Goal: Task Accomplishment & Management: Manage account settings

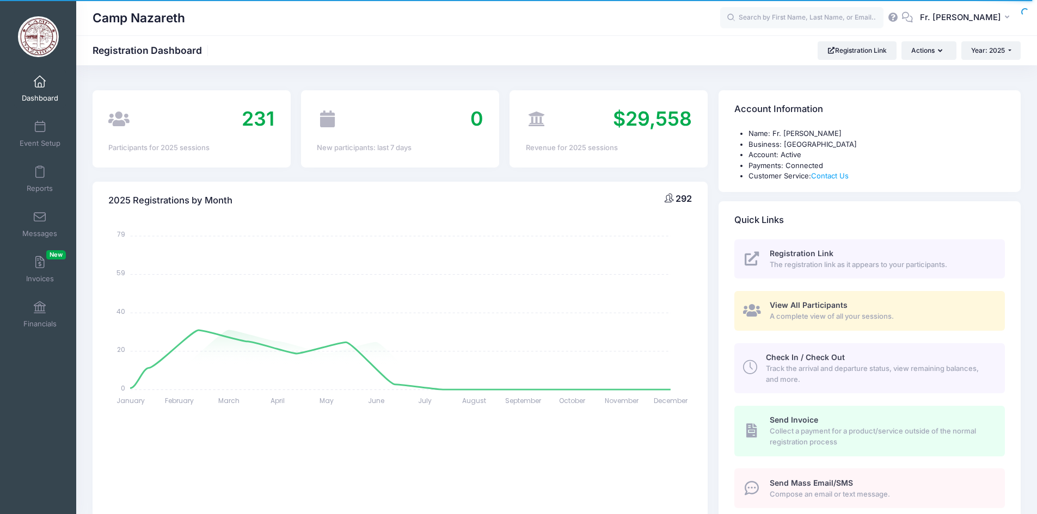
select select
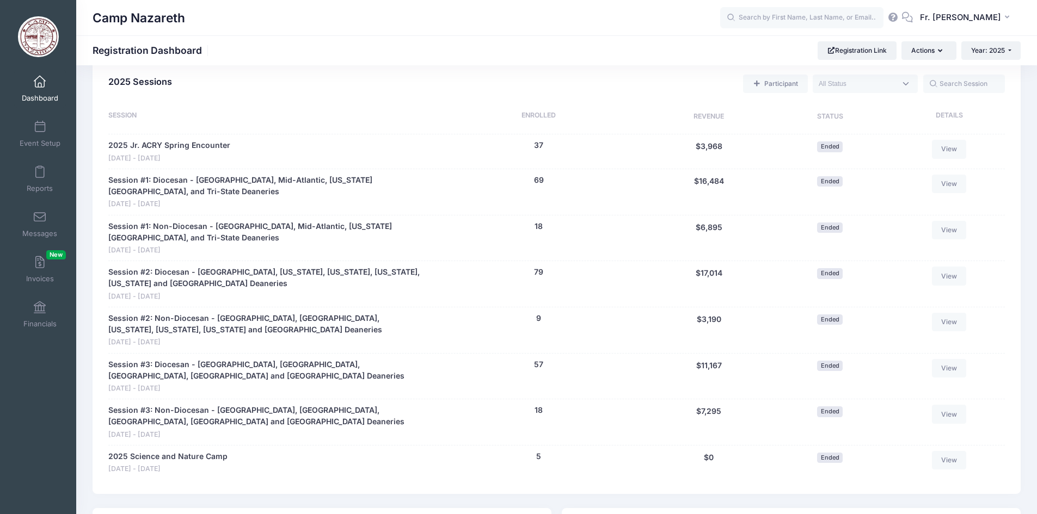
scroll to position [381, 0]
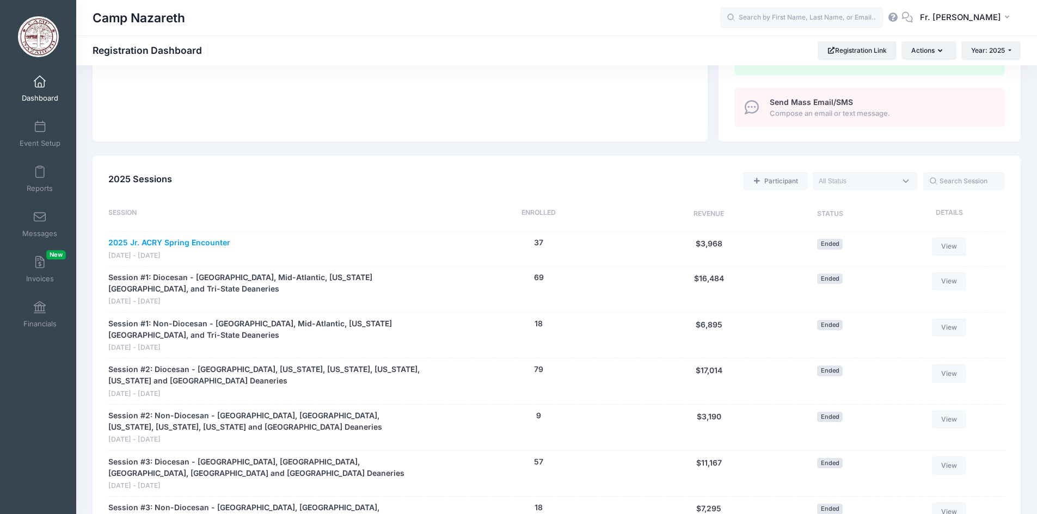
click at [210, 243] on link "2025 Jr. ACRY Spring Encounter" at bounding box center [169, 242] width 122 height 11
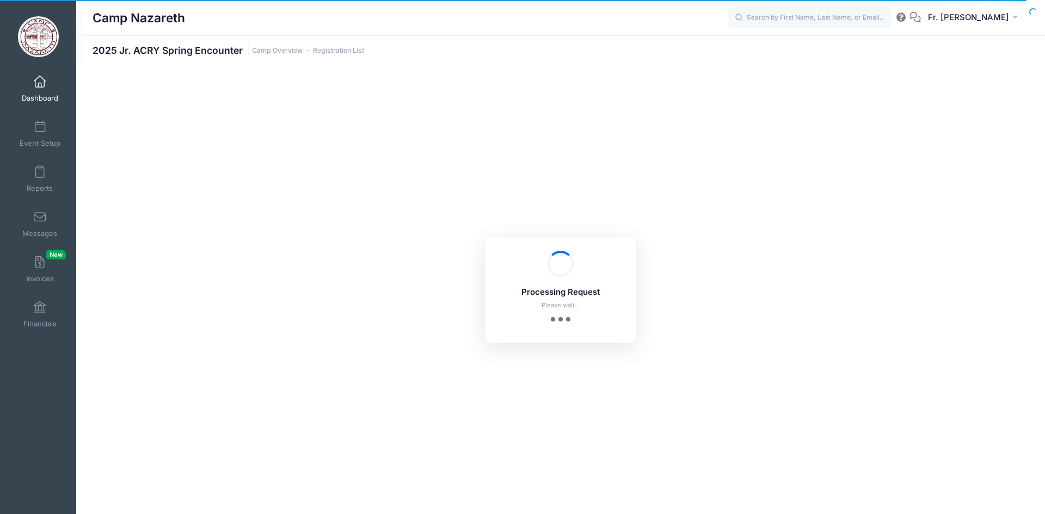
select select "10"
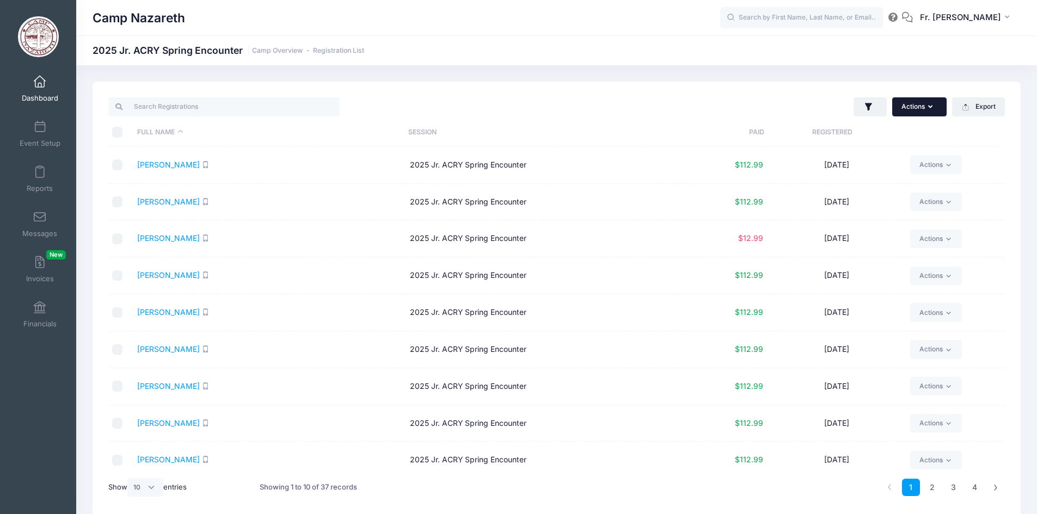
click at [930, 107] on icon "button" at bounding box center [932, 107] width 9 height 0
click at [36, 137] on link "Event Setup" at bounding box center [40, 134] width 52 height 38
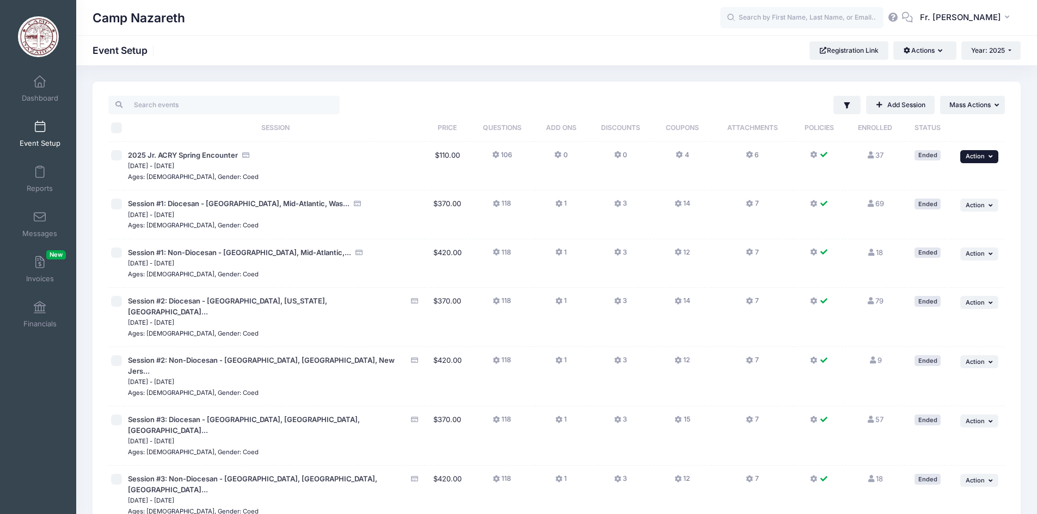
click at [989, 157] on icon "button" at bounding box center [991, 156] width 7 height 6
click at [959, 201] on link "Duplicate Session" at bounding box center [943, 201] width 98 height 21
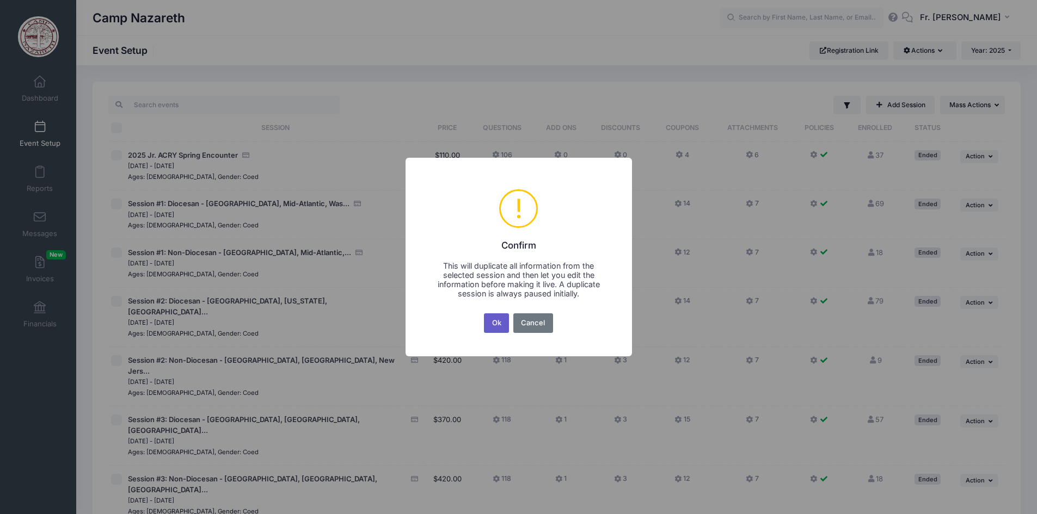
click at [497, 323] on button "Ok" at bounding box center [496, 323] width 25 height 20
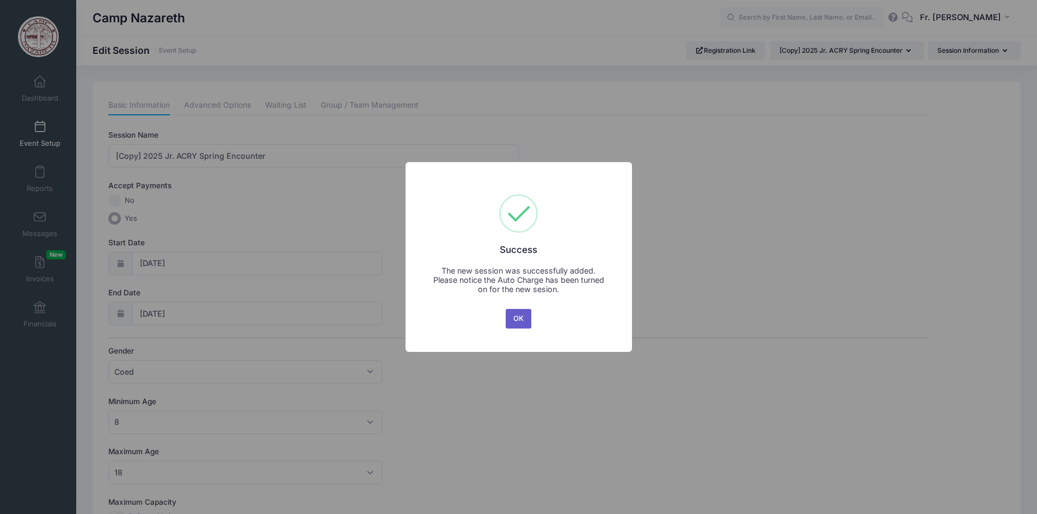
click at [521, 319] on button "OK" at bounding box center [518, 319] width 26 height 20
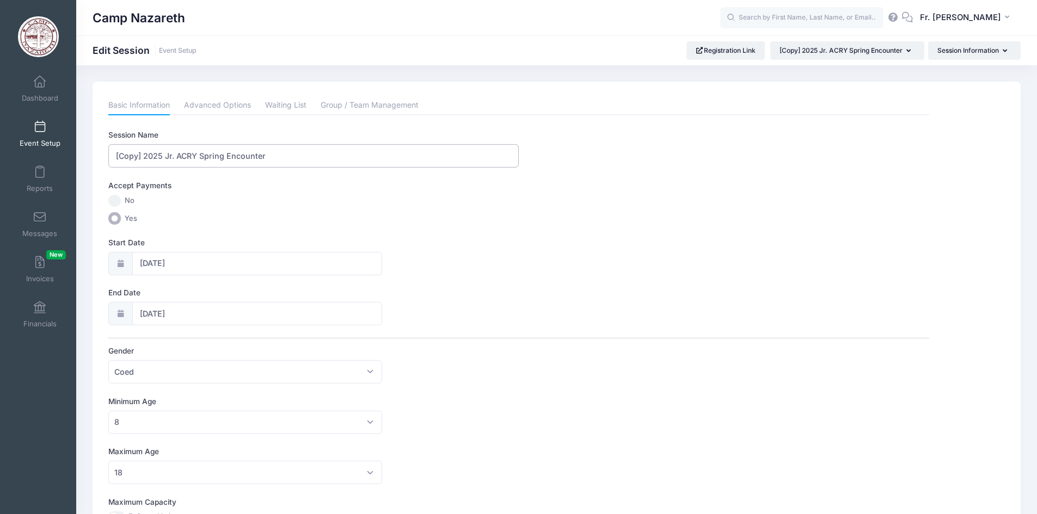
click at [143, 156] on input "[Copy] 2025 Jr. ACRY Spring Encounter" at bounding box center [313, 155] width 410 height 23
drag, startPoint x: 174, startPoint y: 155, endPoint x: 195, endPoint y: 156, distance: 21.8
click at [195, 156] on input "2025 Jr. ACRY Spring Encounter" at bounding box center [313, 155] width 410 height 23
type input "2025 Jr. ACRY Fall Encounter"
click at [149, 263] on input "03/07/2025" at bounding box center [257, 263] width 250 height 23
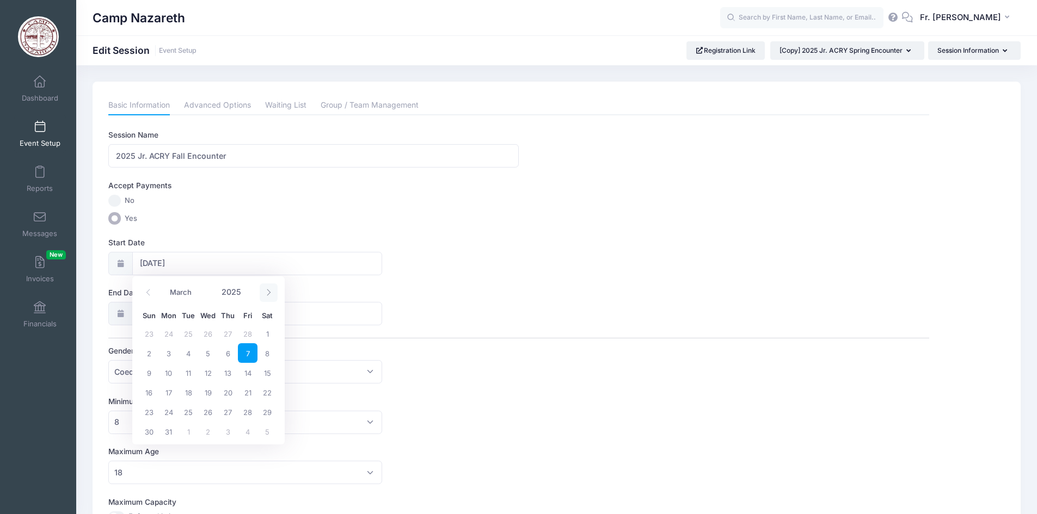
click at [271, 294] on icon at bounding box center [268, 292] width 7 height 7
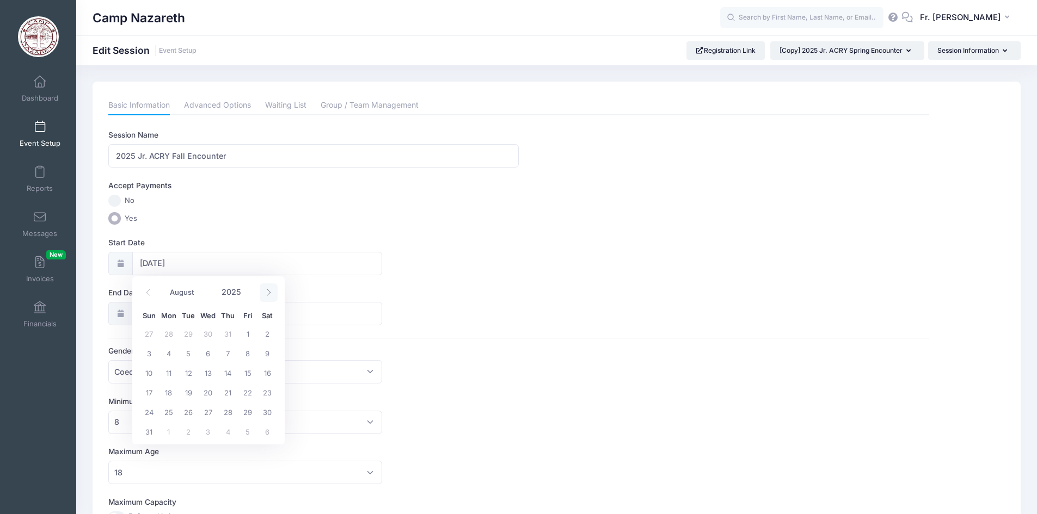
click at [271, 294] on icon at bounding box center [268, 292] width 7 height 7
select select "10"
click at [250, 354] on span "7" at bounding box center [248, 353] width 20 height 20
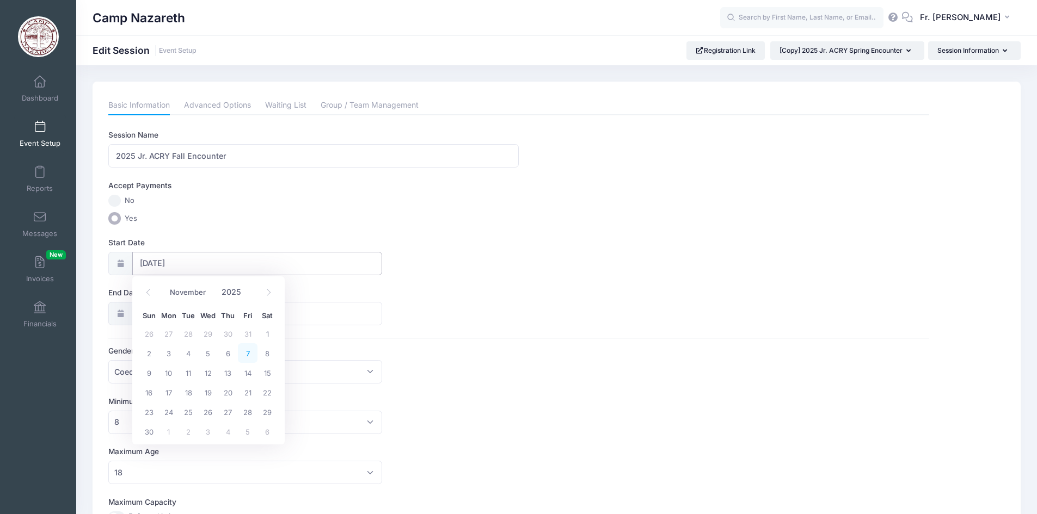
type input "[DATE]"
select select "10"
click at [182, 311] on input "[DATE]" at bounding box center [257, 313] width 250 height 23
click at [146, 311] on input "[DATE]" at bounding box center [257, 313] width 250 height 23
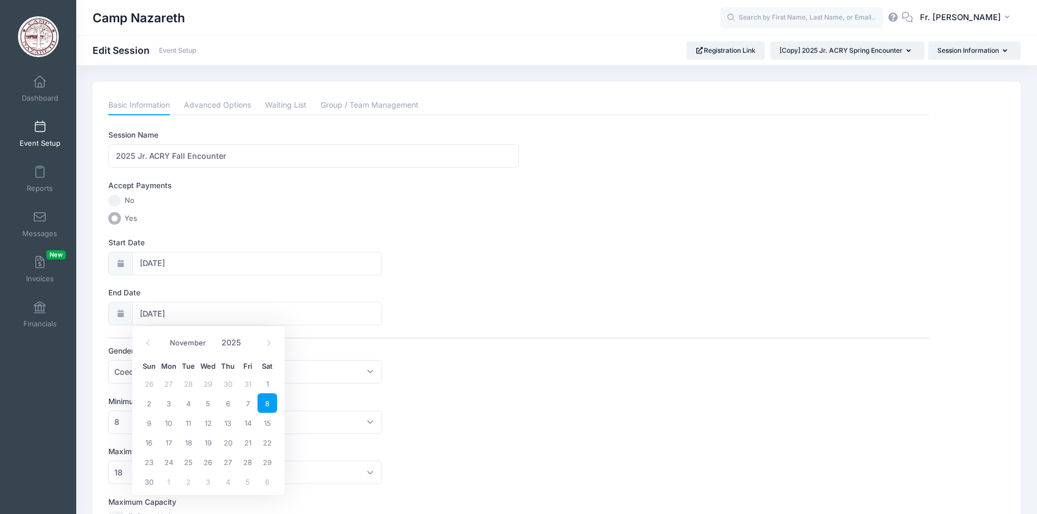
click at [120, 312] on icon at bounding box center [120, 313] width 9 height 7
click at [163, 313] on input "[DATE]" at bounding box center [257, 313] width 250 height 23
click at [148, 424] on span "9" at bounding box center [149, 423] width 20 height 20
type input "11/09/2025"
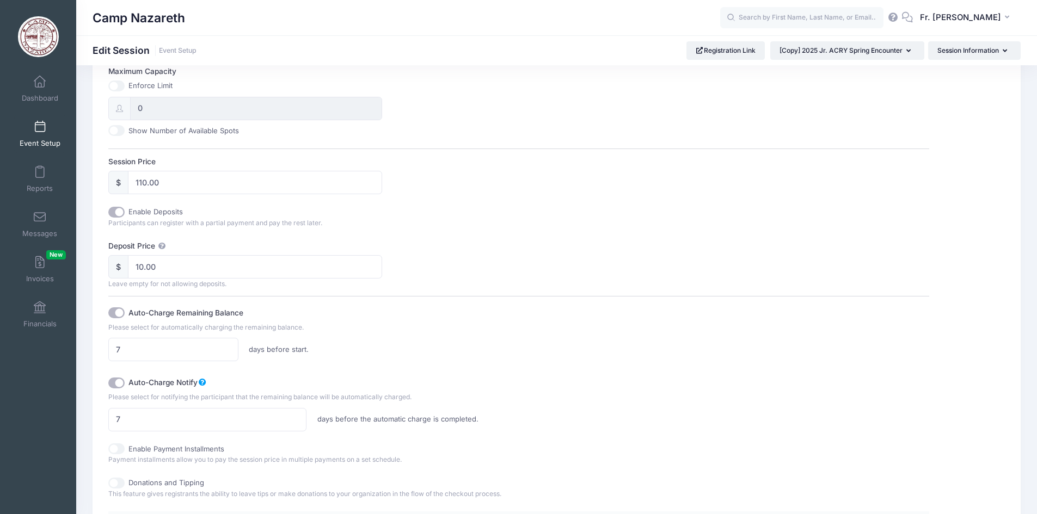
scroll to position [435, 0]
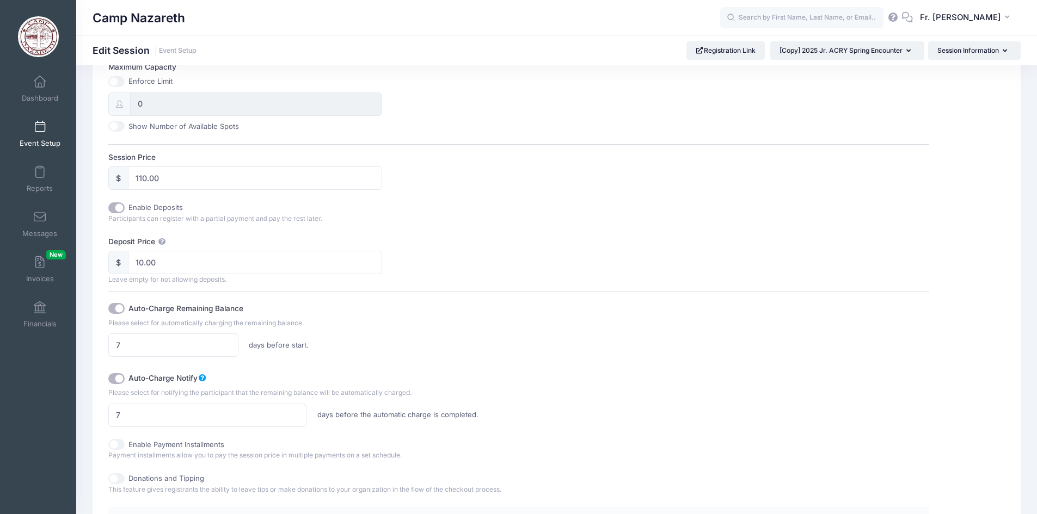
click at [115, 309] on input "Auto-Charge Remaining Balance" at bounding box center [116, 308] width 16 height 11
checkbox input "false"
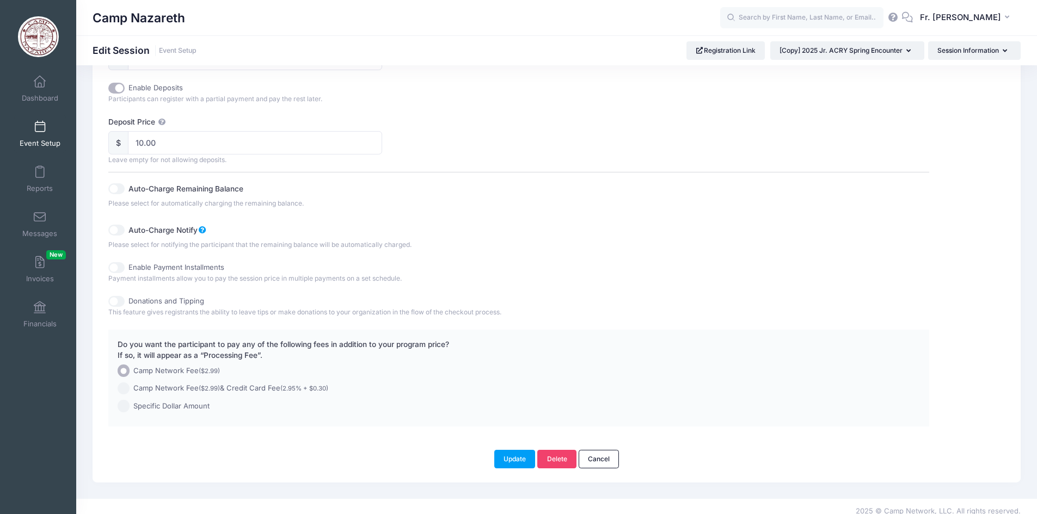
scroll to position [565, 0]
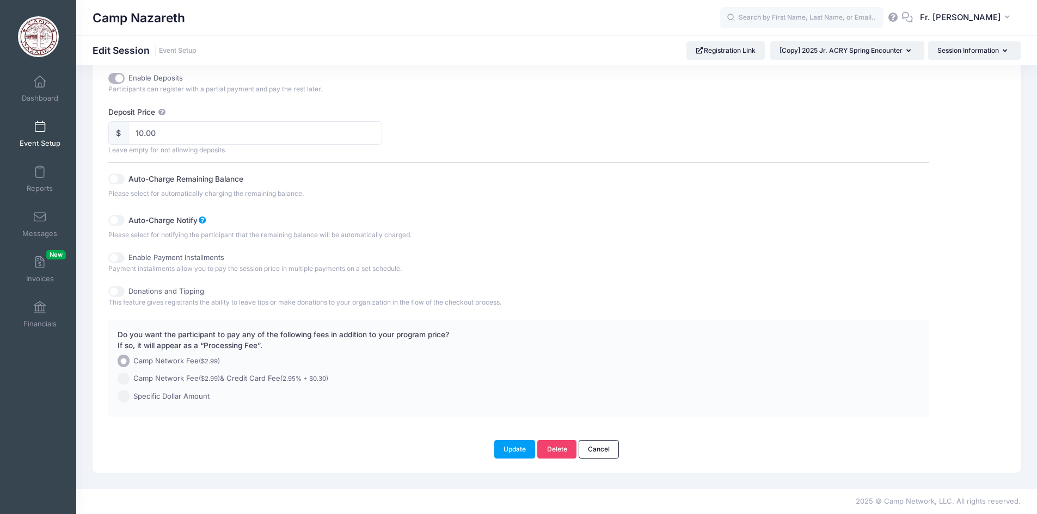
click at [126, 380] on input "Camp Network Fee ($2.99) & Credit Card Fee (2.95% + $0.30)" at bounding box center [124, 379] width 13 height 13
radio input "true"
click at [511, 447] on button "Update" at bounding box center [514, 449] width 41 height 19
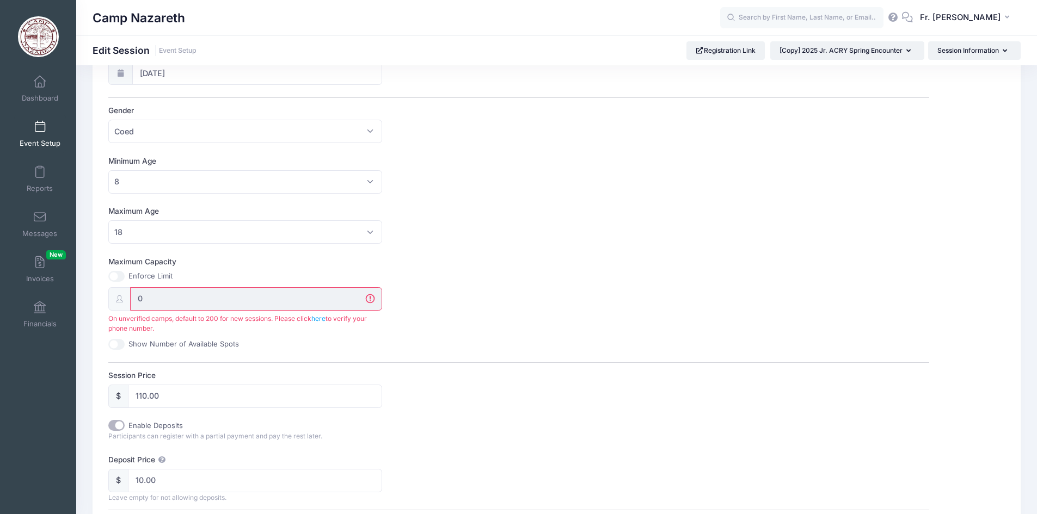
scroll to position [239, 0]
click at [167, 301] on input "0" at bounding box center [256, 299] width 252 height 23
click at [113, 277] on input "Maximum Capacity" at bounding box center [116, 277] width 16 height 11
checkbox input "true"
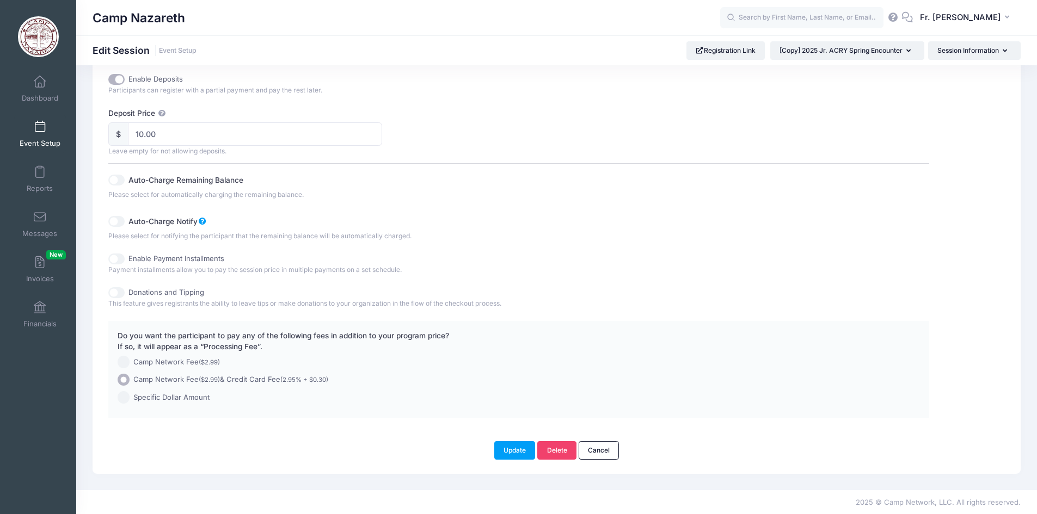
scroll to position [565, 0]
click at [516, 449] on button "Update" at bounding box center [514, 449] width 41 height 19
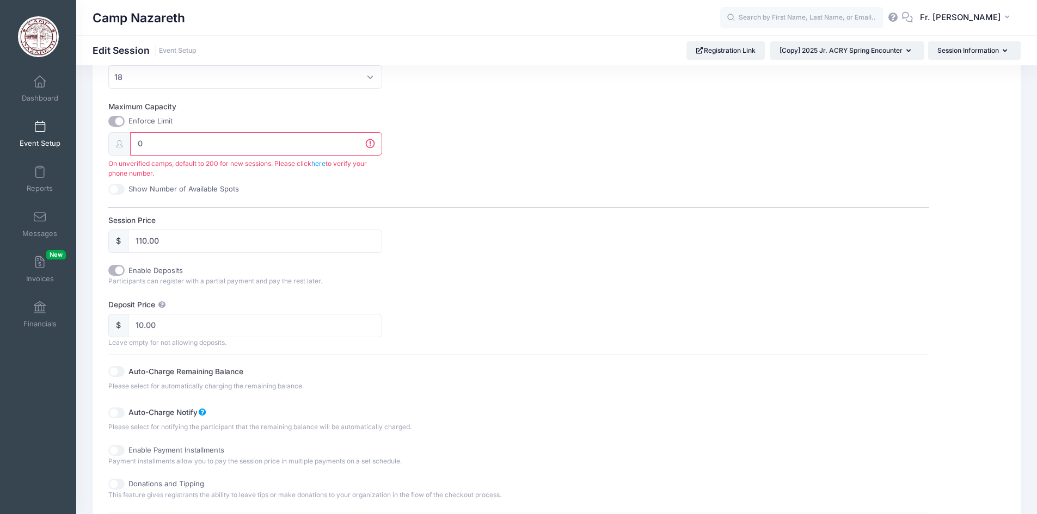
scroll to position [294, 0]
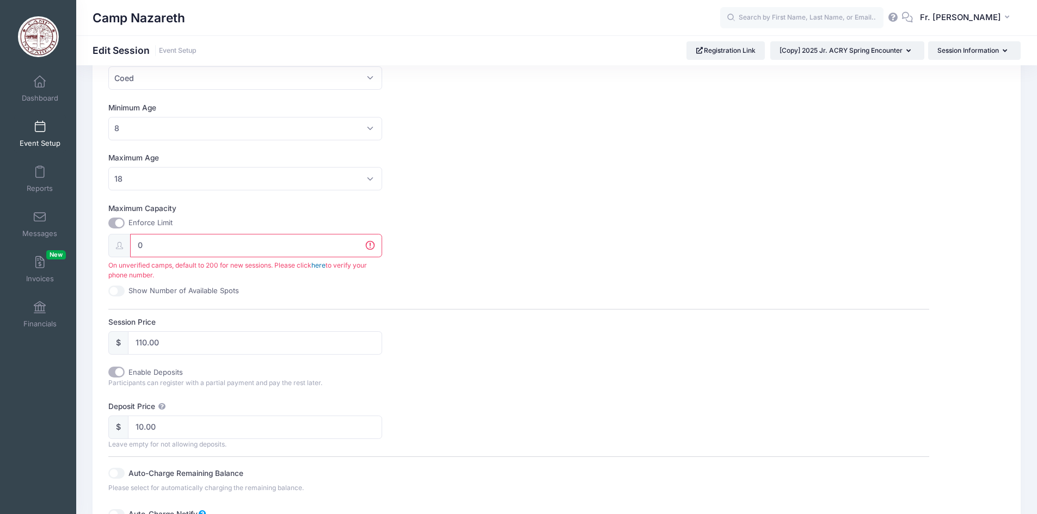
click at [319, 264] on link "here" at bounding box center [318, 265] width 14 height 8
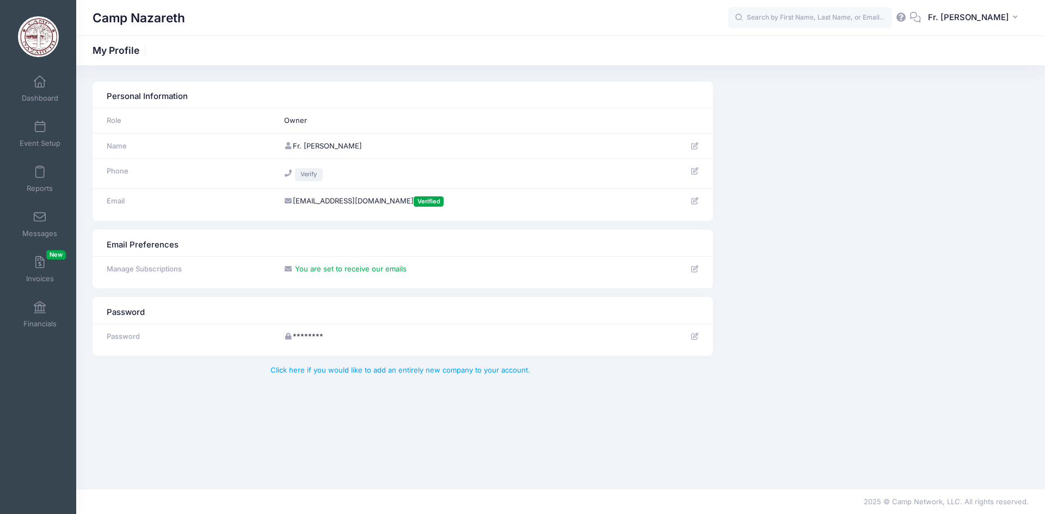
click at [308, 175] on link "Verify" at bounding box center [309, 174] width 28 height 13
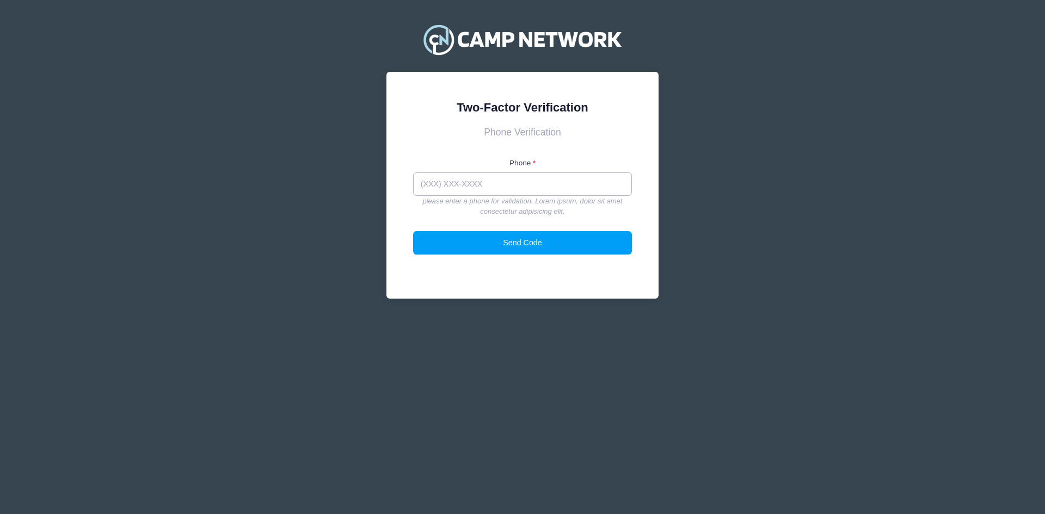
click at [431, 184] on input "text" at bounding box center [522, 183] width 219 height 23
type input "(7"
type input "(607) 329-2844"
click at [533, 244] on button "Send Code" at bounding box center [522, 242] width 219 height 23
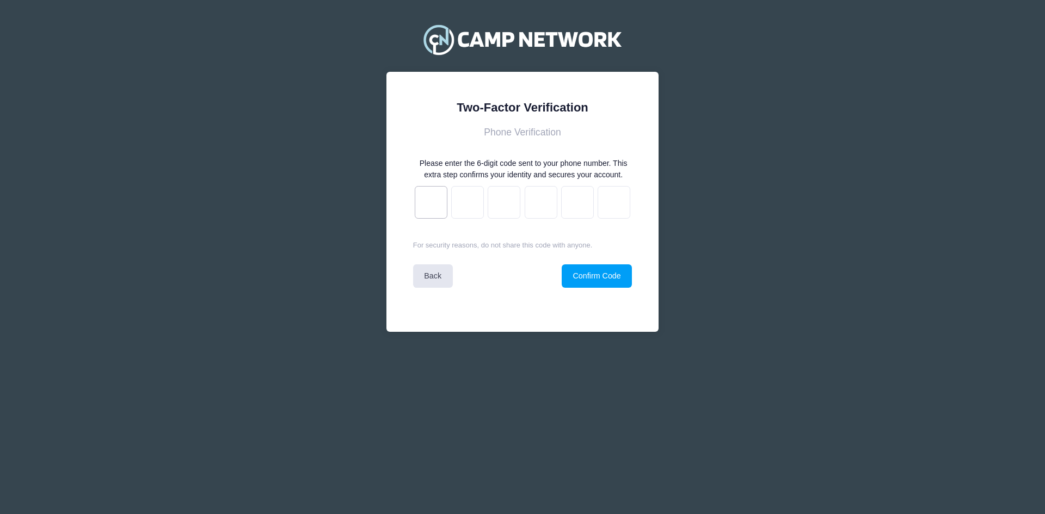
click at [433, 207] on input "text" at bounding box center [431, 202] width 33 height 33
type input "3"
type input "5"
type input "1"
type input "d"
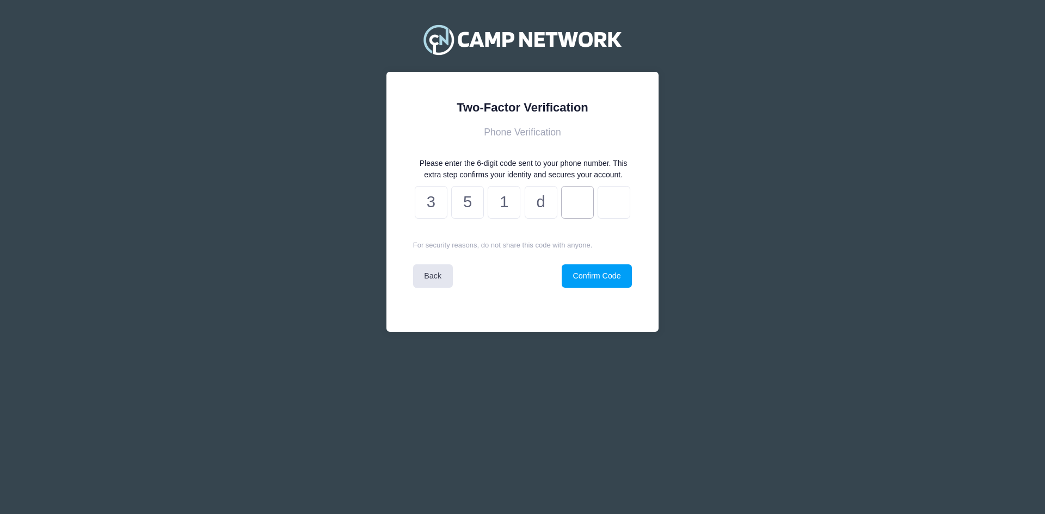
type input "9"
type input "b"
click at [590, 273] on button "Confirm Code" at bounding box center [597, 275] width 70 height 23
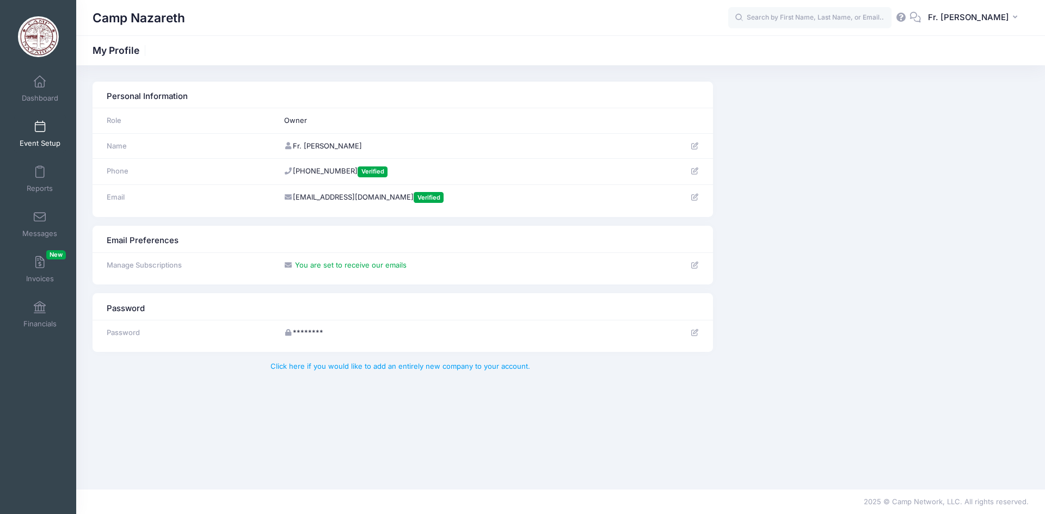
click at [40, 131] on span at bounding box center [40, 127] width 0 height 12
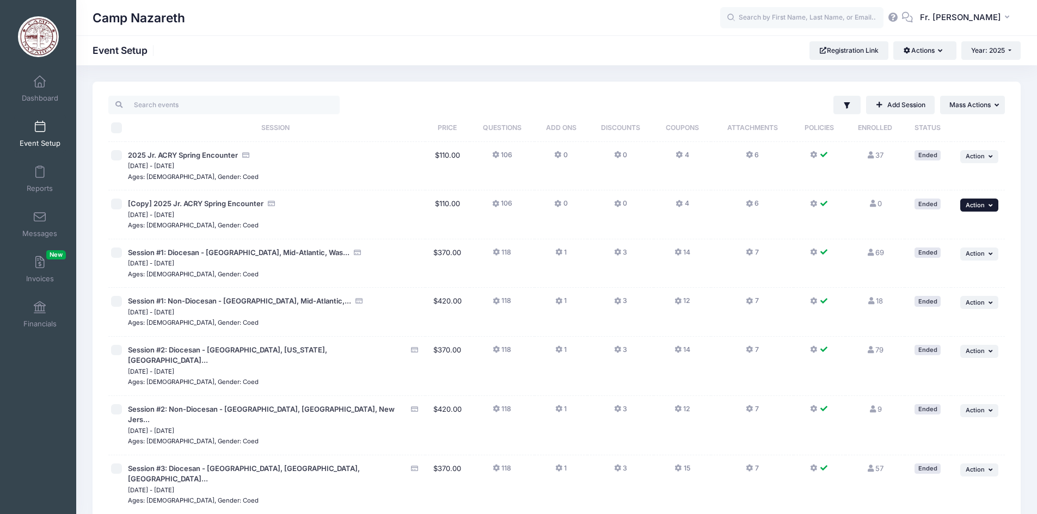
click at [990, 204] on icon "button" at bounding box center [991, 205] width 7 height 6
click at [938, 229] on link "Edit Session" at bounding box center [943, 229] width 98 height 21
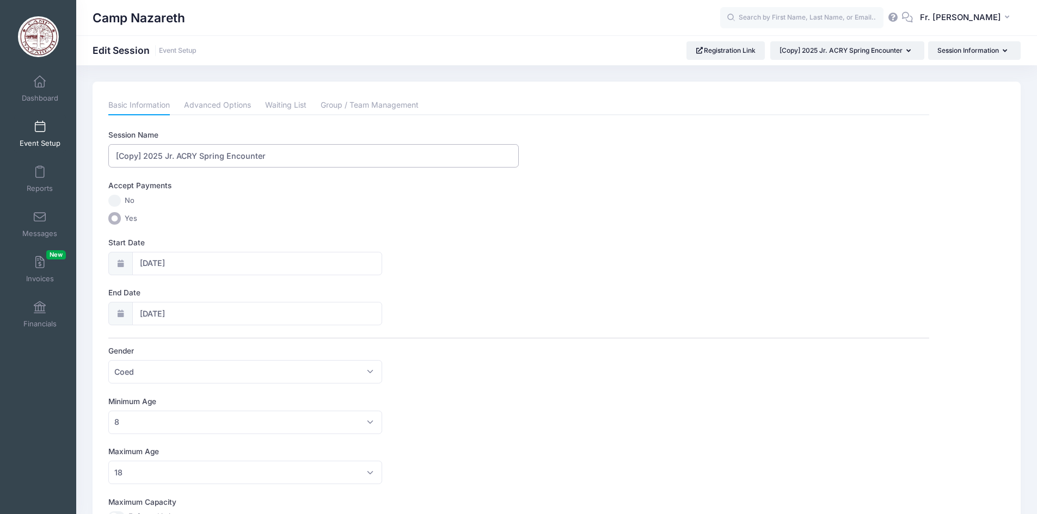
click at [144, 157] on input "[Copy] 2025 Jr. ACRY Spring Encounter" at bounding box center [313, 155] width 410 height 23
drag, startPoint x: 173, startPoint y: 155, endPoint x: 197, endPoint y: 155, distance: 23.9
click at [197, 155] on input "2025 Jr. ACRY Spring Encounter" at bounding box center [313, 155] width 410 height 23
type input "2025 Jr. ACRY Fall Encounter"
click at [165, 261] on input "03/07/2025" at bounding box center [257, 263] width 250 height 23
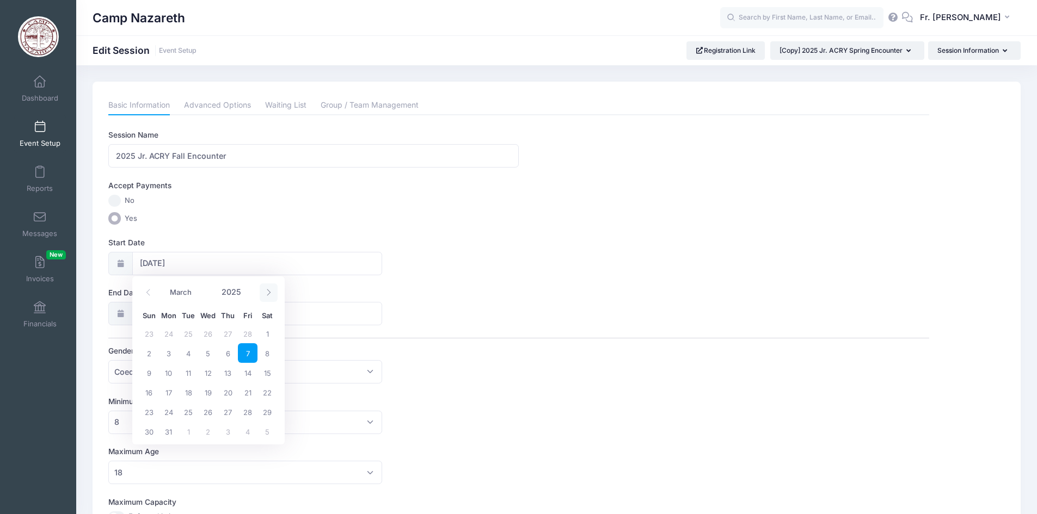
click at [265, 291] on icon at bounding box center [268, 292] width 7 height 7
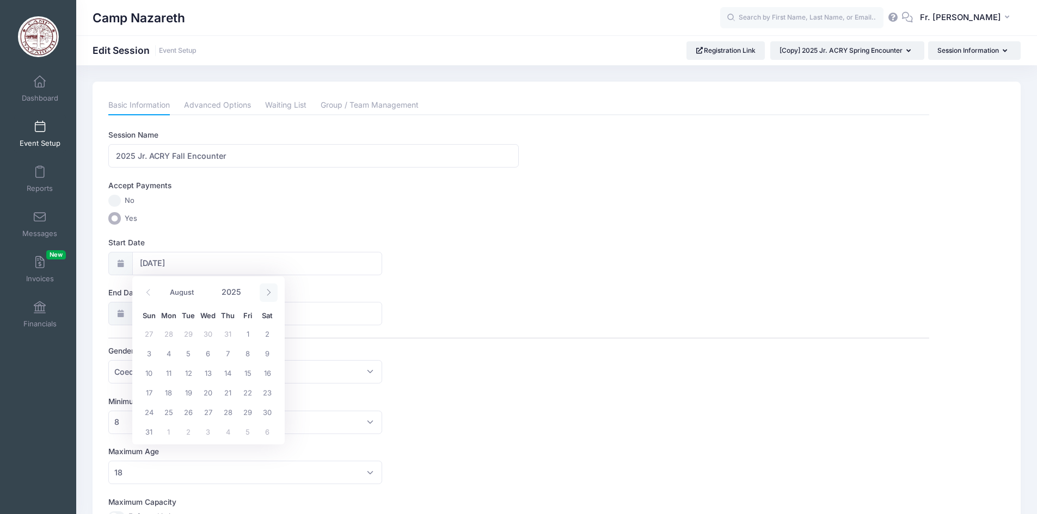
click at [265, 291] on icon at bounding box center [268, 292] width 7 height 7
select select "10"
click at [246, 354] on span "7" at bounding box center [248, 353] width 20 height 20
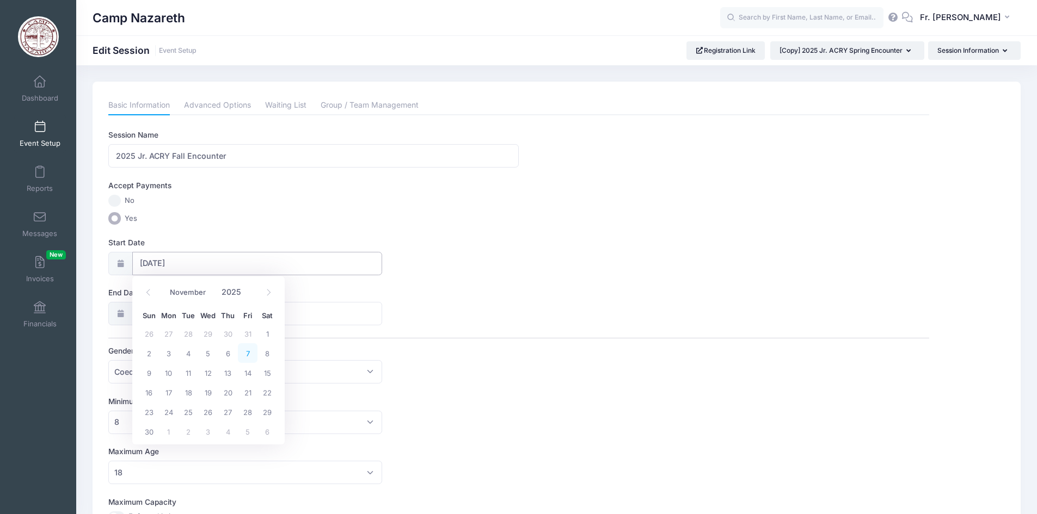
type input "11/07/2025"
type input "11/08/2025"
select select "10"
click at [225, 311] on input "11/08/2025" at bounding box center [257, 313] width 250 height 23
click at [152, 422] on span "9" at bounding box center [149, 423] width 20 height 20
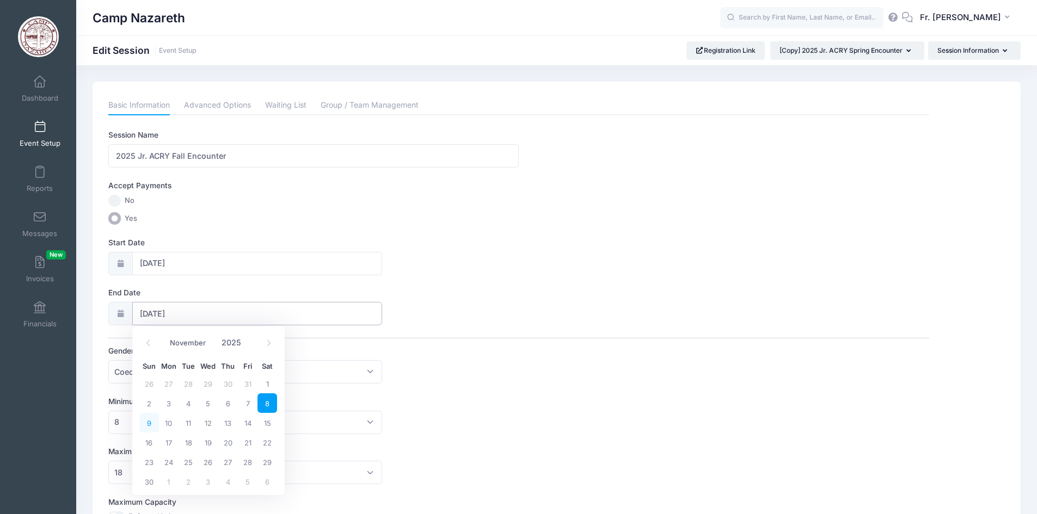
type input "11/09/2025"
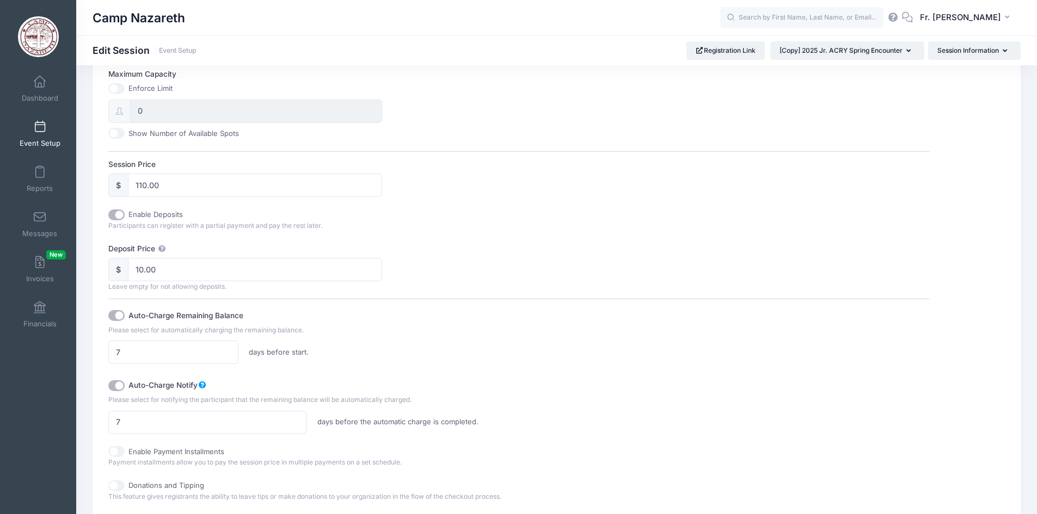
scroll to position [435, 0]
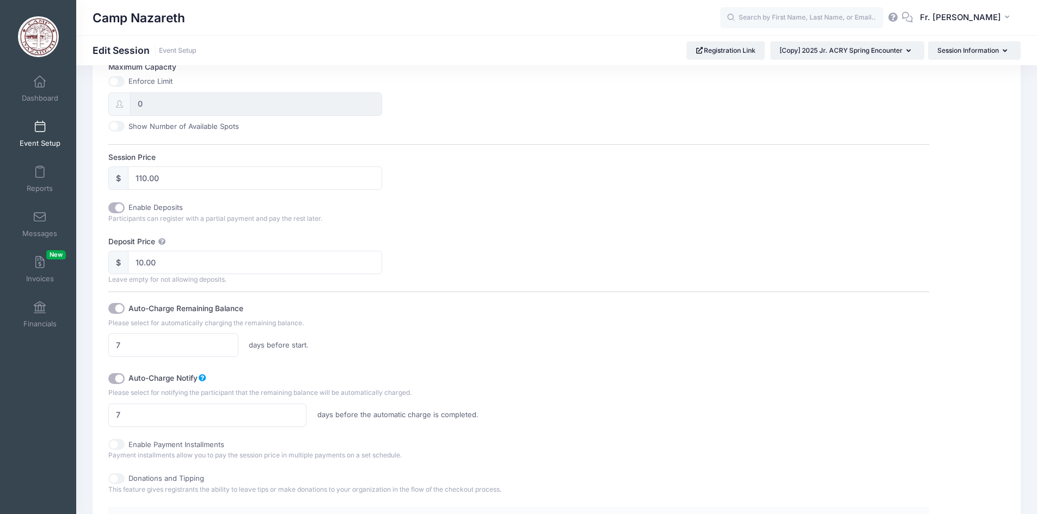
click at [121, 306] on input "Auto-Charge Remaining Balance" at bounding box center [116, 308] width 16 height 11
checkbox input "false"
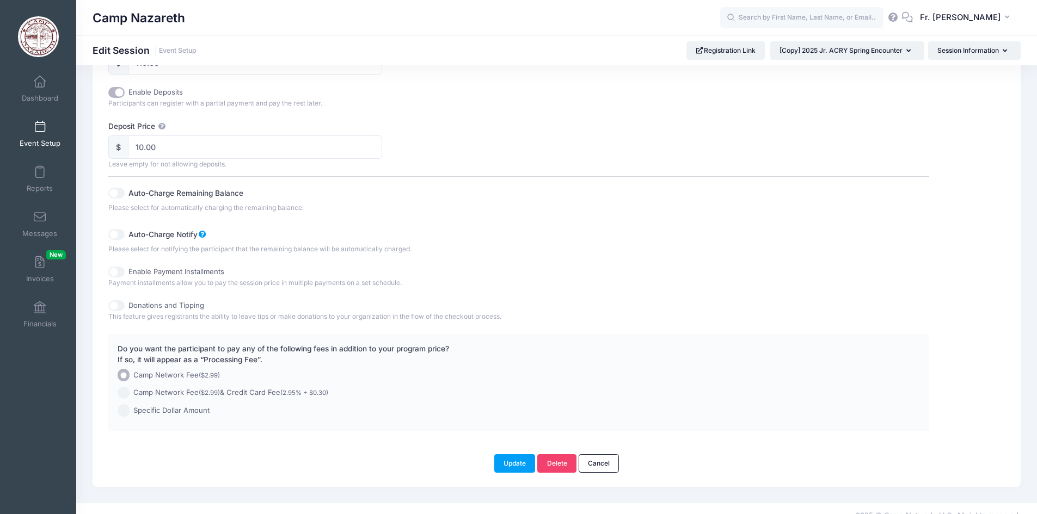
scroll to position [565, 0]
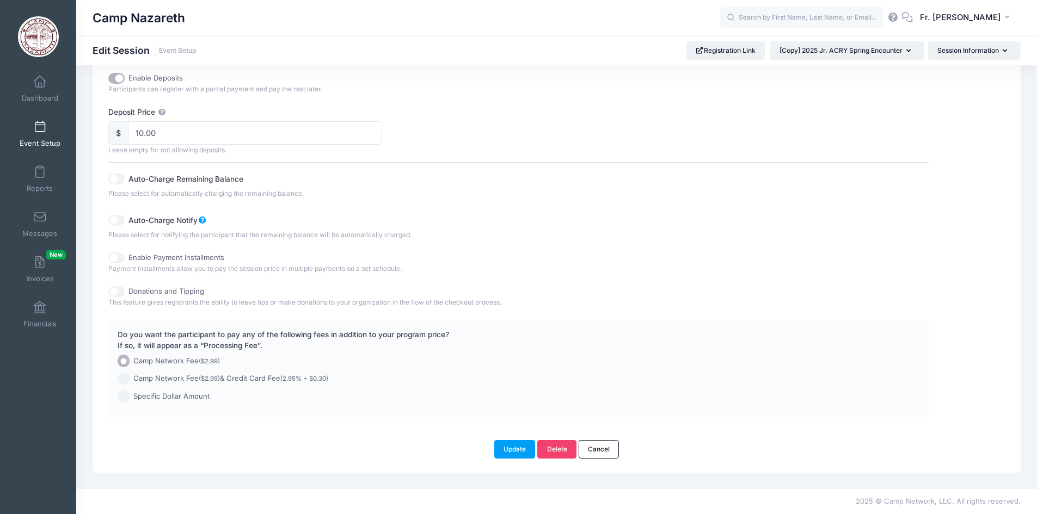
click at [128, 377] on input "Camp Network Fee ($2.99) & Credit Card Fee (2.95% + $0.30)" at bounding box center [124, 379] width 13 height 13
radio input "true"
click at [511, 449] on button "Update" at bounding box center [514, 449] width 41 height 19
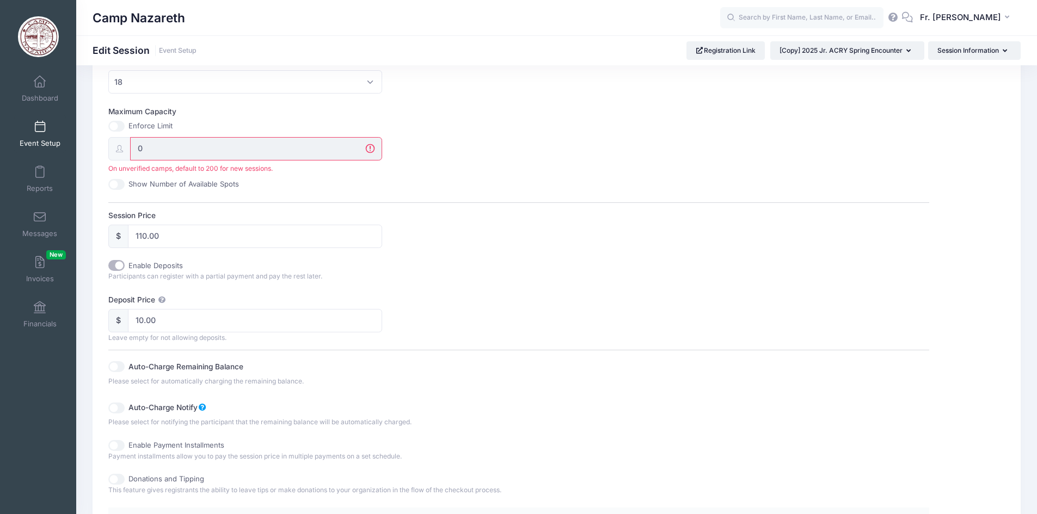
scroll to position [239, 0]
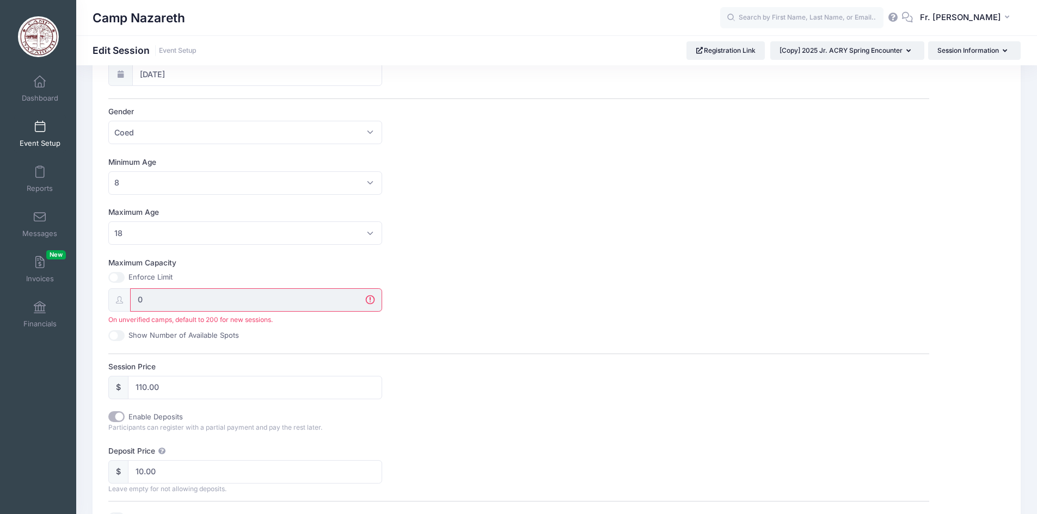
click at [181, 298] on input "0" at bounding box center [256, 299] width 252 height 23
click at [152, 300] on input "0" at bounding box center [256, 299] width 252 height 23
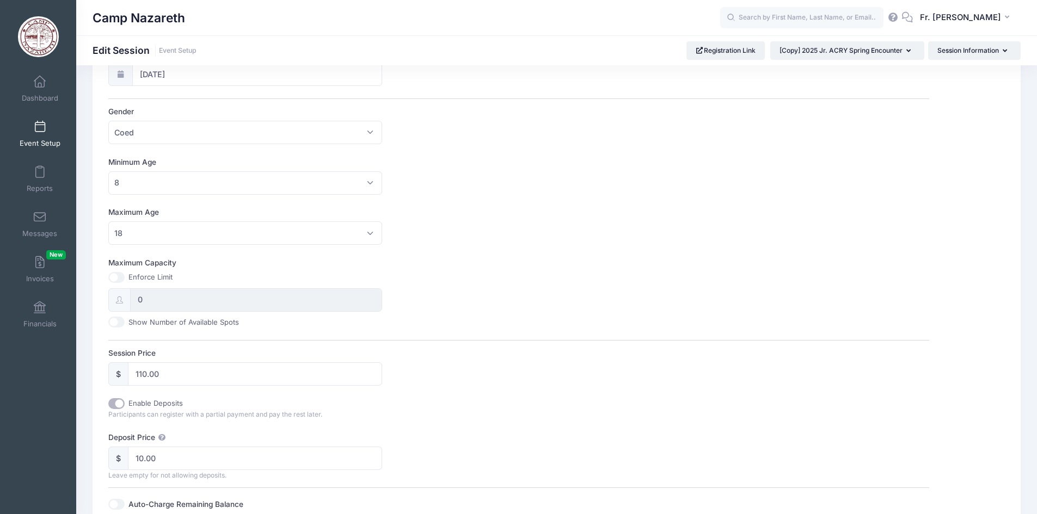
click at [119, 276] on input "Maximum Capacity" at bounding box center [116, 277] width 16 height 11
checkbox input "true"
click at [145, 301] on input "0" at bounding box center [256, 299] width 252 height 23
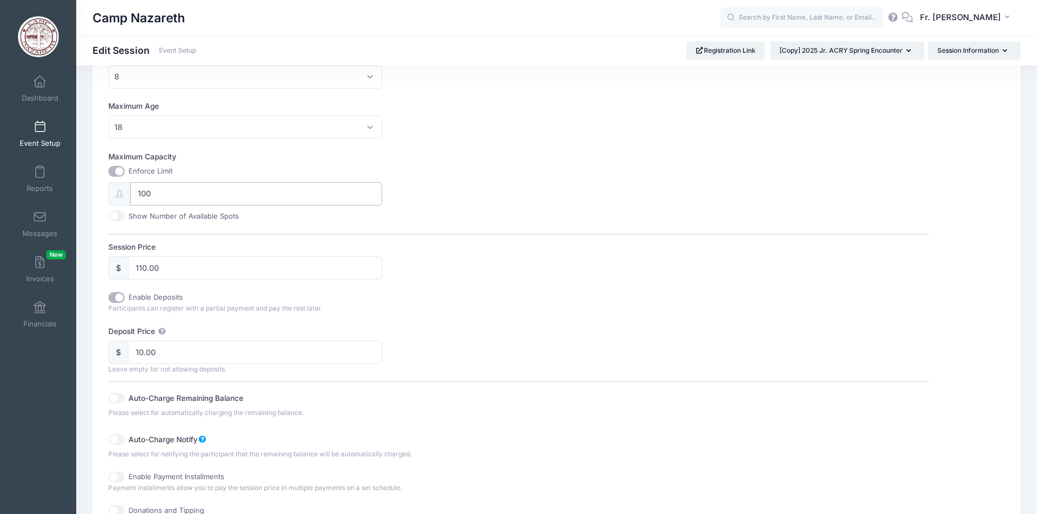
scroll to position [565, 0]
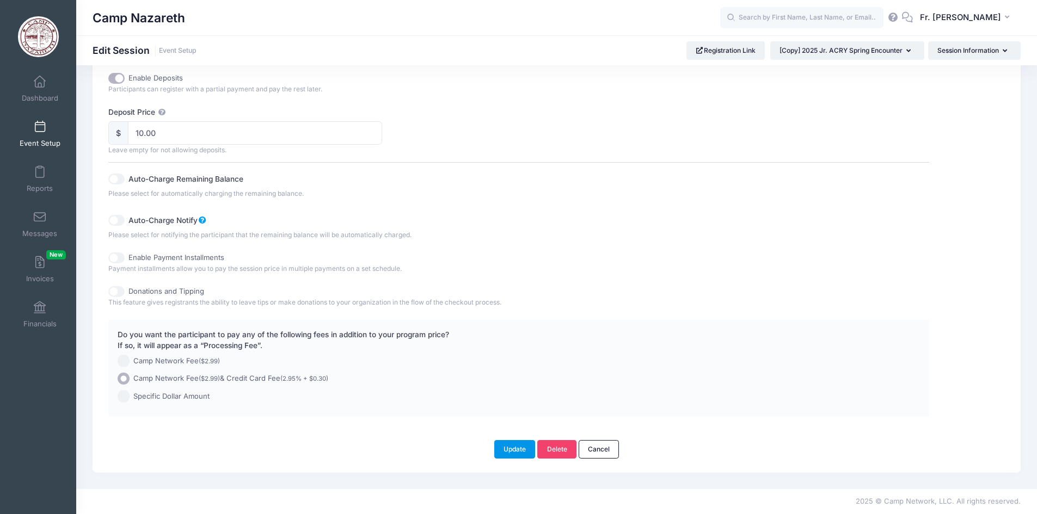
type input "100"
click at [520, 453] on button "Update" at bounding box center [514, 449] width 41 height 19
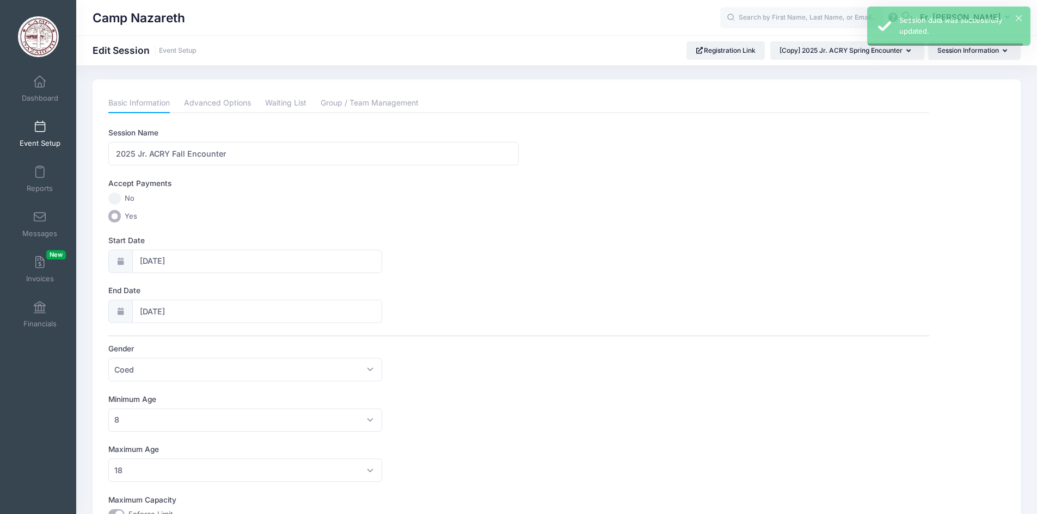
scroll to position [0, 0]
click at [1002, 51] on button "Session Information" at bounding box center [974, 50] width 93 height 19
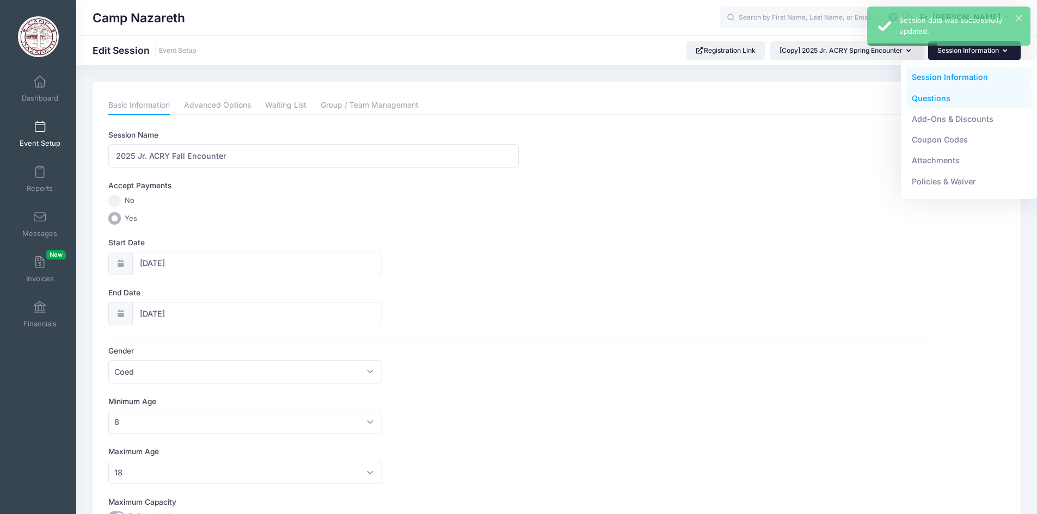
click at [938, 97] on link "Questions" at bounding box center [969, 98] width 126 height 21
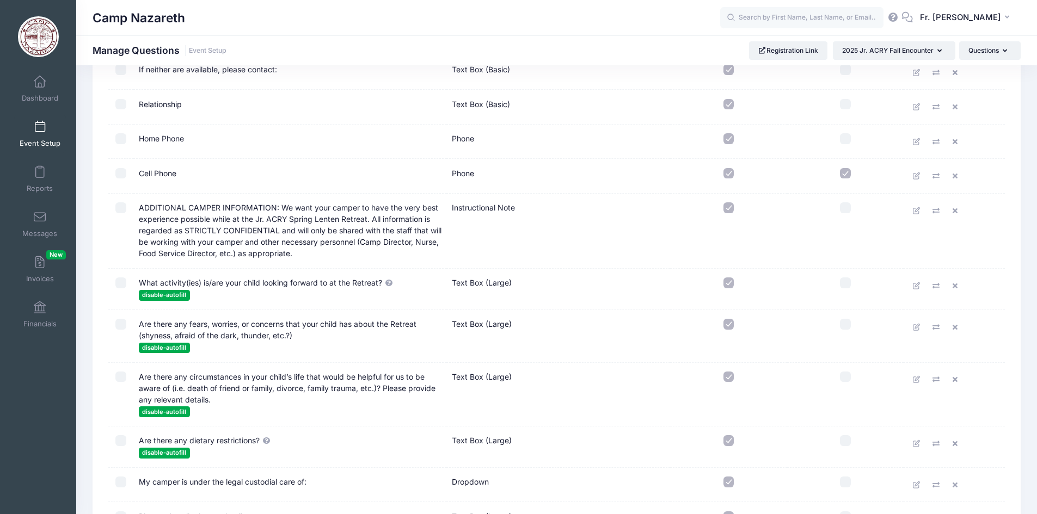
scroll to position [816, 0]
click at [916, 211] on icon at bounding box center [916, 210] width 9 height 7
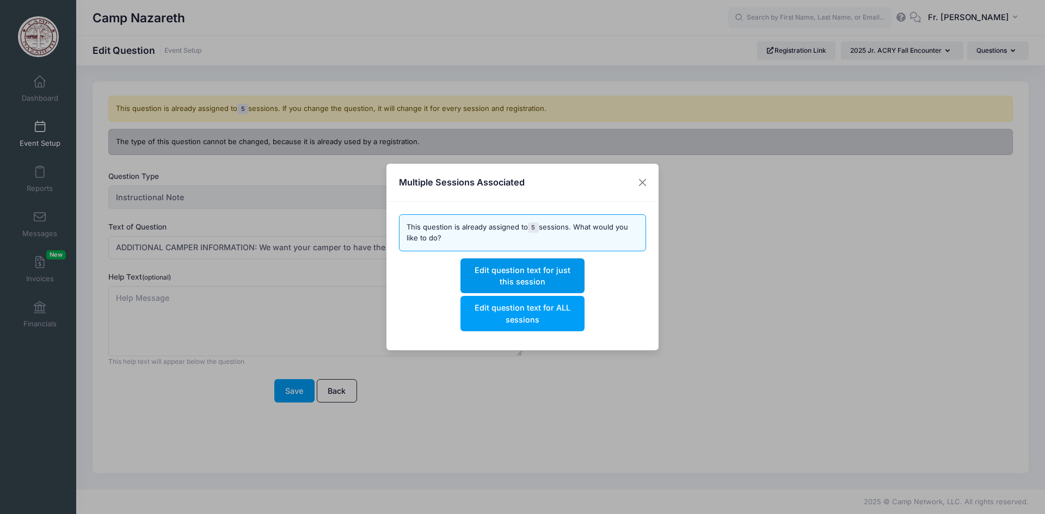
click at [519, 276] on button "Edit question text for just this session" at bounding box center [522, 275] width 124 height 35
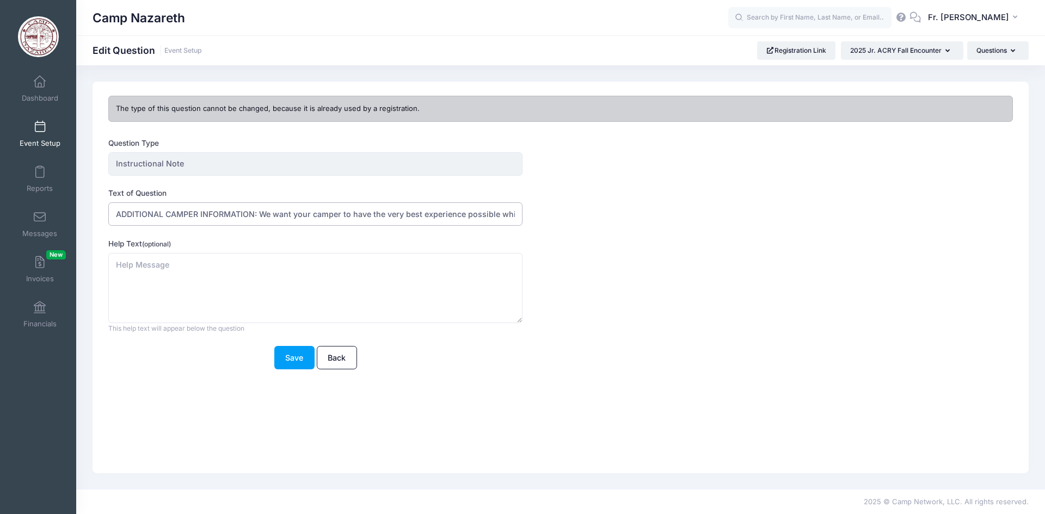
click at [461, 218] on input "ADDITIONAL CAMPER INFORMATION: We want your camper to have the very best experi…" at bounding box center [315, 213] width 414 height 23
type input "ADDITIONAL CAMPER INFORMATION: We want your camper to have the very best experi…"
click at [297, 359] on button "Save" at bounding box center [294, 357] width 40 height 23
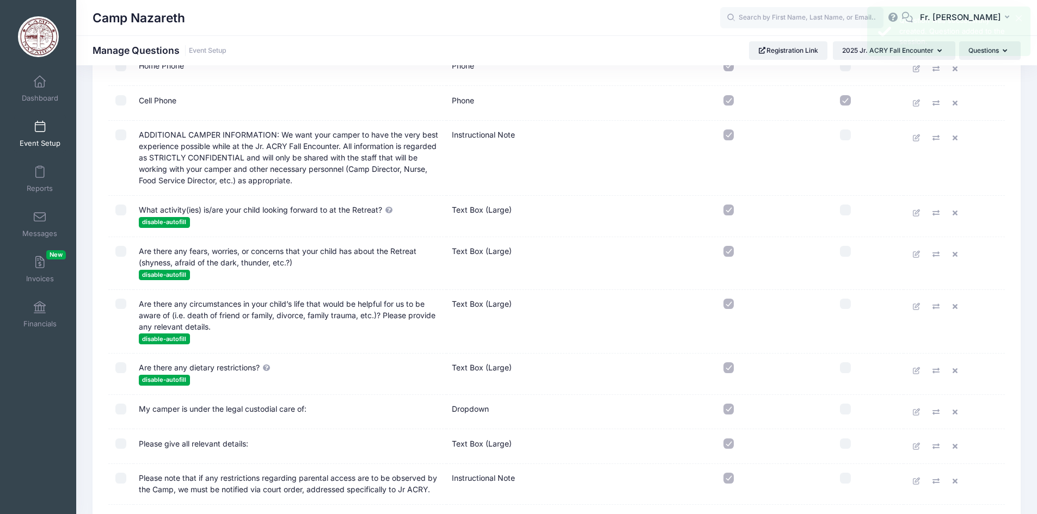
scroll to position [925, 0]
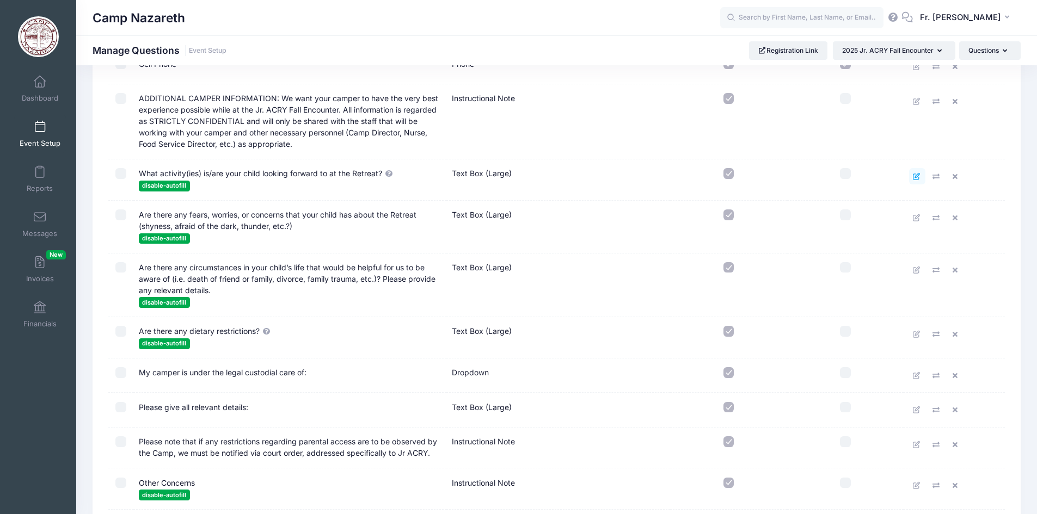
click at [914, 176] on icon at bounding box center [916, 176] width 9 height 7
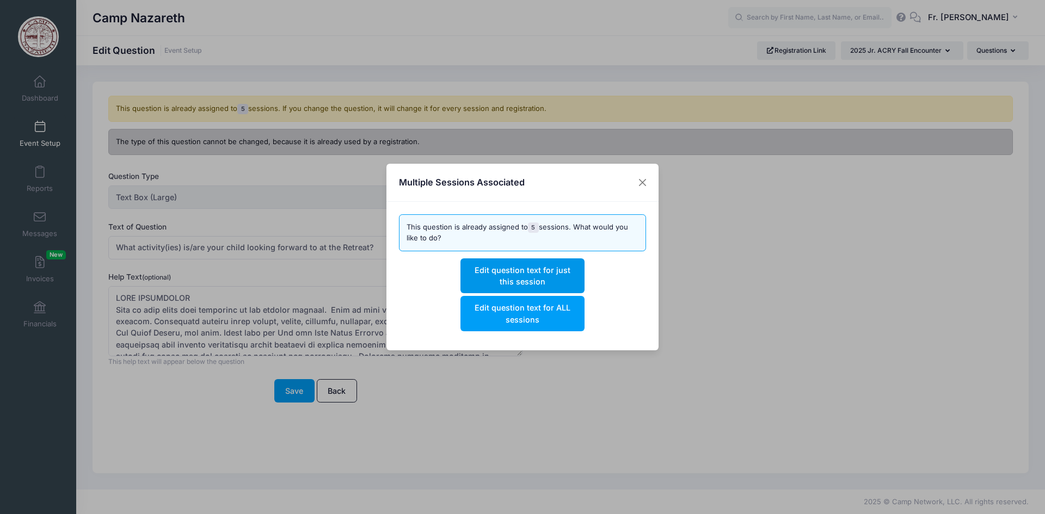
click at [532, 274] on button "Edit question text for just this session" at bounding box center [522, 275] width 124 height 35
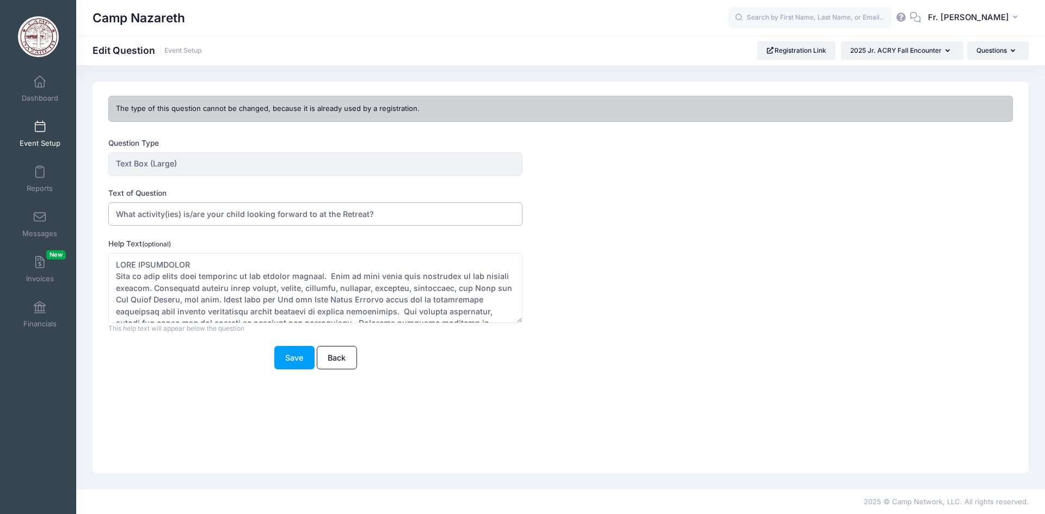
click at [365, 213] on input "What activity(ies) is/are your child looking forward to at the Retreat?" at bounding box center [315, 213] width 414 height 23
type input "What activity(ies) is/are your child looking forward to at the Encounter?"
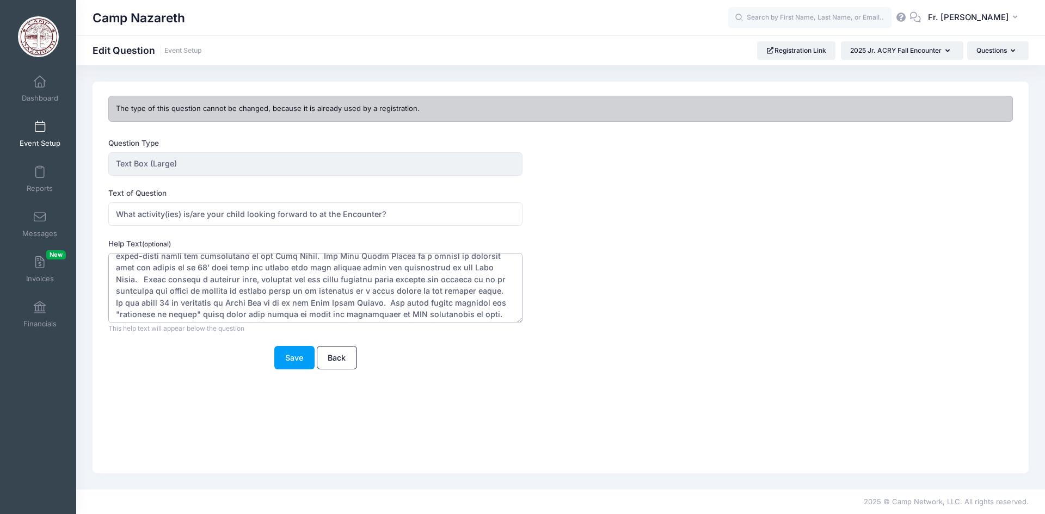
scroll to position [109, 0]
click at [483, 296] on textarea "Help Text (optional)" at bounding box center [315, 288] width 414 height 70
drag, startPoint x: 154, startPoint y: 308, endPoint x: 201, endPoint y: 307, distance: 47.3
click at [201, 307] on textarea "Help Text (optional)" at bounding box center [315, 288] width 414 height 70
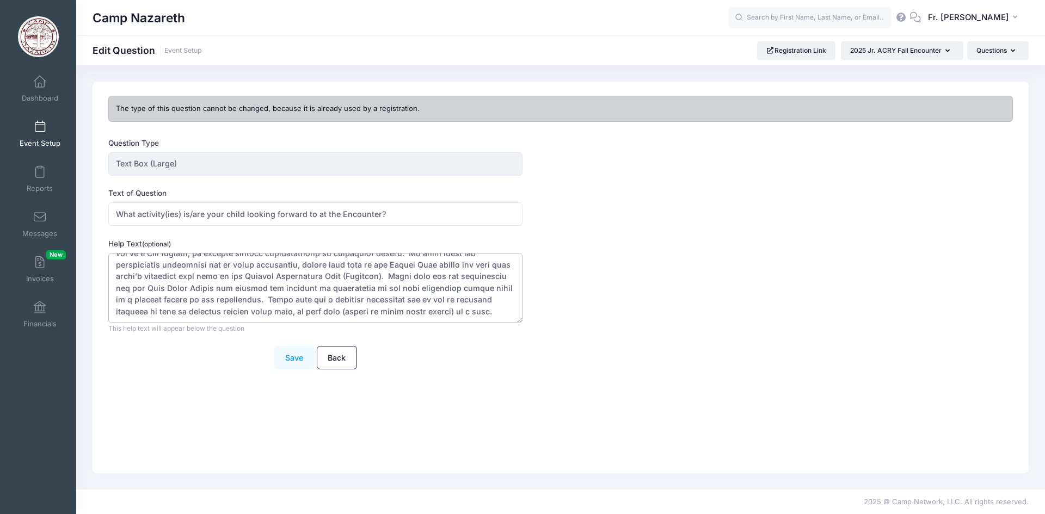
type textarea "CAMP ACTIVITIES Life at camp takes full advantage of our outdoor setting. Life …"
click at [295, 355] on button "Save" at bounding box center [294, 357] width 40 height 23
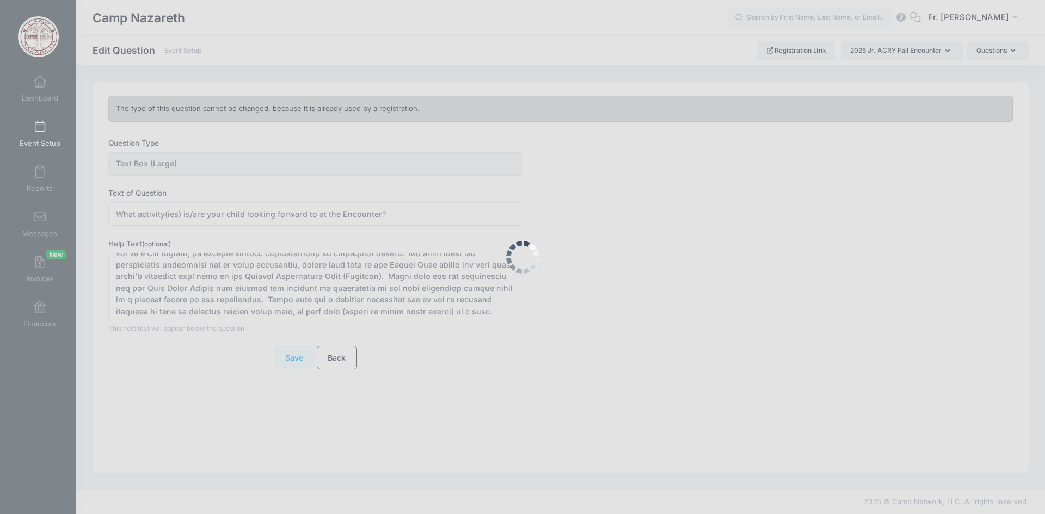
scroll to position [0, 0]
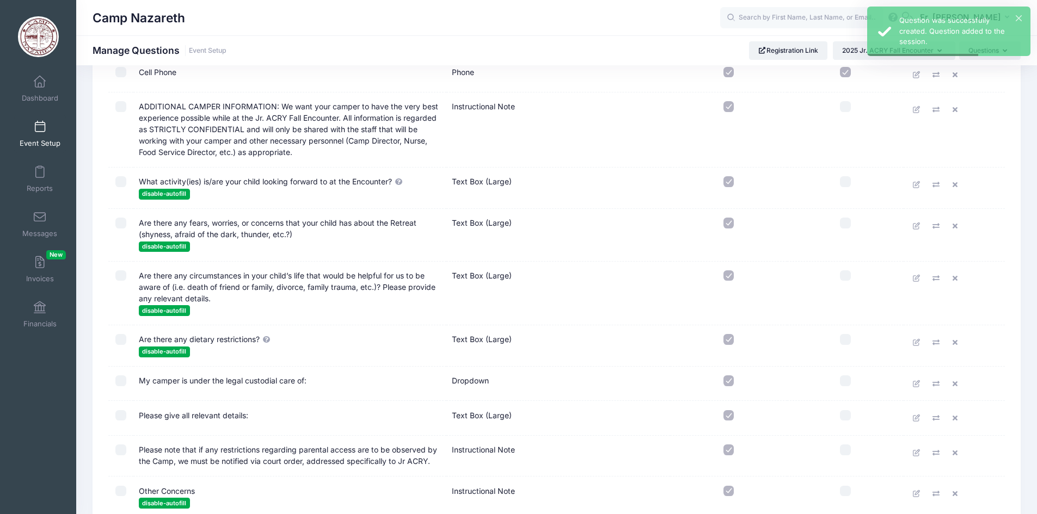
scroll to position [925, 0]
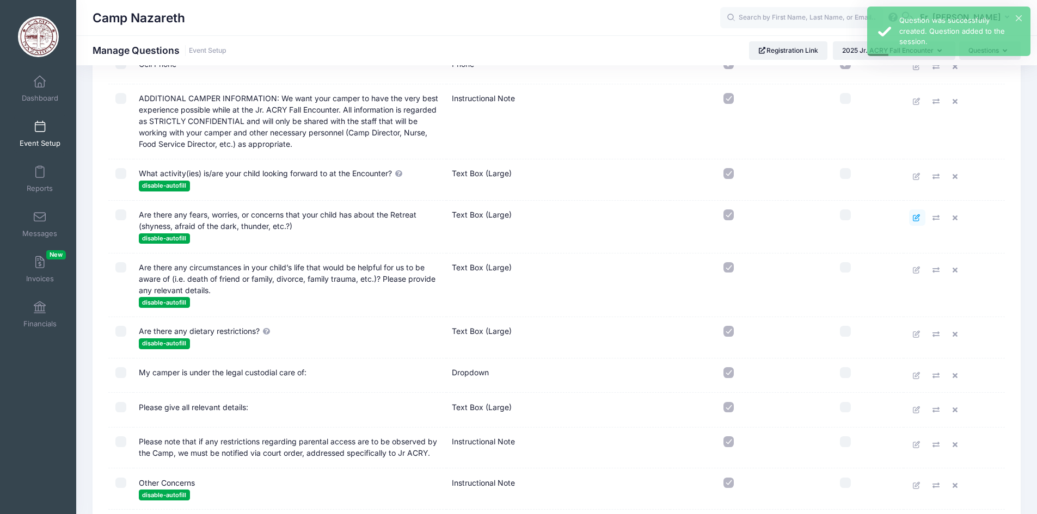
click at [912, 218] on icon at bounding box center [916, 217] width 9 height 7
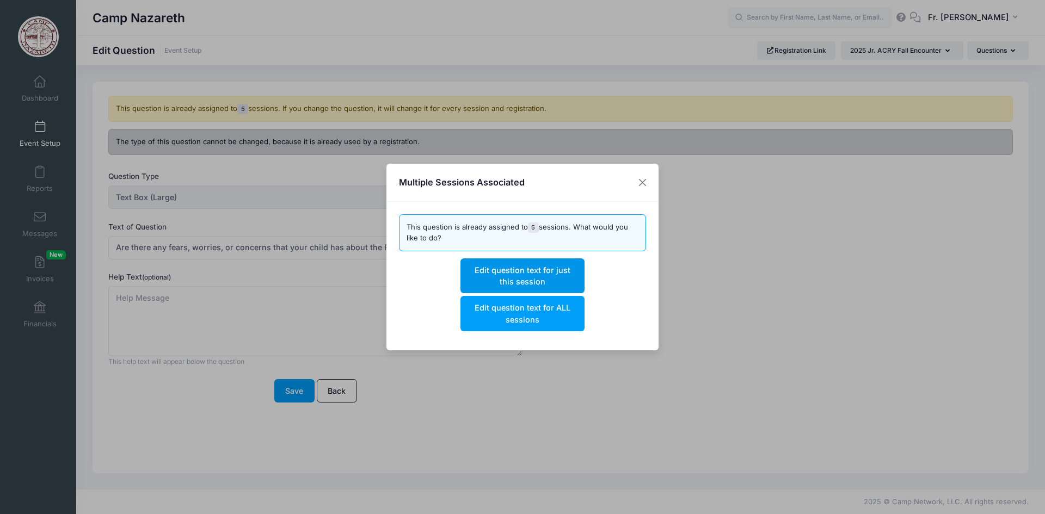
click at [525, 274] on button "Edit question text for just this session" at bounding box center [522, 275] width 124 height 35
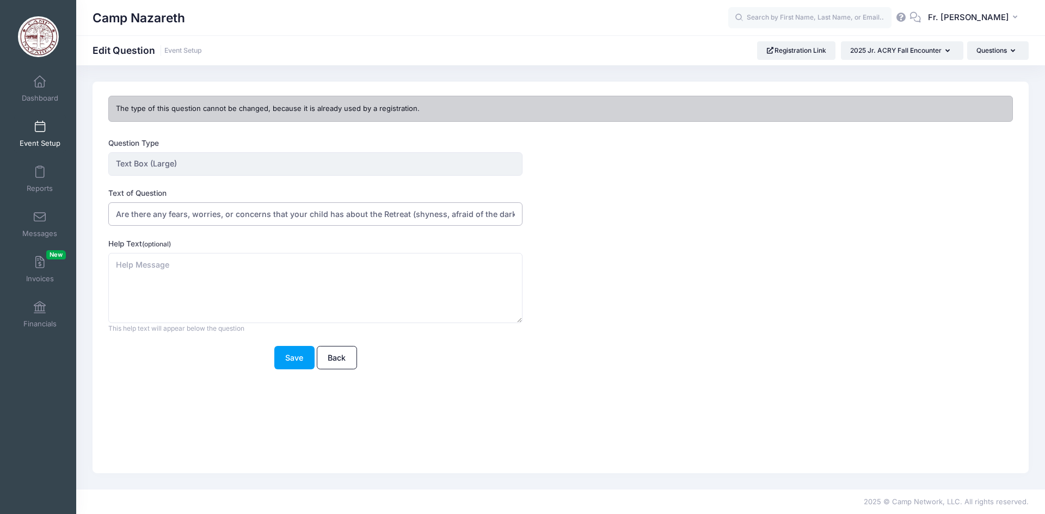
click at [405, 214] on input "Are there any fears, worries, or concerns that your child has about the Retreat…" at bounding box center [315, 213] width 414 height 23
type input "Are there any fears, worries, or concerns that your child has about the Encount…"
click at [287, 357] on button "Save" at bounding box center [294, 357] width 40 height 23
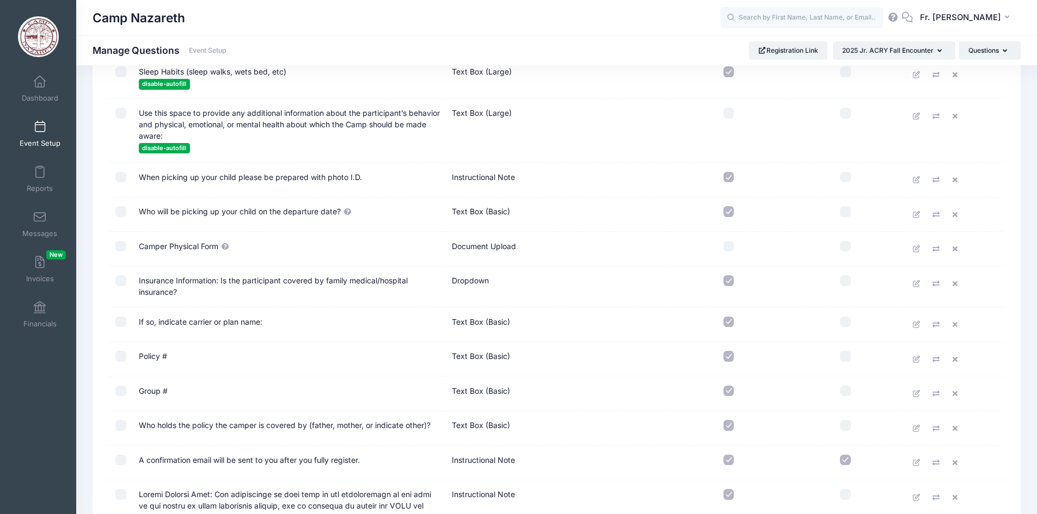
scroll to position [1360, 0]
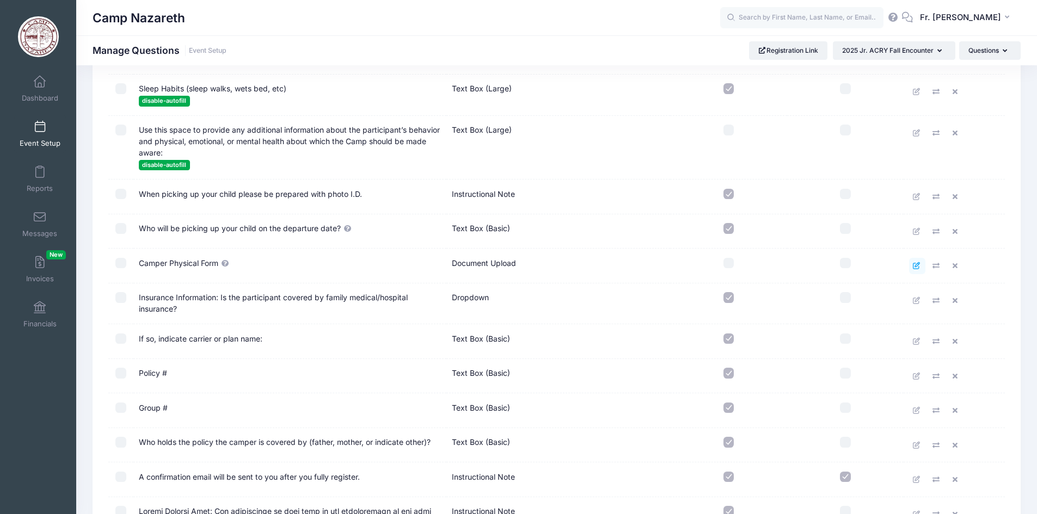
click at [916, 267] on icon at bounding box center [916, 265] width 9 height 7
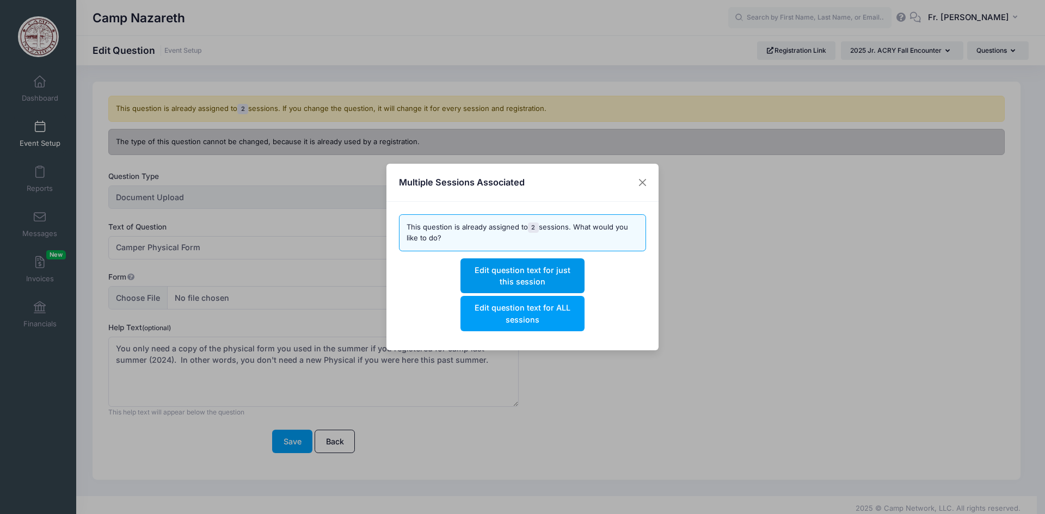
click at [552, 272] on button "Edit question text for just this session" at bounding box center [522, 275] width 124 height 35
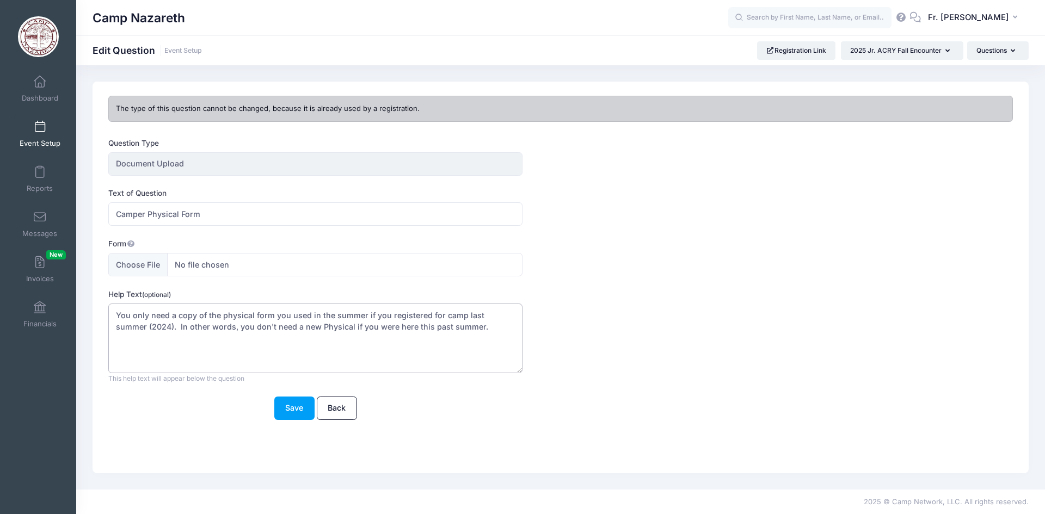
click at [137, 327] on textarea "You only need a copy of the physical form you used in the summer if you registe…" at bounding box center [315, 339] width 414 height 70
type textarea "You only need a copy of the physical form you used in the summer if you registe…"
click at [297, 410] on button "Save" at bounding box center [294, 408] width 40 height 23
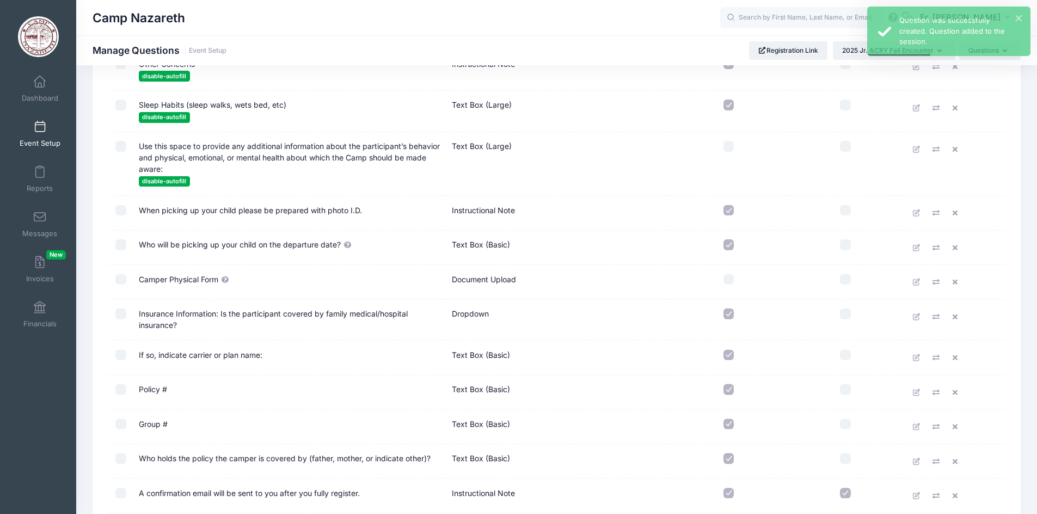
scroll to position [1360, 0]
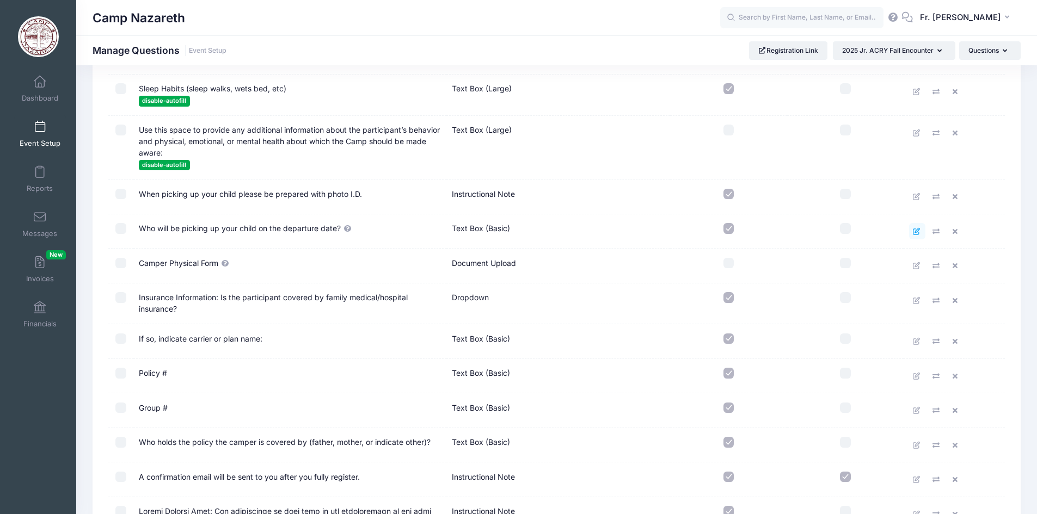
click at [914, 231] on icon at bounding box center [916, 231] width 9 height 7
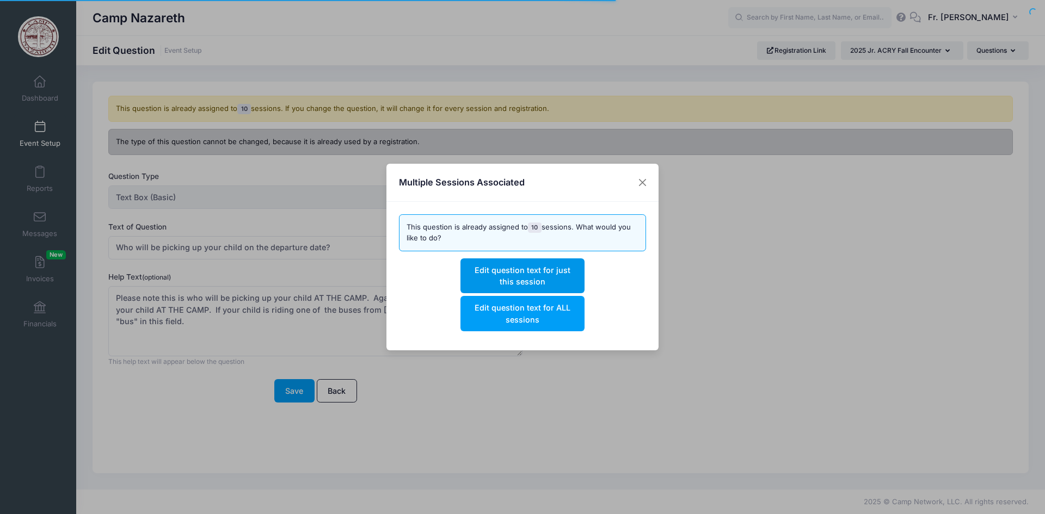
click at [527, 276] on button "Edit question text for just this session" at bounding box center [522, 275] width 124 height 35
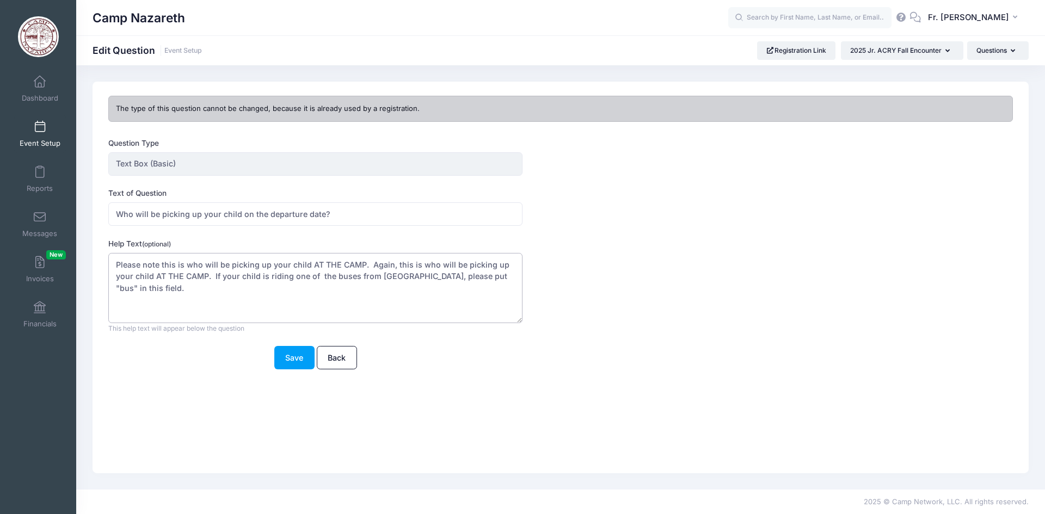
click at [355, 278] on textarea "Please note this is who will be picking up your child AT THE CAMP. Again, this …" at bounding box center [315, 288] width 414 height 70
type textarea "Please note this is who will be picking up your child AT THE CAMP. Again, this …"
click at [294, 358] on button "Save" at bounding box center [294, 357] width 40 height 23
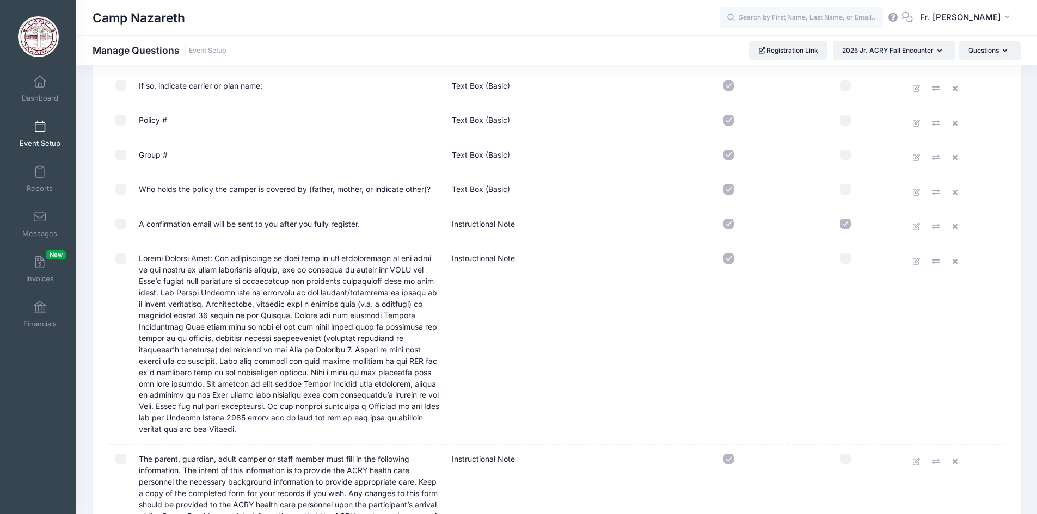
scroll to position [1632, 0]
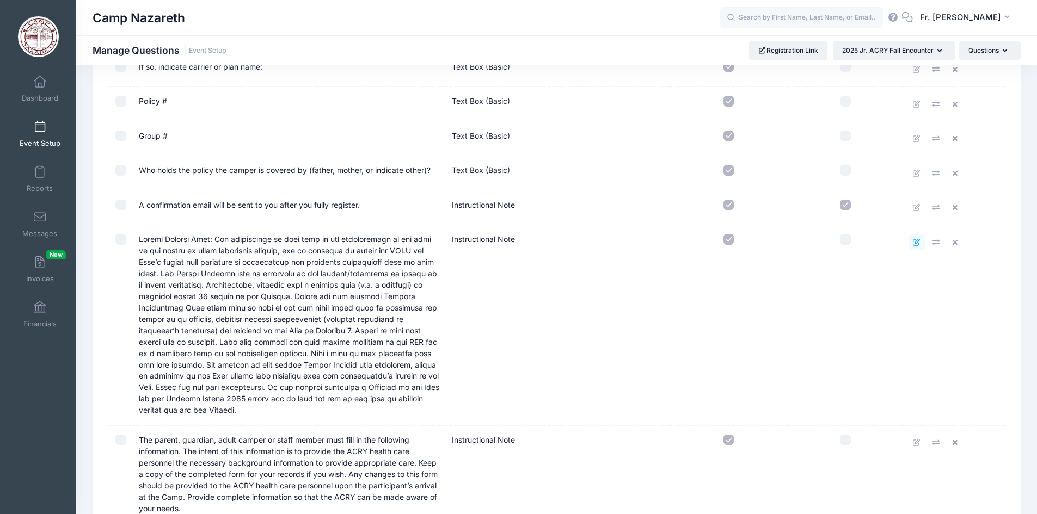
click at [916, 240] on icon at bounding box center [916, 242] width 9 height 7
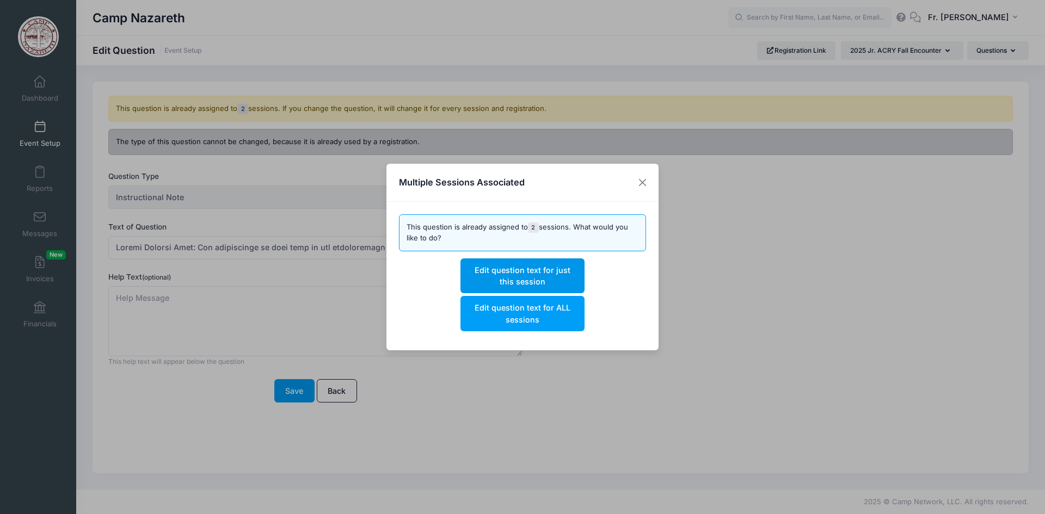
click at [509, 269] on button "Edit question text for just this session" at bounding box center [522, 275] width 124 height 35
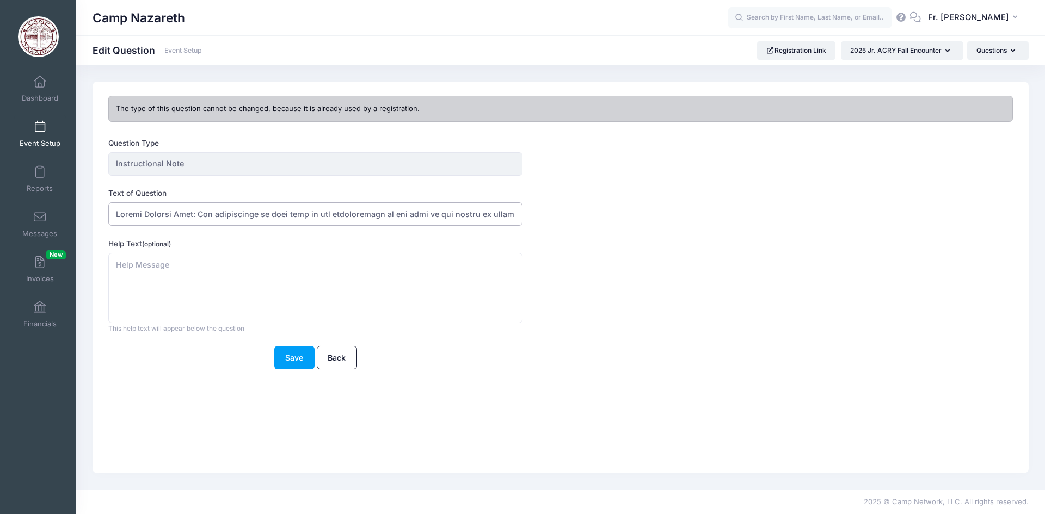
click at [509, 212] on input "Text of Question" at bounding box center [315, 213] width 414 height 23
type input "Loremi Dolorsi Amet: Con adipiscinge se doei temp in utl etdoloremagn al eni ad…"
click at [292, 356] on button "Save" at bounding box center [294, 357] width 40 height 23
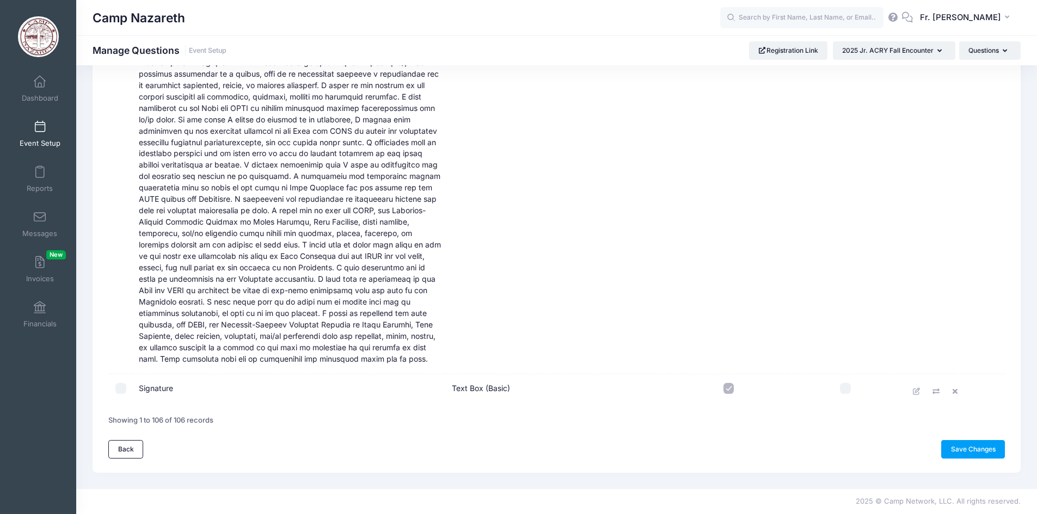
scroll to position [4415, 0]
click at [970, 451] on link "Save Changes" at bounding box center [973, 449] width 64 height 19
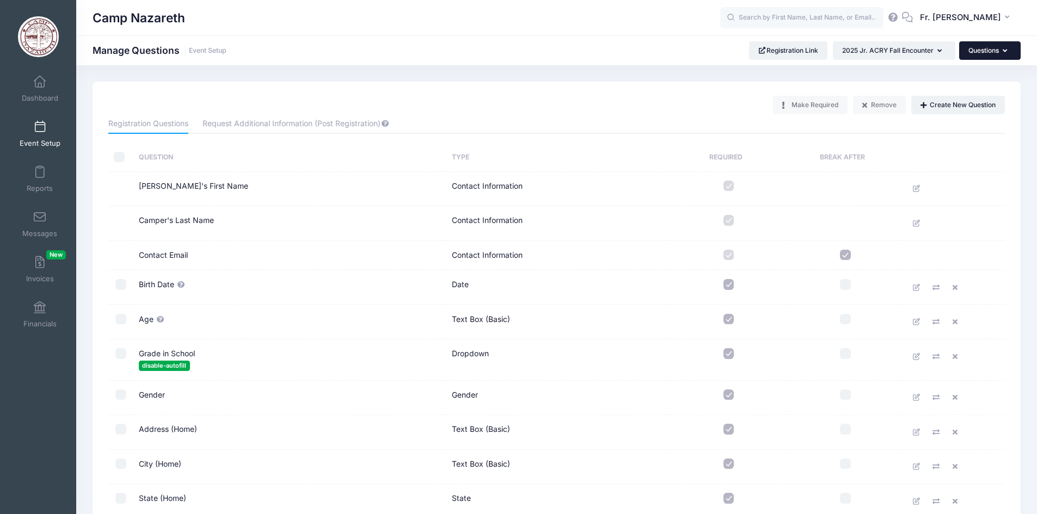
click at [1003, 51] on icon "button" at bounding box center [1006, 51] width 9 height 0
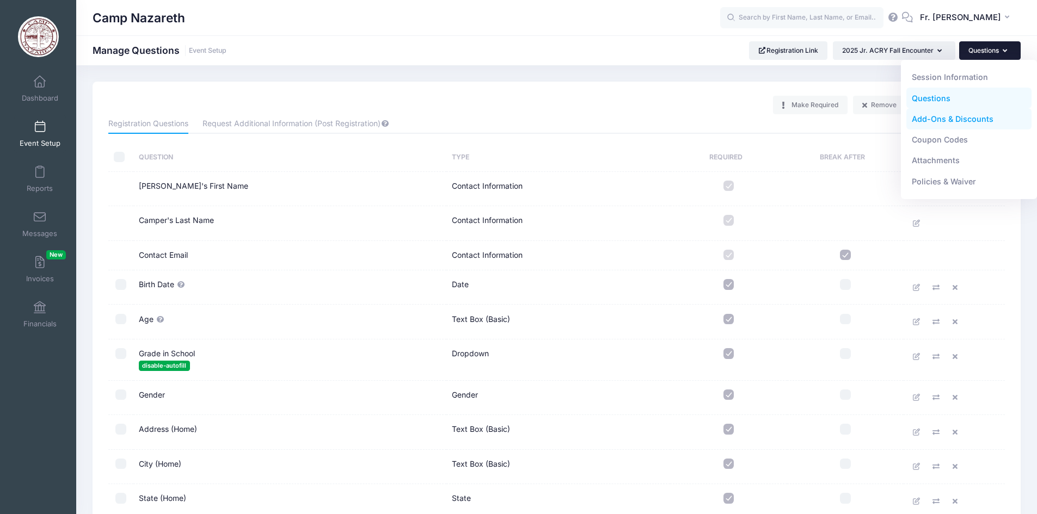
click at [942, 121] on link "Add-Ons & Discounts" at bounding box center [969, 119] width 126 height 21
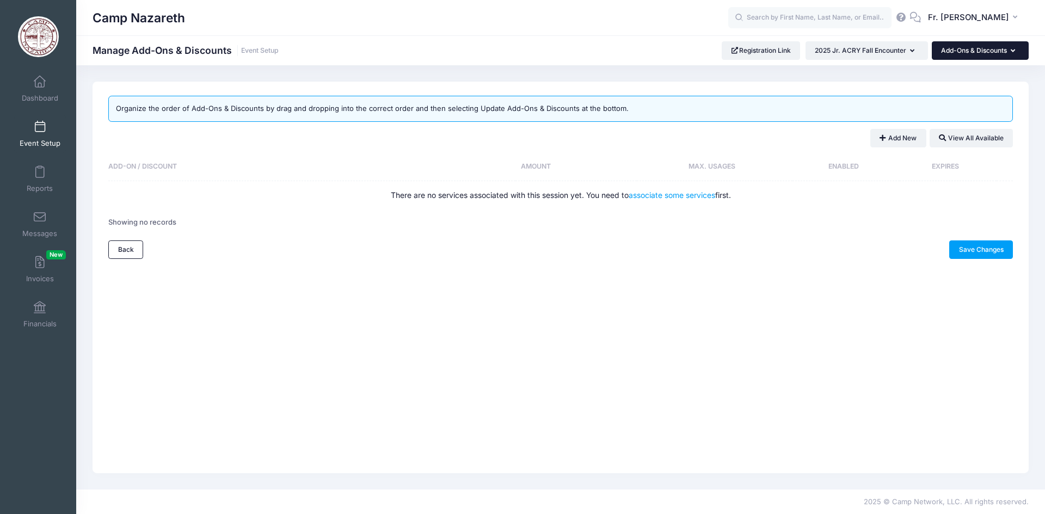
click at [1010, 51] on icon "button" at bounding box center [1014, 51] width 9 height 0
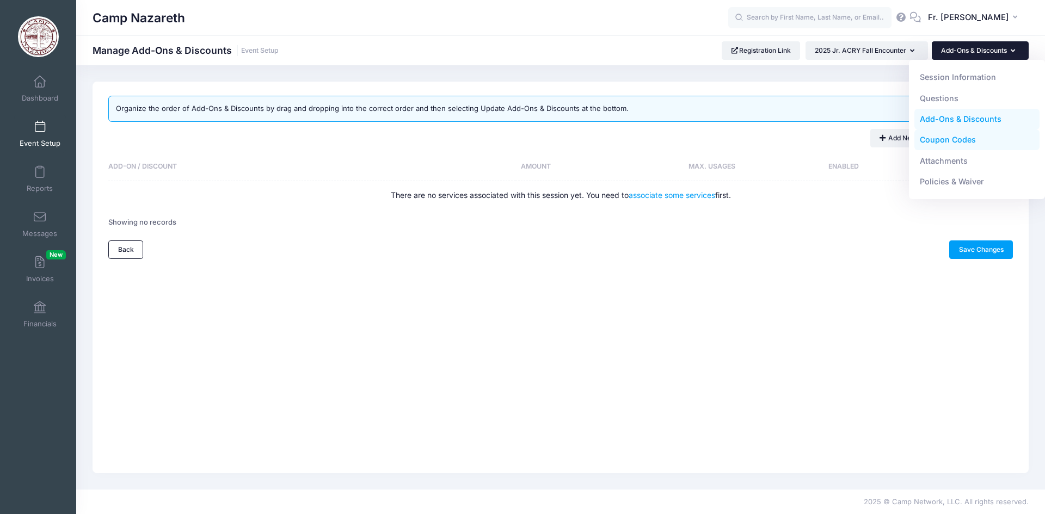
click at [950, 139] on link "Coupon Codes" at bounding box center [977, 140] width 126 height 21
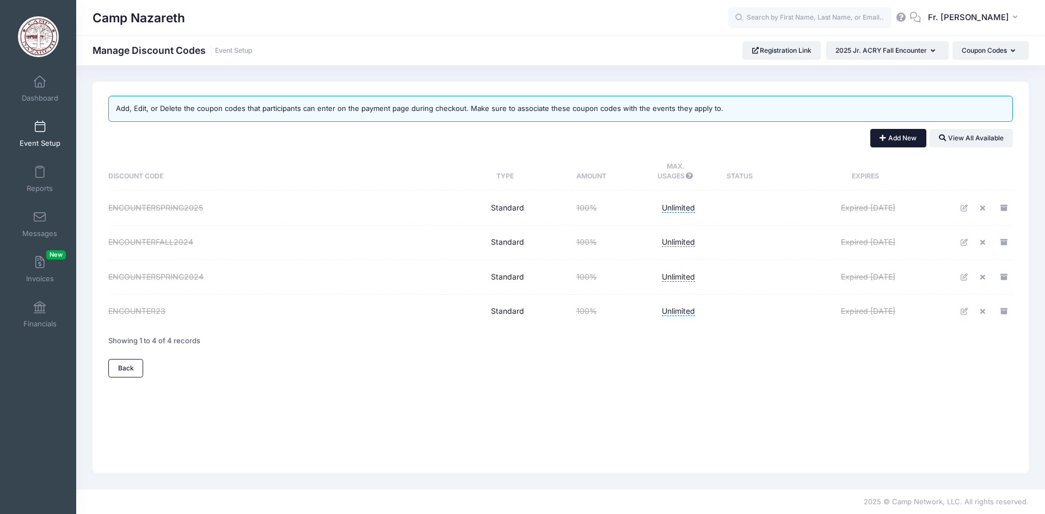
click at [896, 136] on button "Add New" at bounding box center [898, 138] width 56 height 19
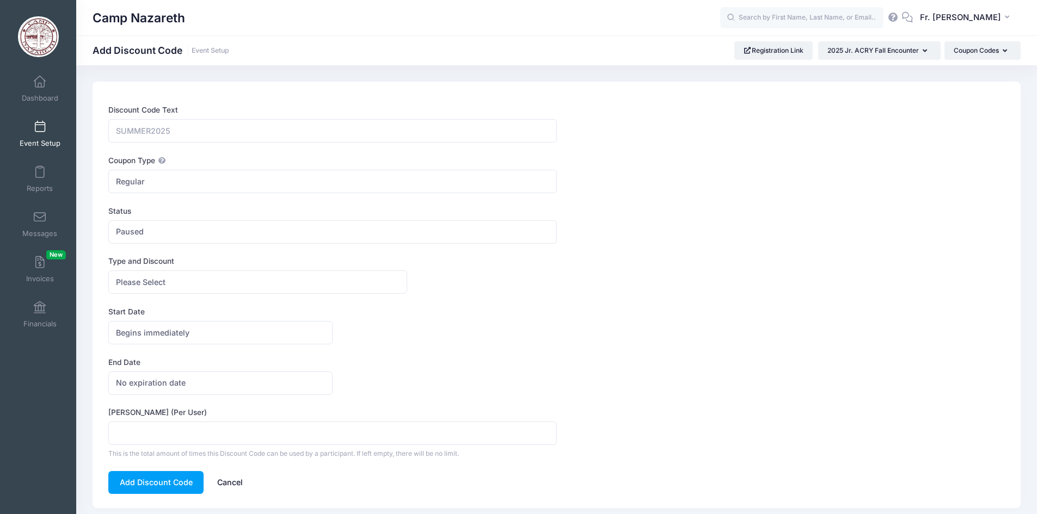
click at [233, 480] on link "Cancel" at bounding box center [230, 482] width 48 height 23
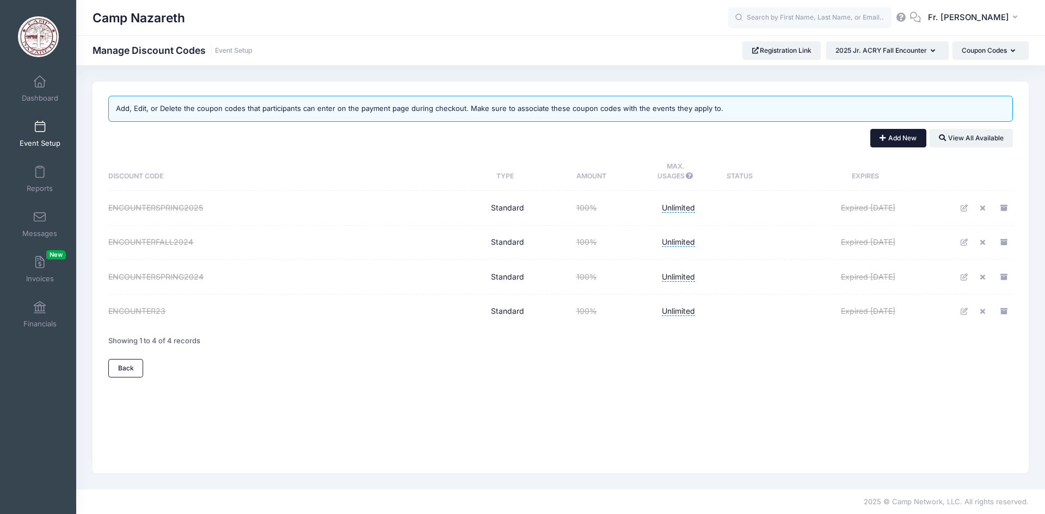
click at [905, 140] on button "Add New" at bounding box center [898, 138] width 56 height 19
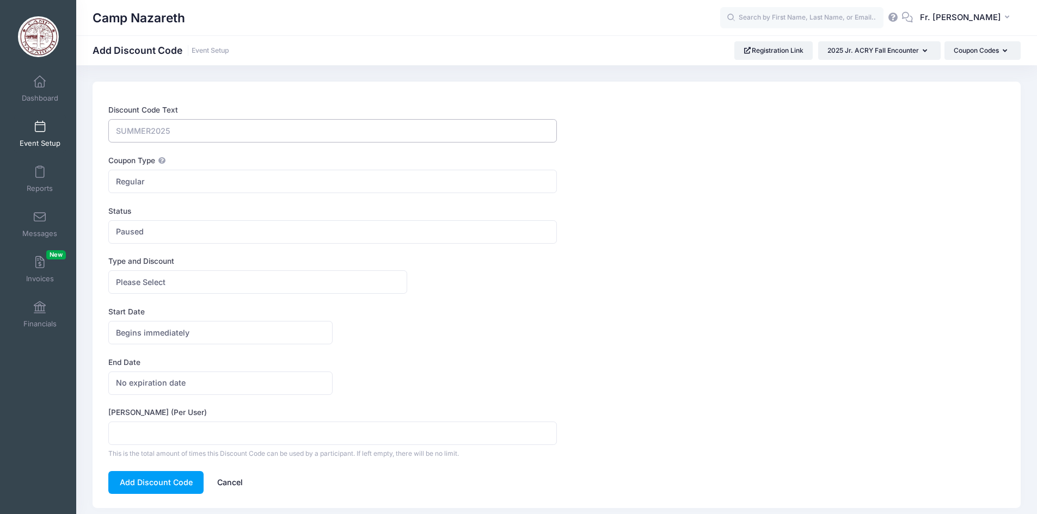
click at [201, 137] on input "Discount Code Text" at bounding box center [332, 130] width 448 height 23
type input "ENCOUNTERFALL2025"
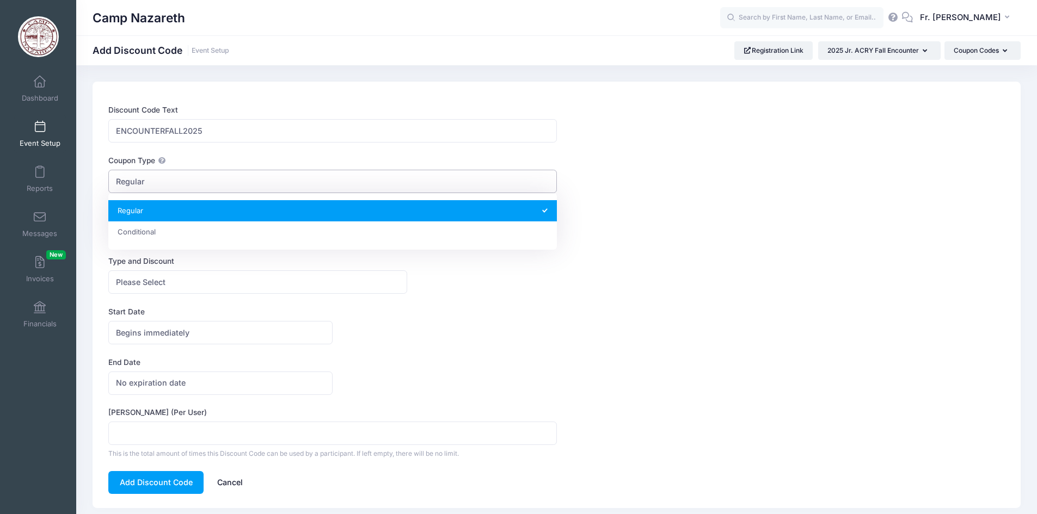
click at [189, 178] on span "Regular" at bounding box center [332, 181] width 448 height 23
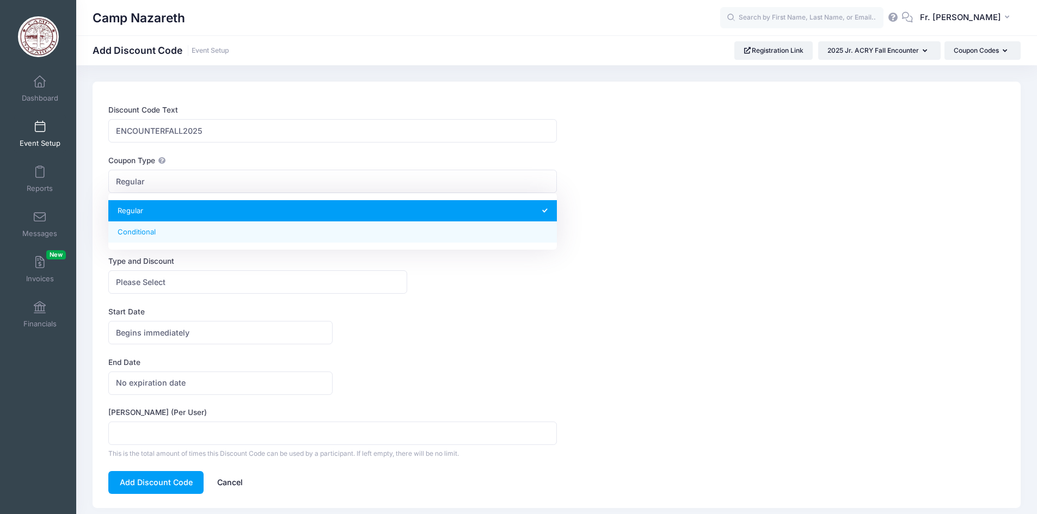
click at [501, 299] on form "Discount Code Text ENCOUNTERFALL2025 Coupon Type Regular Conditional Regular Th…" at bounding box center [556, 299] width 896 height 390
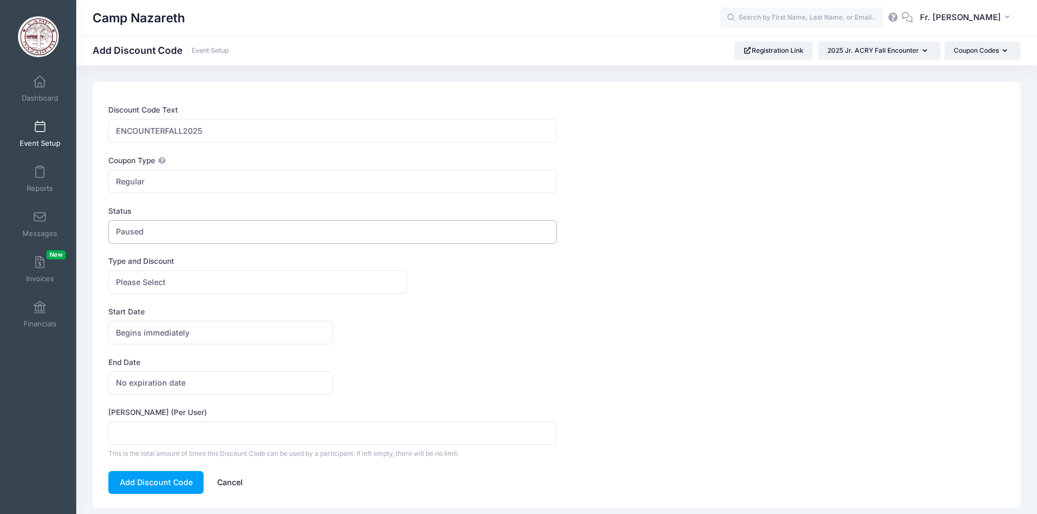
click at [186, 232] on span "Paused" at bounding box center [332, 231] width 448 height 23
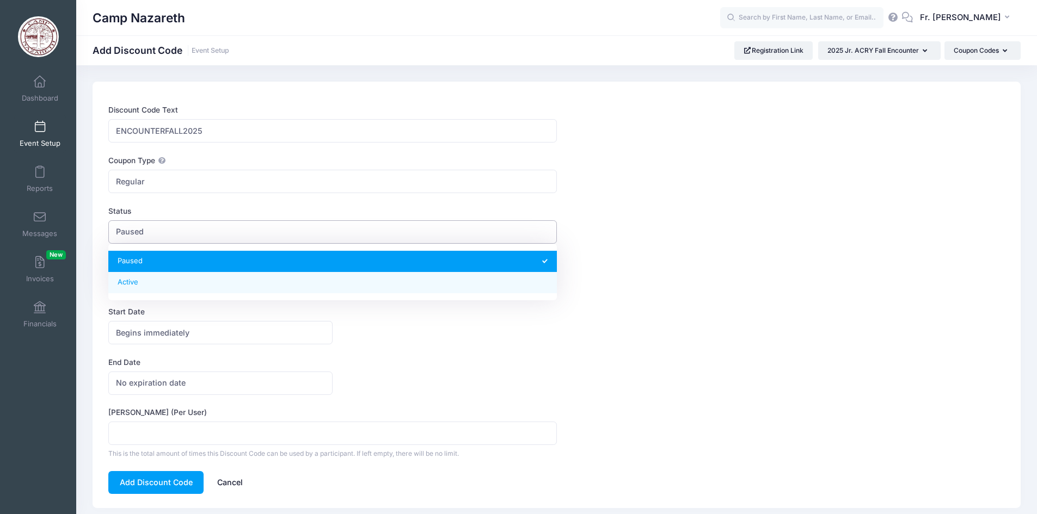
select select "1"
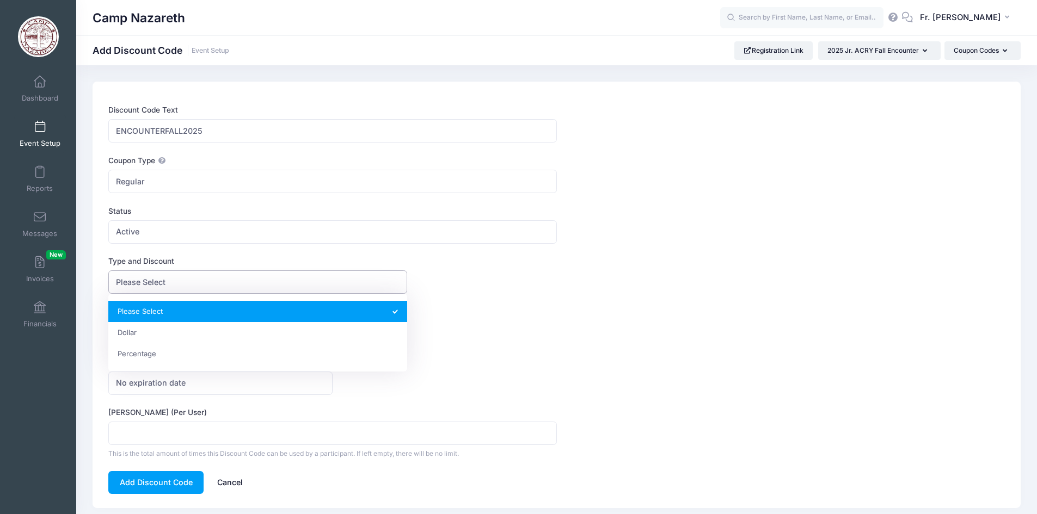
click at [181, 283] on span "Please Select" at bounding box center [257, 281] width 299 height 23
select select "2"
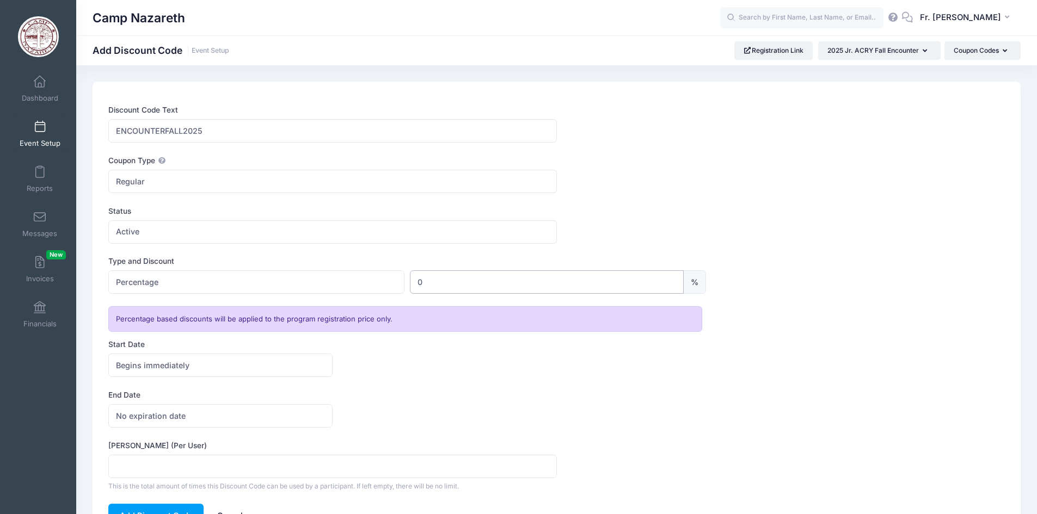
click at [428, 283] on input "0" at bounding box center [547, 281] width 274 height 23
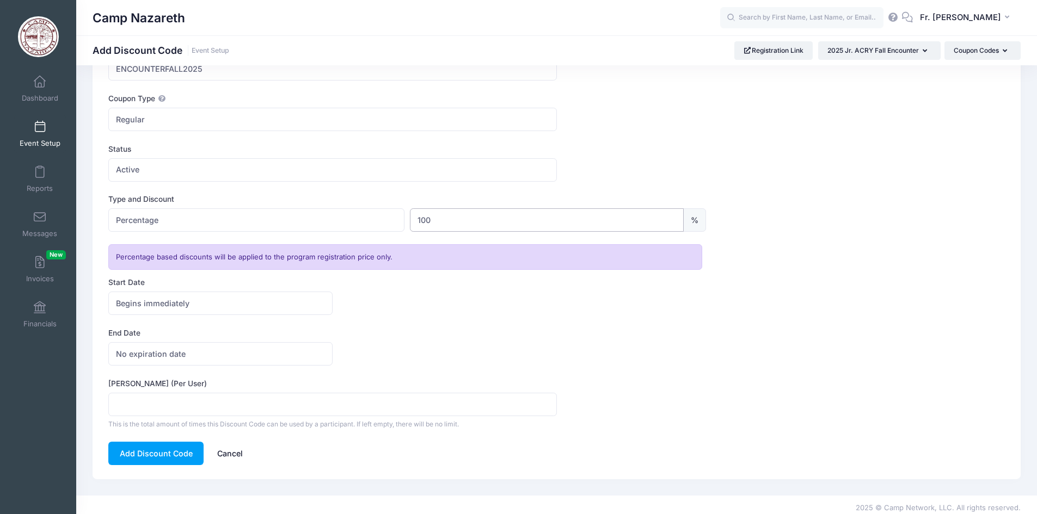
scroll to position [68, 0]
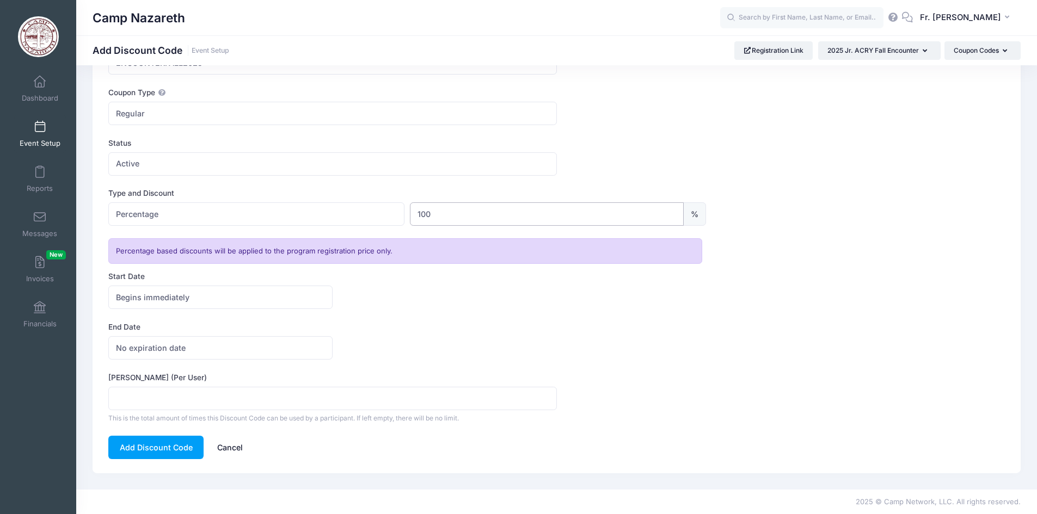
type input "100"
click at [412, 313] on form "Discount Code Text ENCOUNTERFALL2025 Coupon Type Regular Conditional Regular Th…" at bounding box center [556, 247] width 896 height 423
click at [162, 445] on button "Add Discount Code" at bounding box center [155, 447] width 95 height 23
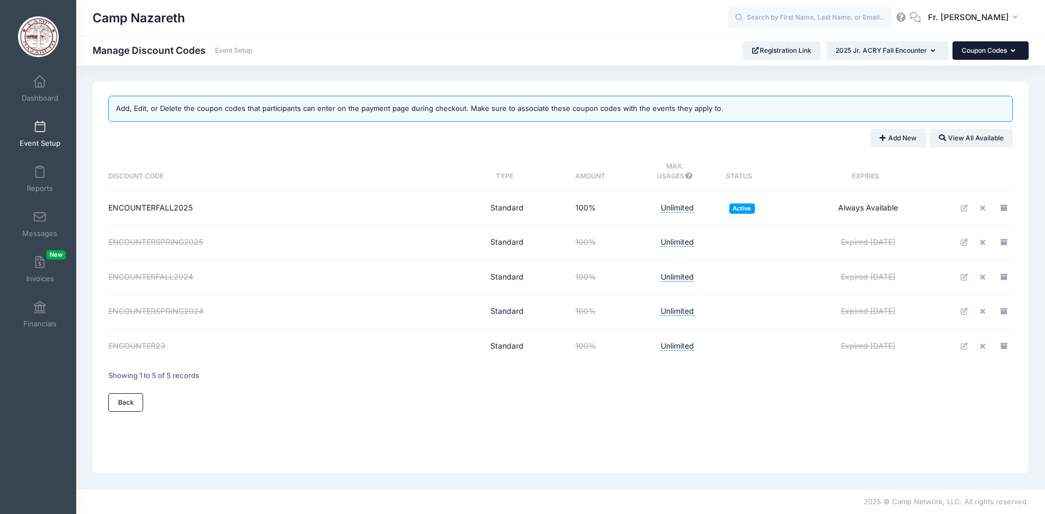
click at [1015, 51] on button "Coupon Codes" at bounding box center [990, 50] width 76 height 19
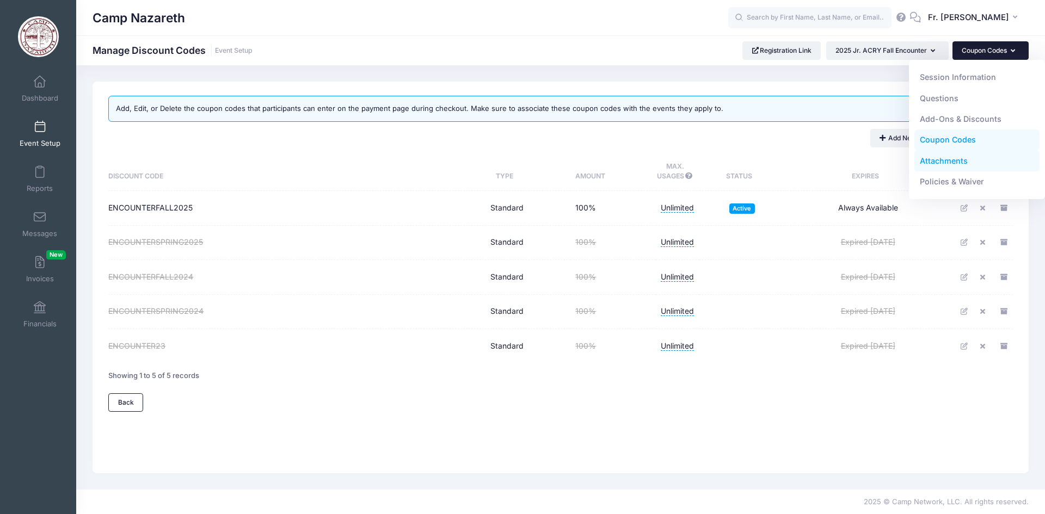
click at [951, 160] on link "Attachments" at bounding box center [977, 160] width 126 height 21
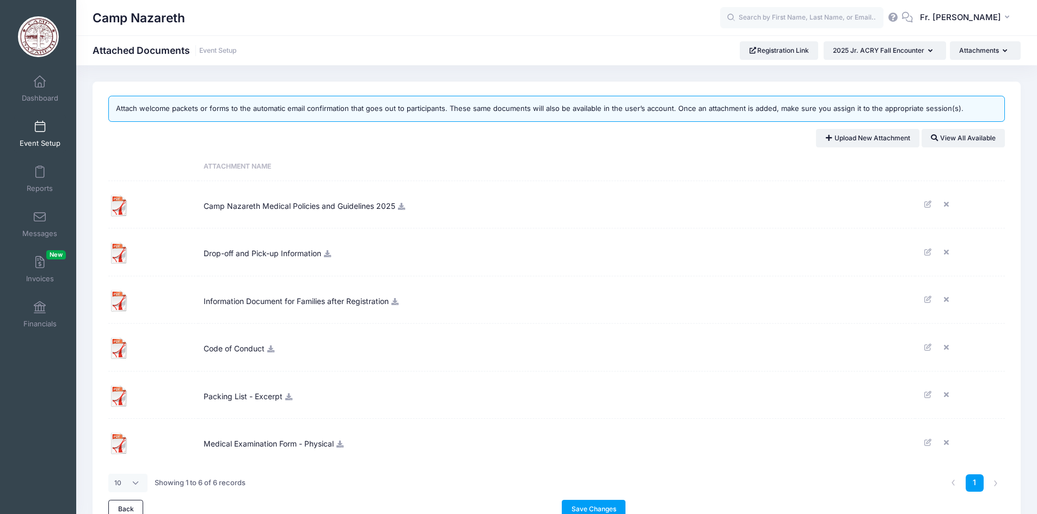
click at [403, 206] on icon at bounding box center [401, 206] width 9 height 7
click at [328, 253] on icon at bounding box center [327, 253] width 9 height 7
click at [947, 253] on icon at bounding box center [948, 252] width 9 height 7
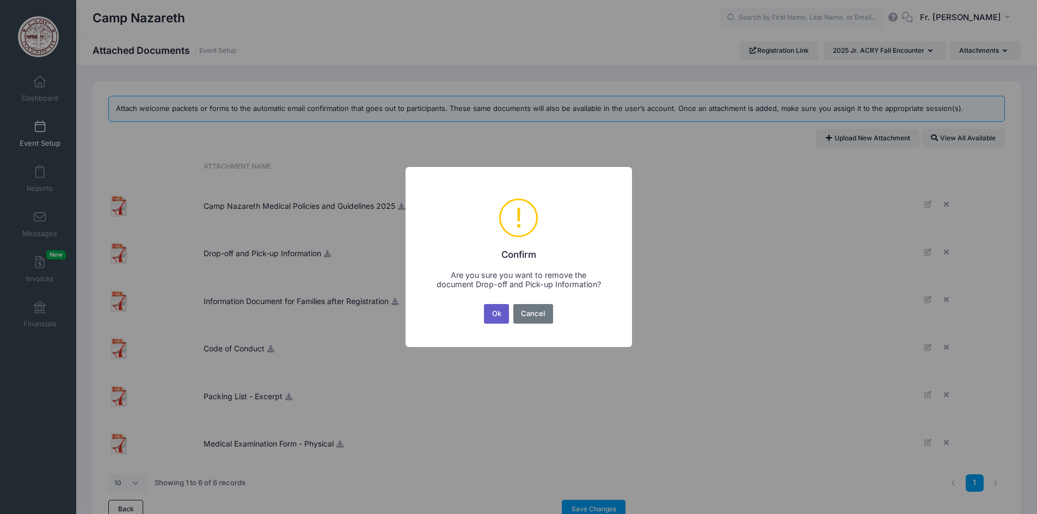
click at [497, 315] on button "Ok" at bounding box center [496, 314] width 25 height 20
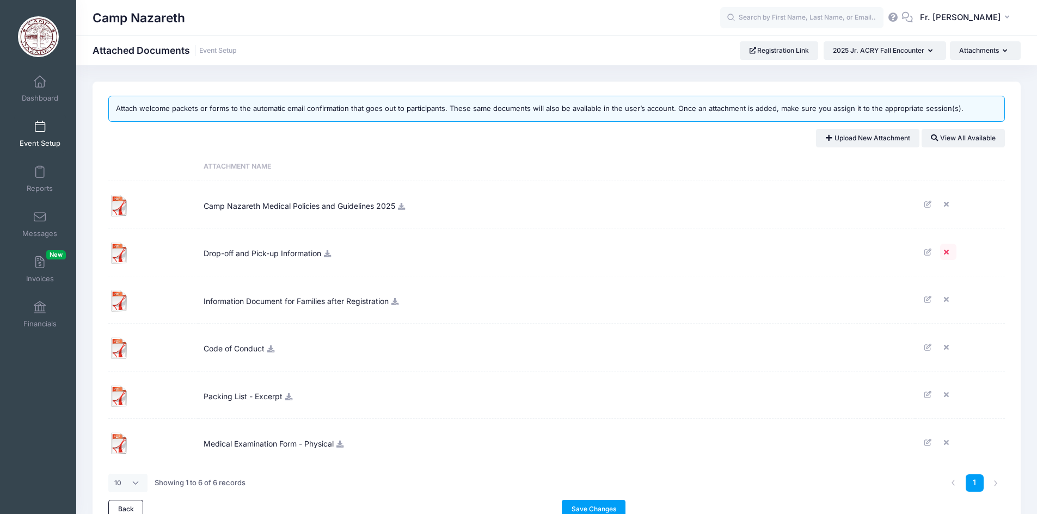
click at [947, 252] on icon at bounding box center [948, 252] width 9 height 7
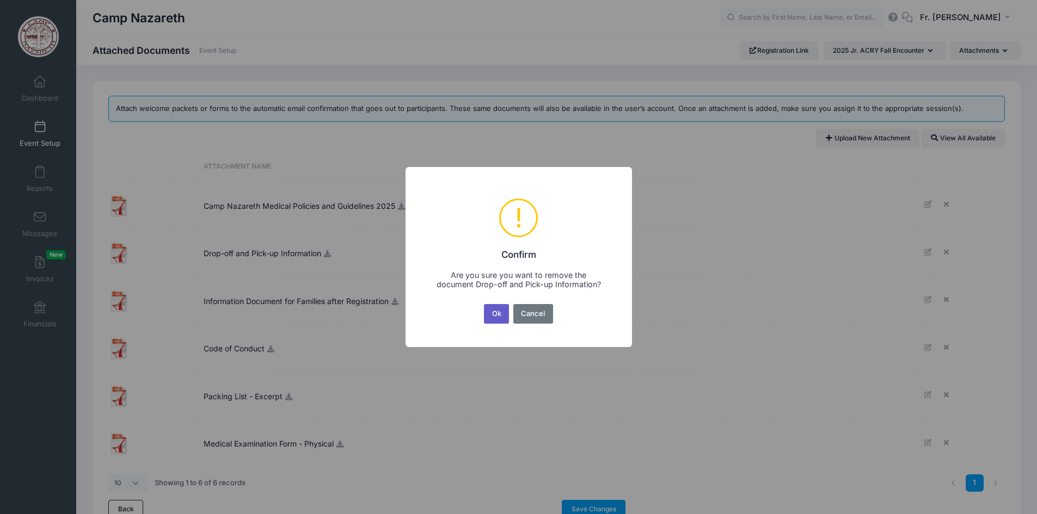
click at [498, 314] on button "Ok" at bounding box center [496, 314] width 25 height 20
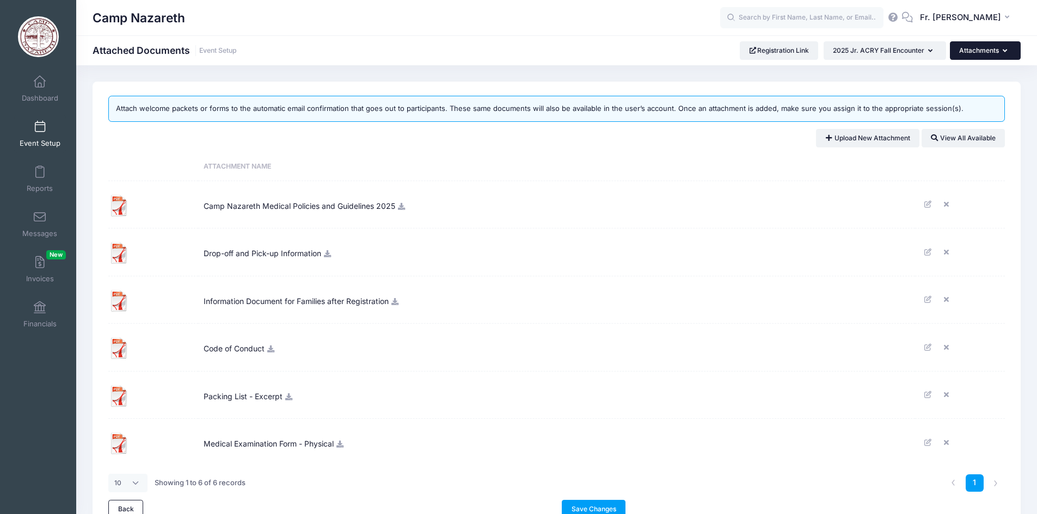
click at [1007, 54] on button "Attachments" at bounding box center [984, 50] width 71 height 19
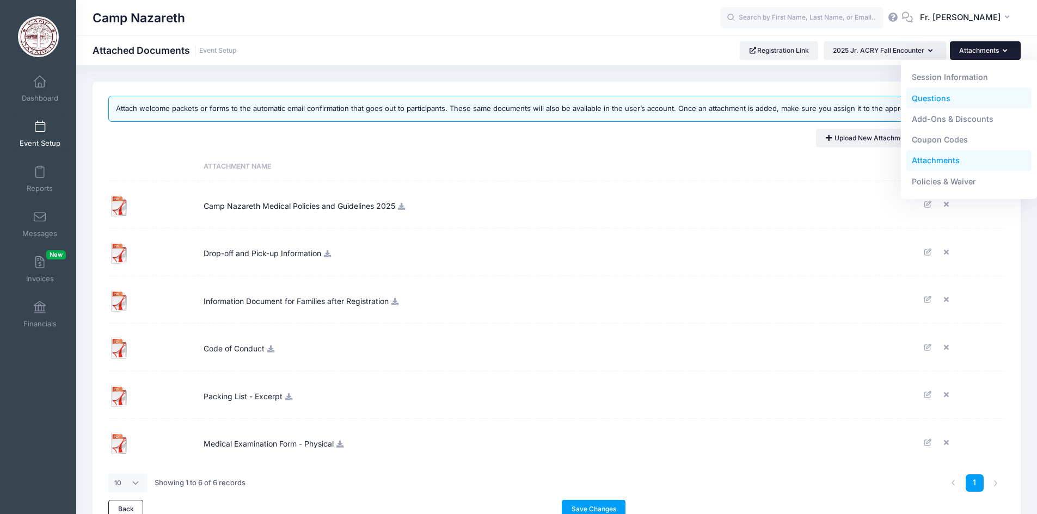
click at [930, 98] on link "Questions" at bounding box center [969, 98] width 126 height 21
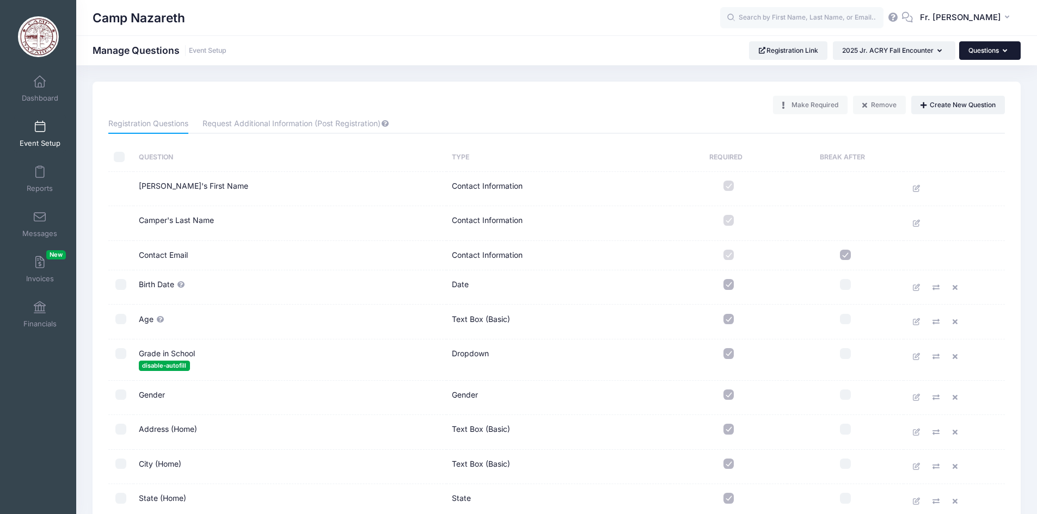
click at [1007, 50] on button "Questions" at bounding box center [989, 50] width 61 height 19
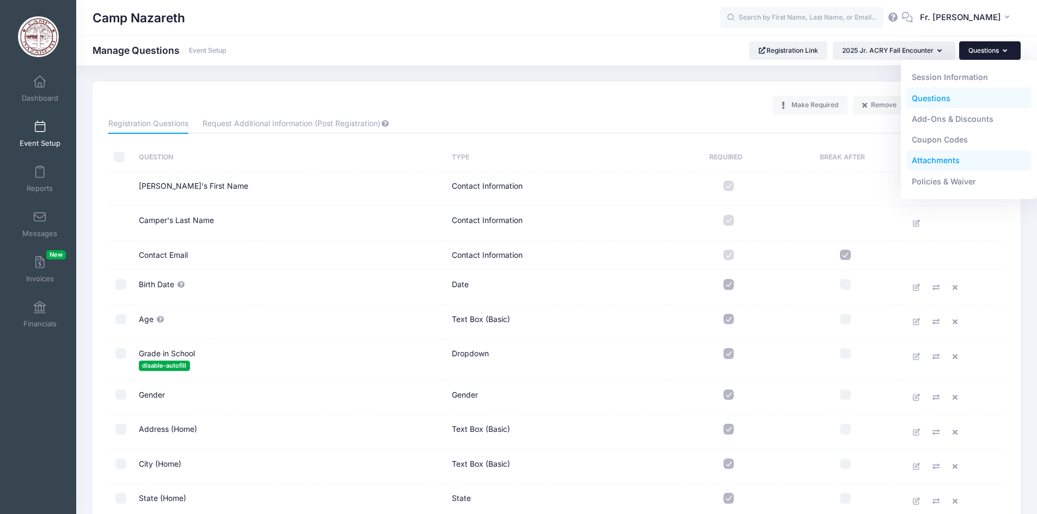
click at [934, 161] on link "Attachments" at bounding box center [969, 160] width 126 height 21
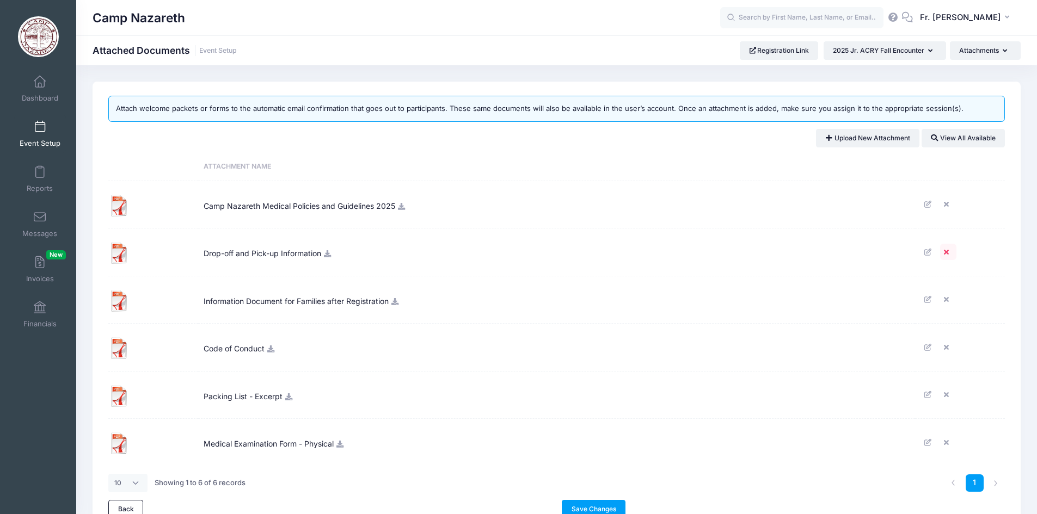
click at [946, 252] on icon at bounding box center [948, 252] width 9 height 7
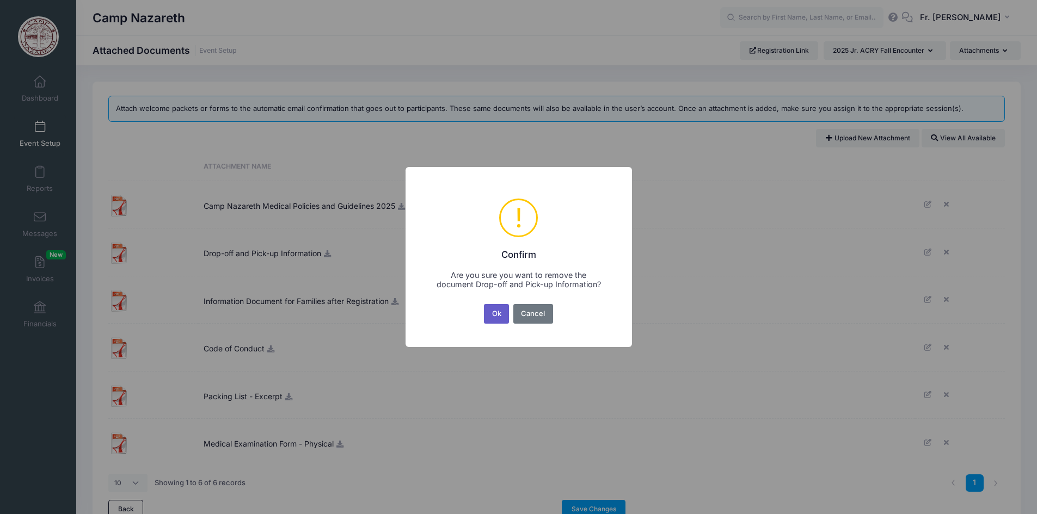
click at [496, 313] on button "Ok" at bounding box center [496, 314] width 25 height 20
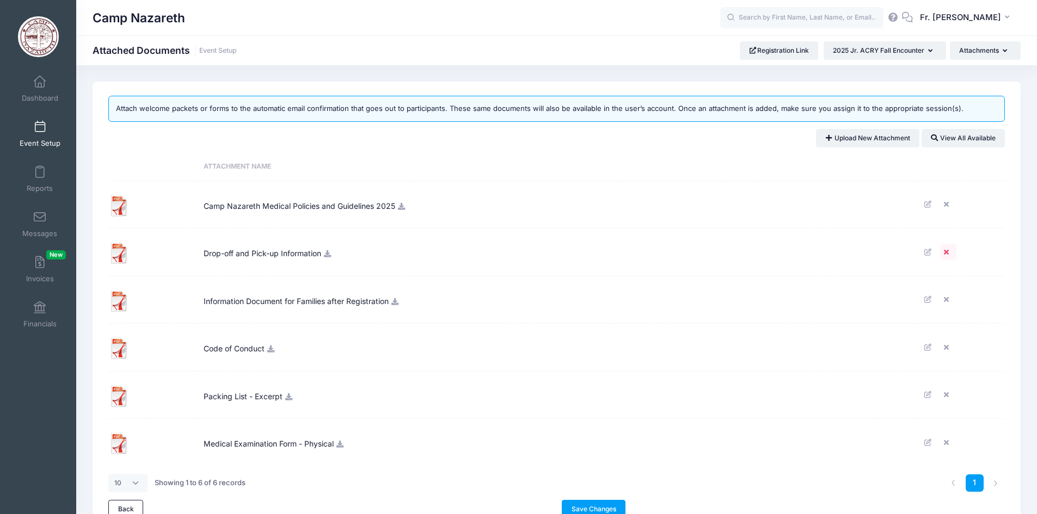
click at [945, 250] on icon at bounding box center [948, 252] width 9 height 7
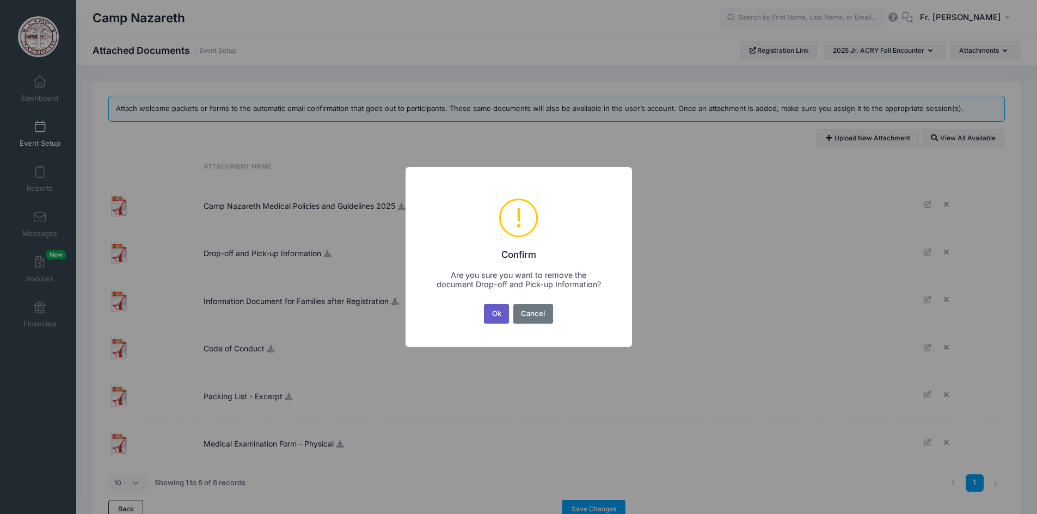
click at [497, 313] on button "Ok" at bounding box center [496, 314] width 25 height 20
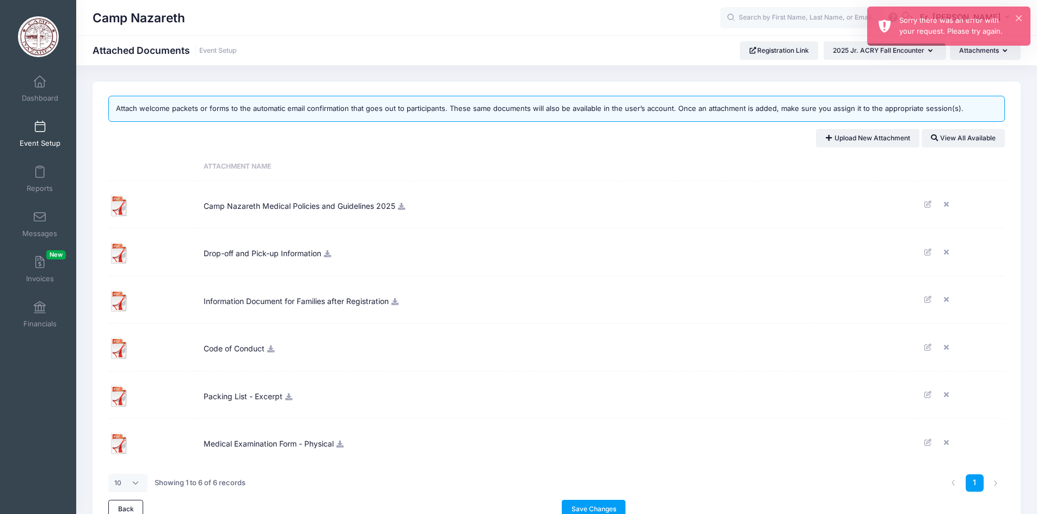
click at [229, 253] on span "Drop-off and Pick-up Information" at bounding box center [263, 251] width 118 height 29
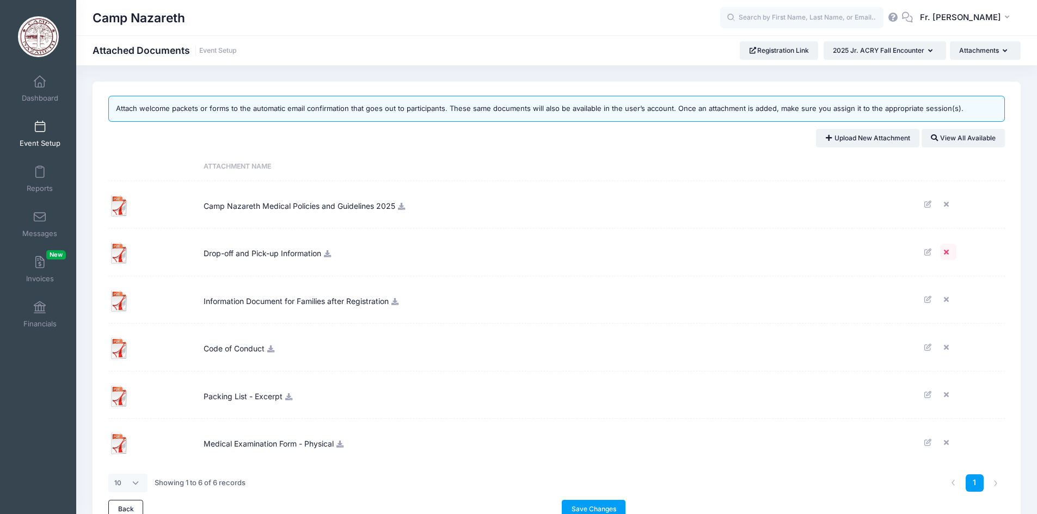
click at [946, 252] on icon at bounding box center [948, 252] width 9 height 7
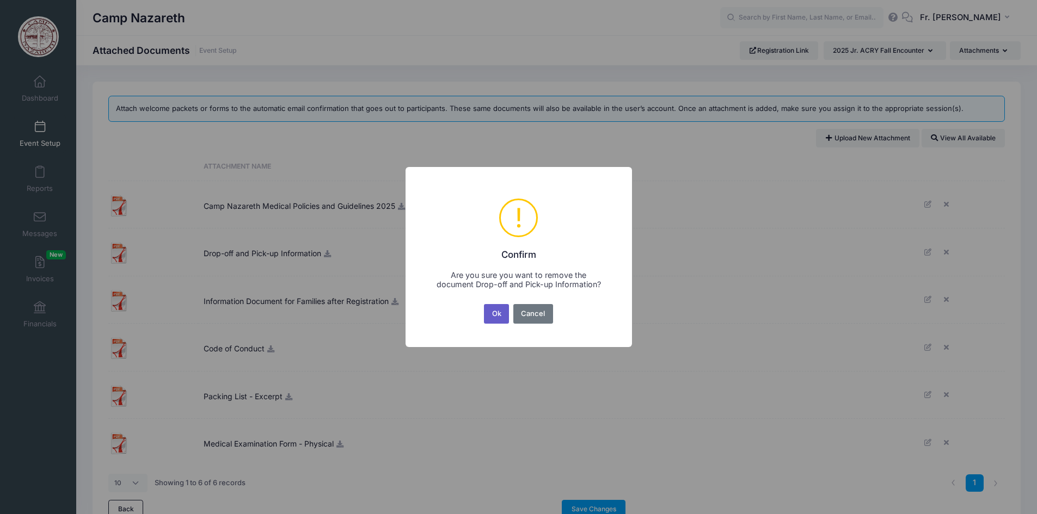
click at [495, 313] on button "Ok" at bounding box center [496, 314] width 25 height 20
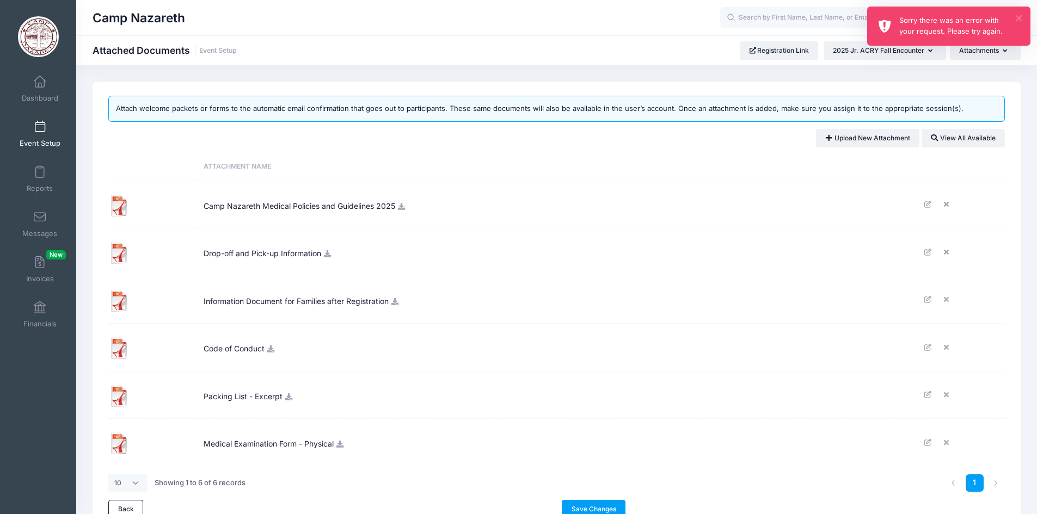
click at [1018, 17] on button "×" at bounding box center [1018, 18] width 6 height 6
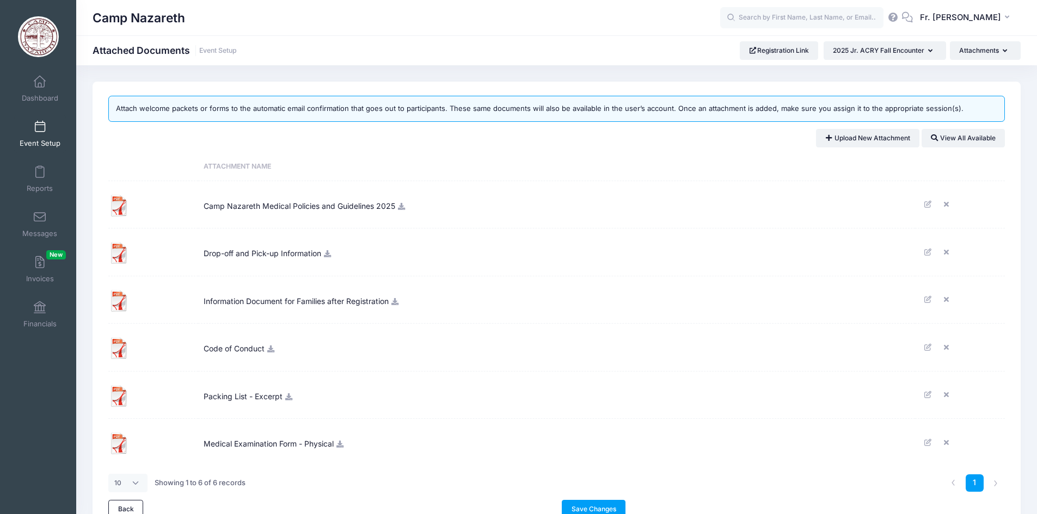
click at [398, 303] on icon at bounding box center [395, 301] width 9 height 7
click at [270, 349] on icon at bounding box center [271, 349] width 9 height 7
click at [289, 398] on icon at bounding box center [289, 396] width 9 height 7
click at [343, 447] on icon at bounding box center [340, 444] width 9 height 7
click at [947, 252] on icon at bounding box center [948, 252] width 9 height 7
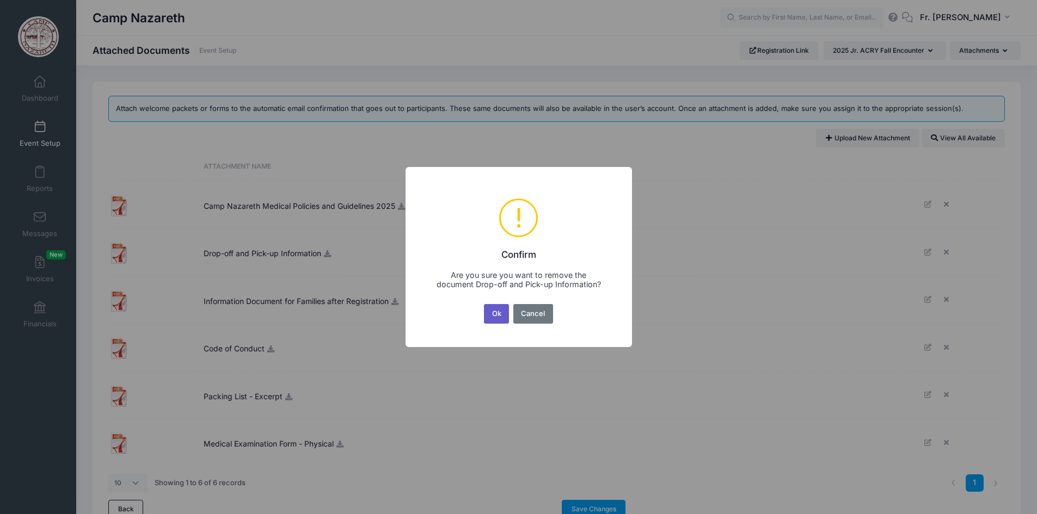
click at [500, 312] on button "Ok" at bounding box center [496, 314] width 25 height 20
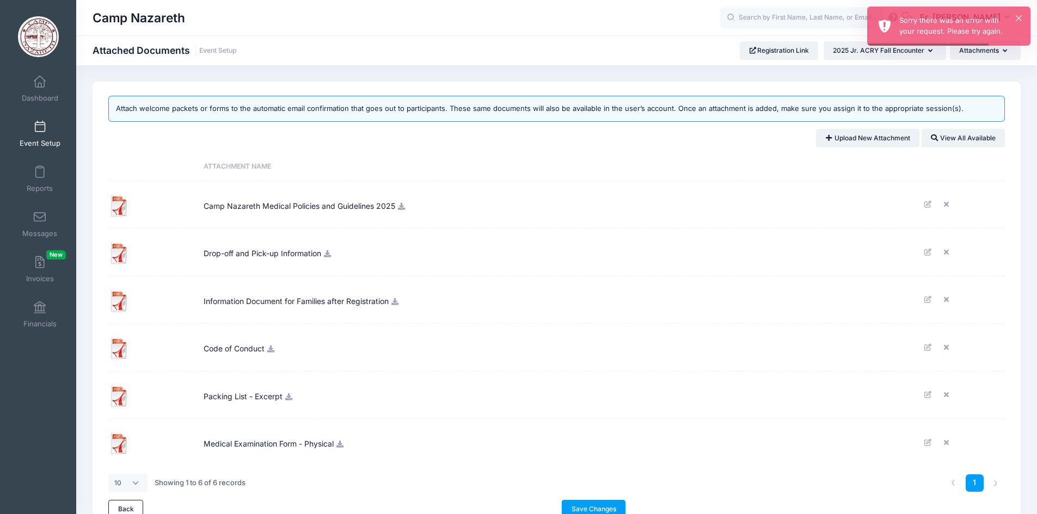
click at [533, 26] on div "Camp Nazareth" at bounding box center [406, 17] width 627 height 25
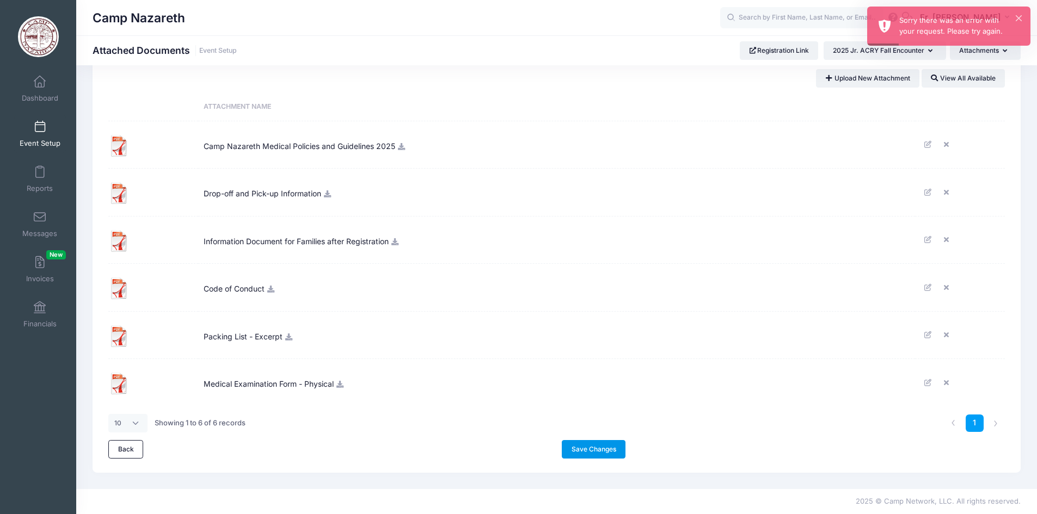
click at [595, 451] on link "Save Changes" at bounding box center [594, 449] width 64 height 19
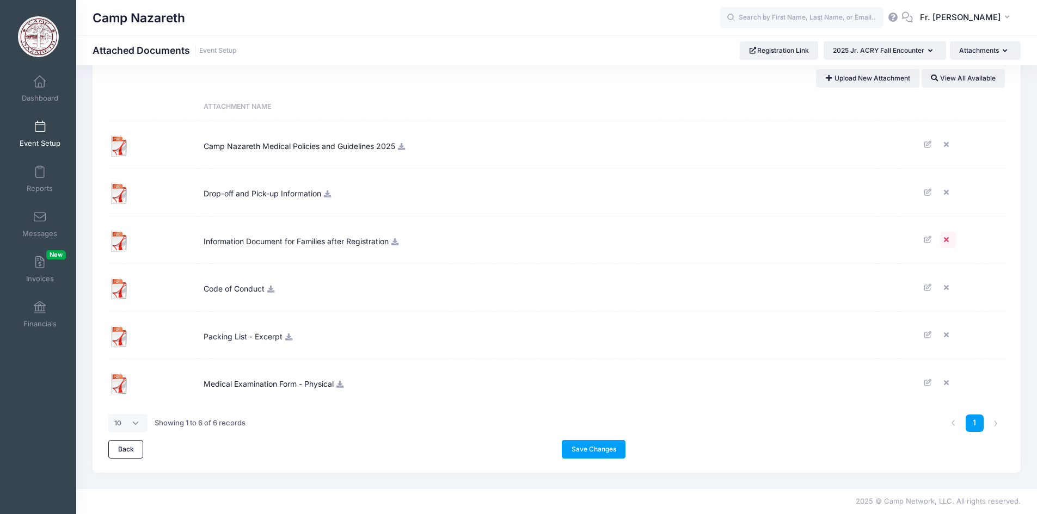
click at [945, 242] on icon at bounding box center [948, 239] width 9 height 7
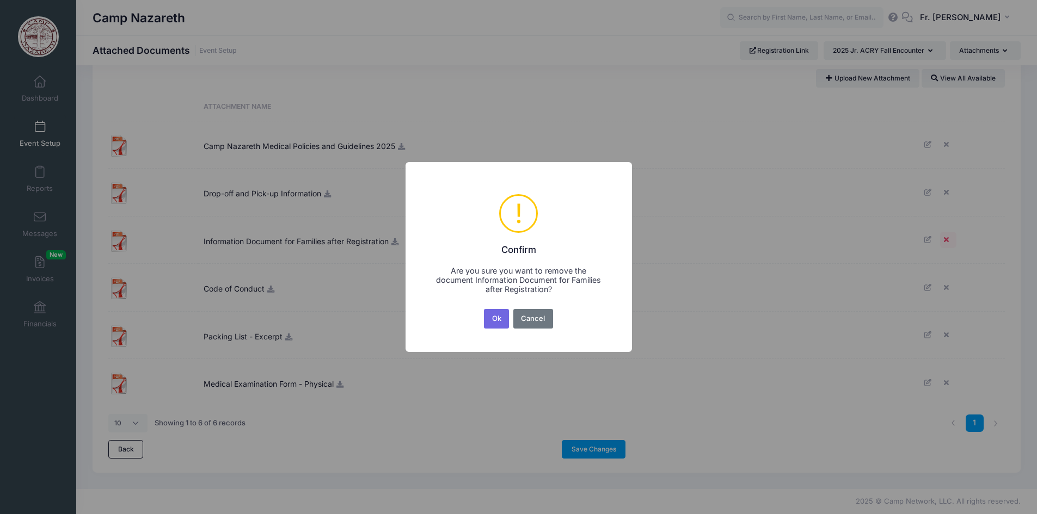
scroll to position [0, 0]
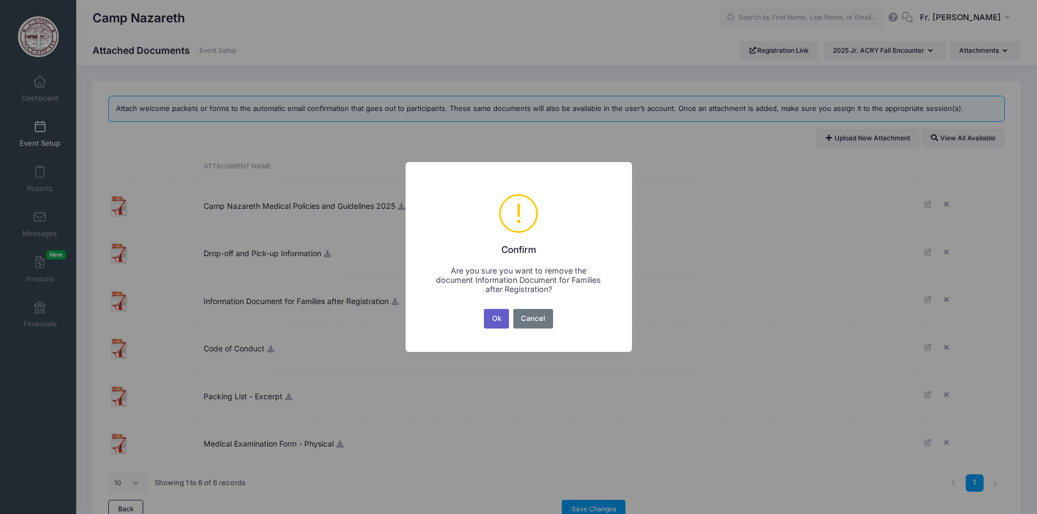
click at [495, 317] on button "Ok" at bounding box center [496, 319] width 25 height 20
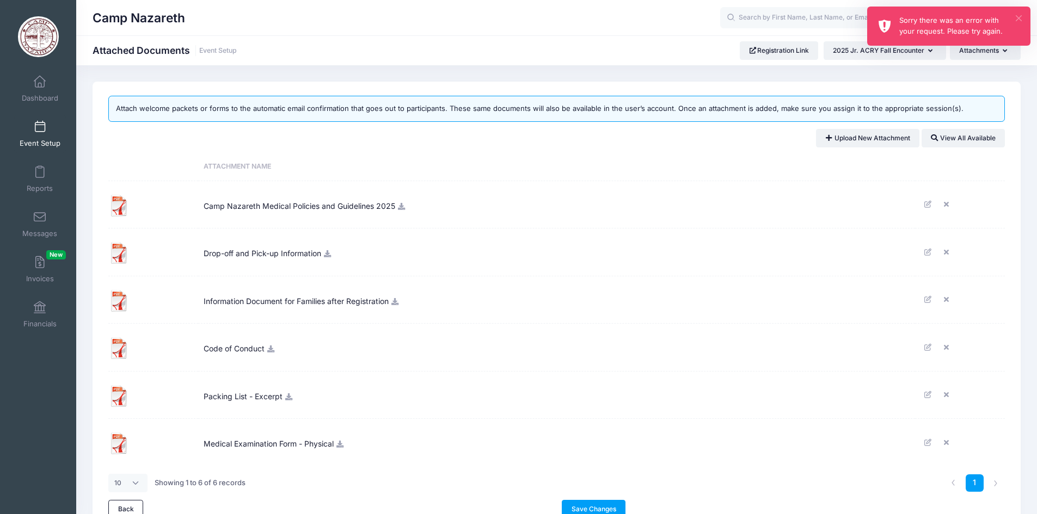
click at [1017, 19] on button "×" at bounding box center [1018, 18] width 6 height 6
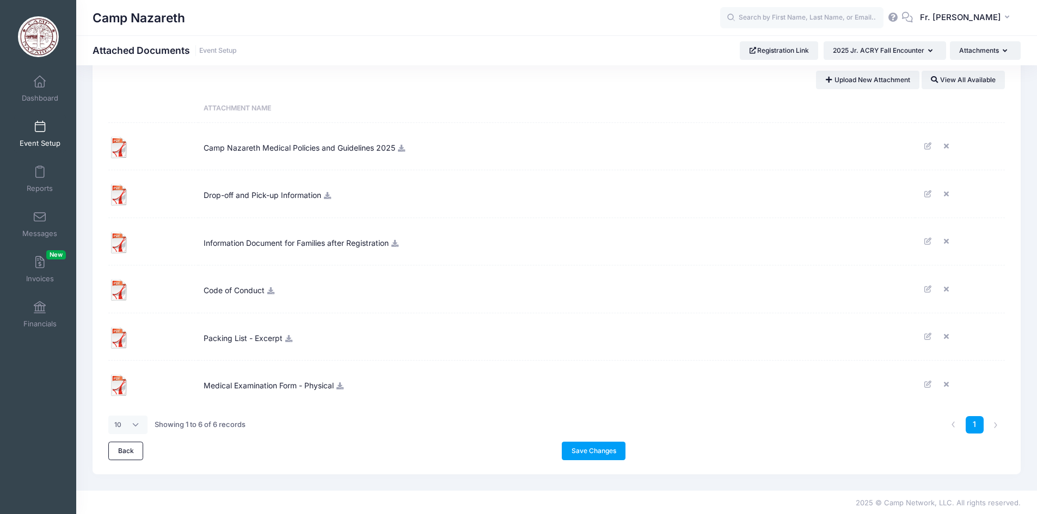
scroll to position [60, 0]
click at [1007, 51] on button "Attachments" at bounding box center [984, 50] width 71 height 19
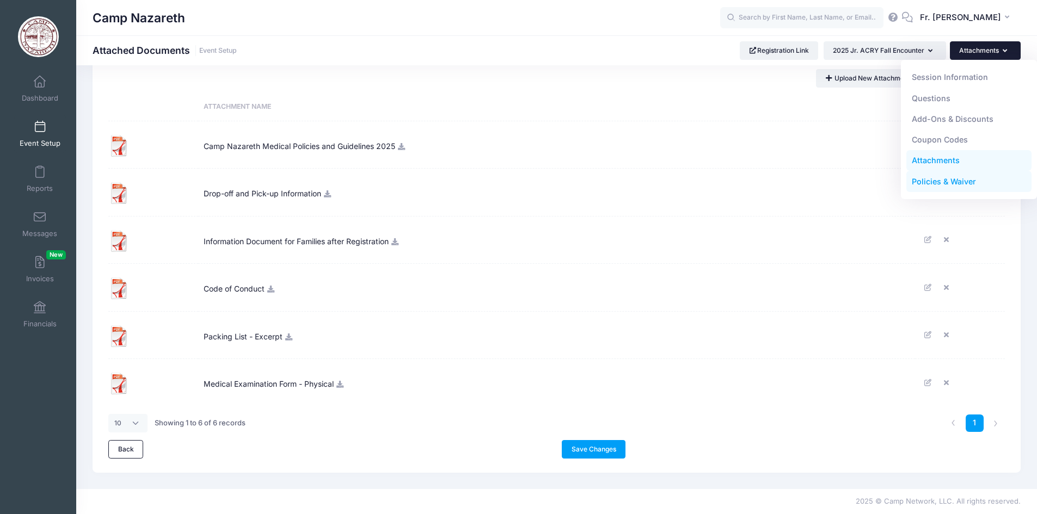
click at [932, 184] on link "Policies & Waiver" at bounding box center [969, 181] width 126 height 21
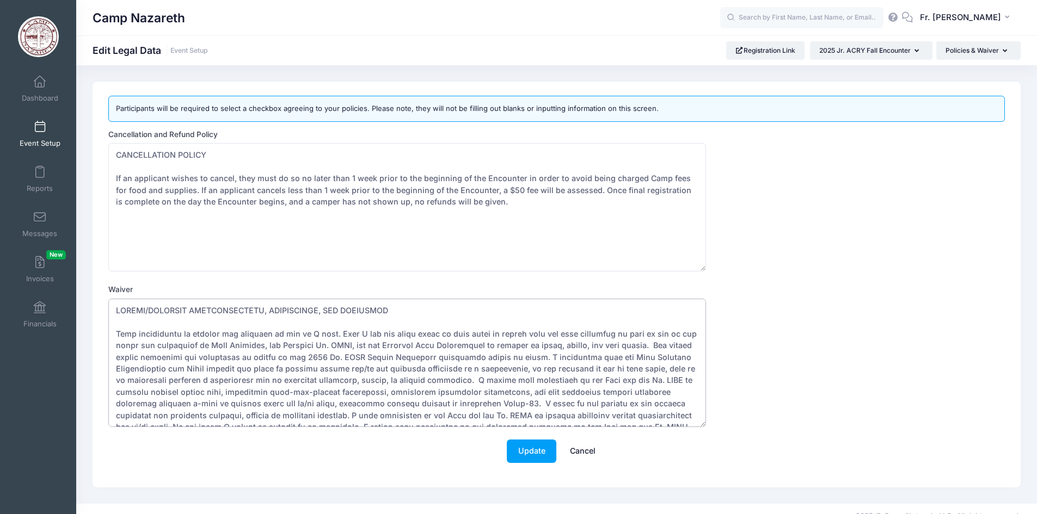
drag, startPoint x: 383, startPoint y: 359, endPoint x: 405, endPoint y: 359, distance: 21.8
click at [405, 359] on textarea "Waiver" at bounding box center [406, 363] width 597 height 128
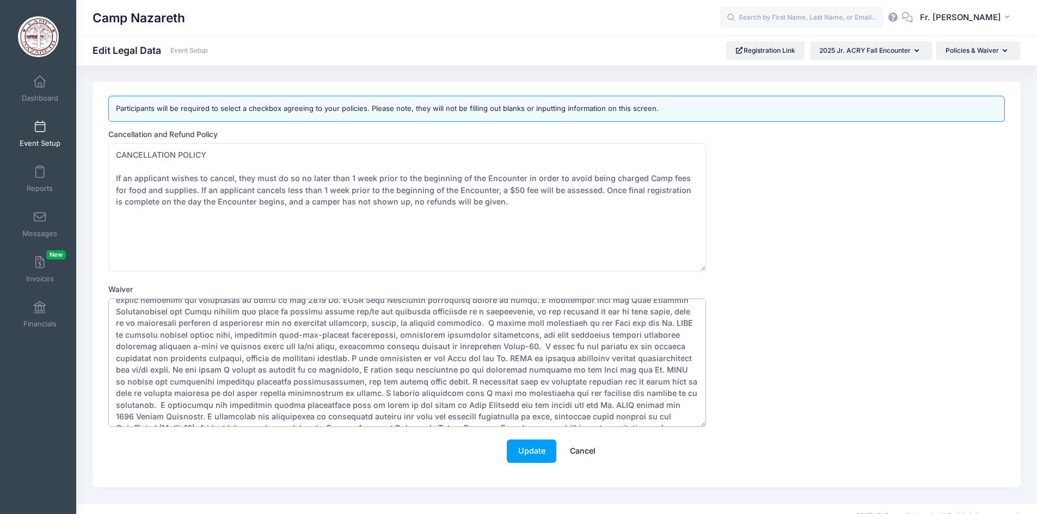
scroll to position [109, 0]
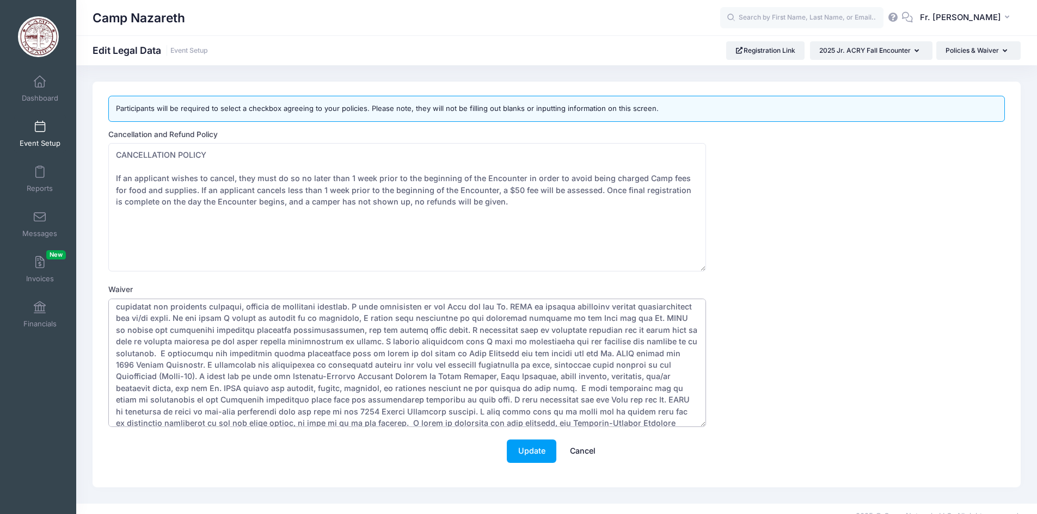
drag, startPoint x: 116, startPoint y: 363, endPoint x: 140, endPoint y: 366, distance: 23.6
click at [140, 366] on textarea "Waiver" at bounding box center [406, 363] width 597 height 128
drag, startPoint x: 245, startPoint y: 413, endPoint x: 267, endPoint y: 412, distance: 21.2
click at [267, 412] on textarea "Waiver" at bounding box center [406, 363] width 597 height 128
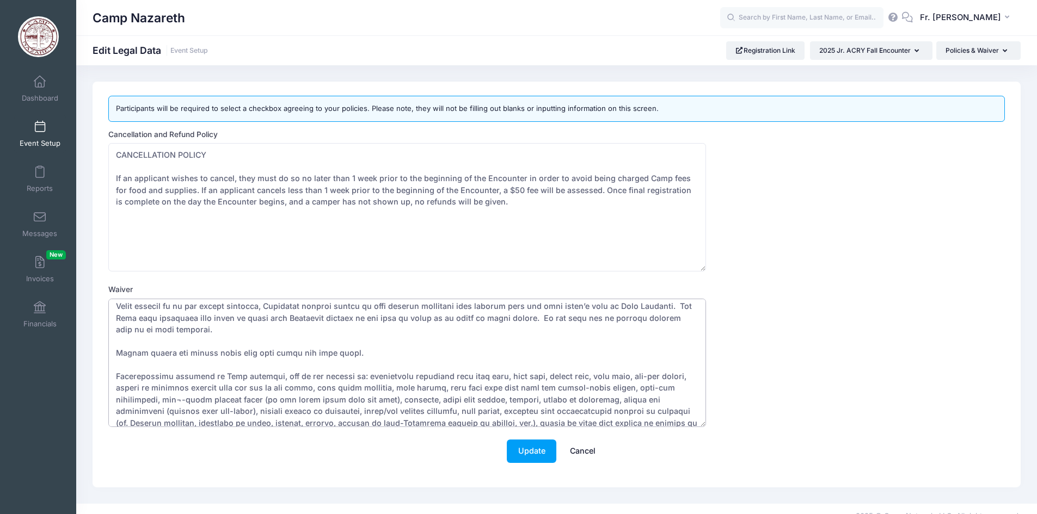
scroll to position [735, 0]
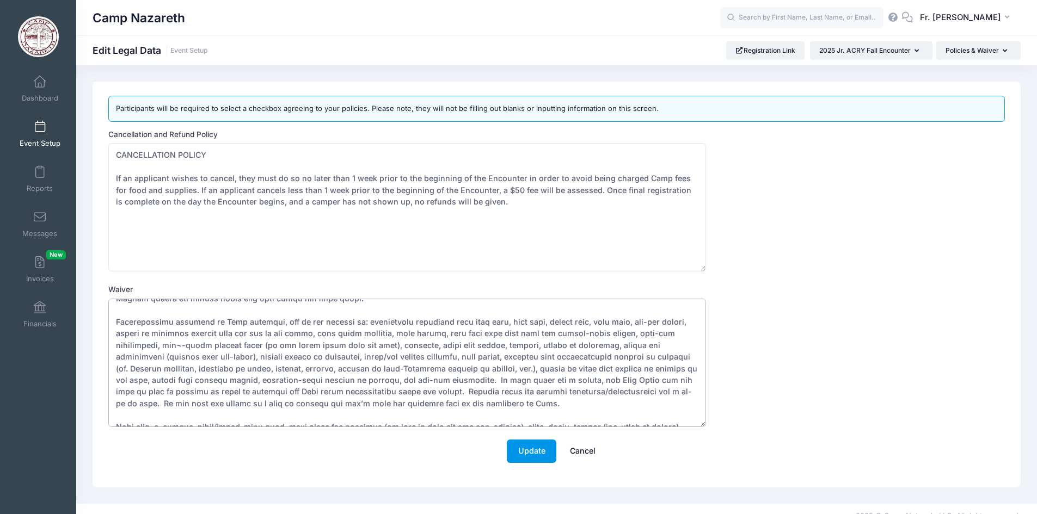
type textarea "PARENT/GUARDIAN AUTHORIZATIONS, PERMISSIONS, AND AGREEMENT This application is …"
click at [536, 452] on button "Update" at bounding box center [532, 451] width 50 height 23
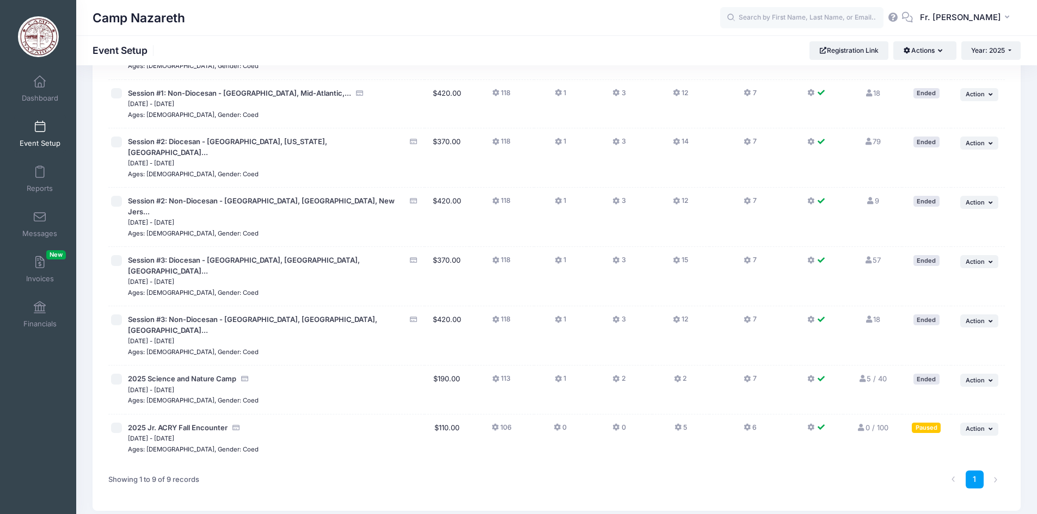
scroll to position [165, 0]
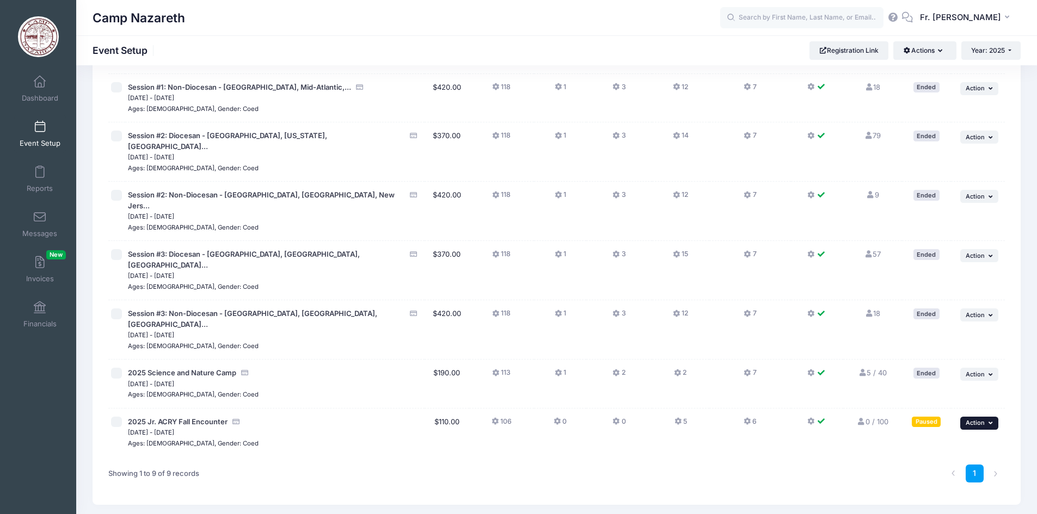
click at [990, 420] on icon "button" at bounding box center [991, 423] width 7 height 6
click at [927, 427] on link "Edit Session" at bounding box center [943, 425] width 98 height 21
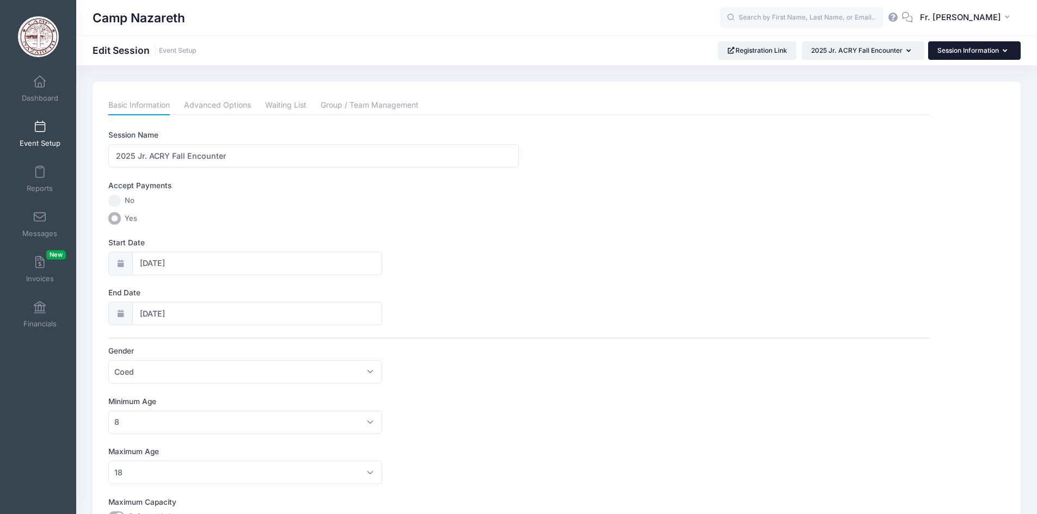
click at [1003, 51] on icon "button" at bounding box center [1006, 51] width 9 height 0
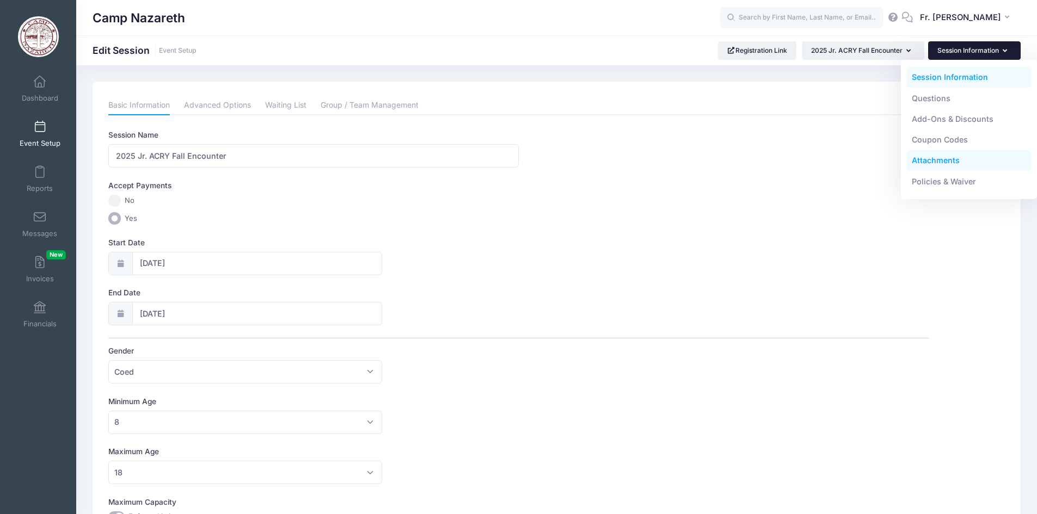
click at [932, 163] on link "Attachments" at bounding box center [969, 160] width 126 height 21
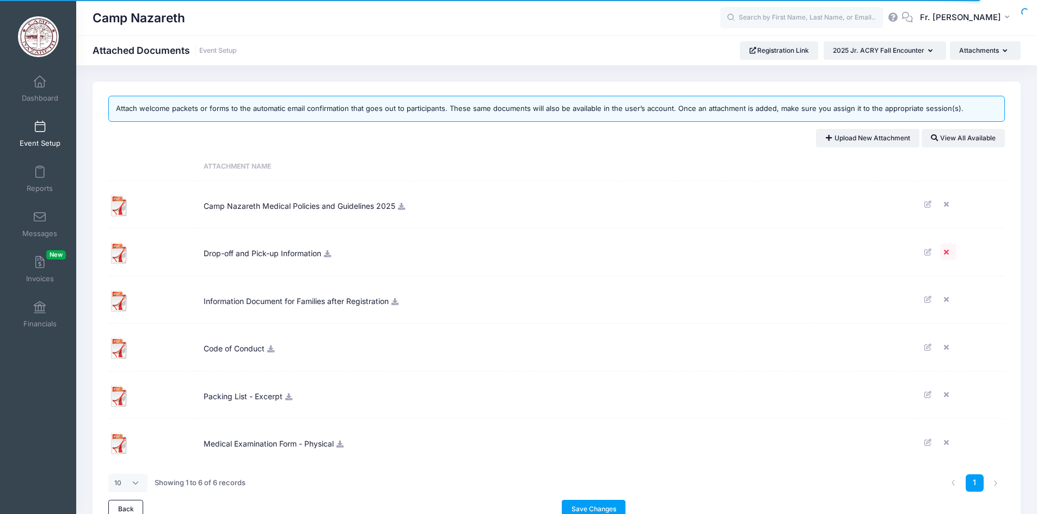
click at [946, 252] on icon at bounding box center [948, 252] width 9 height 7
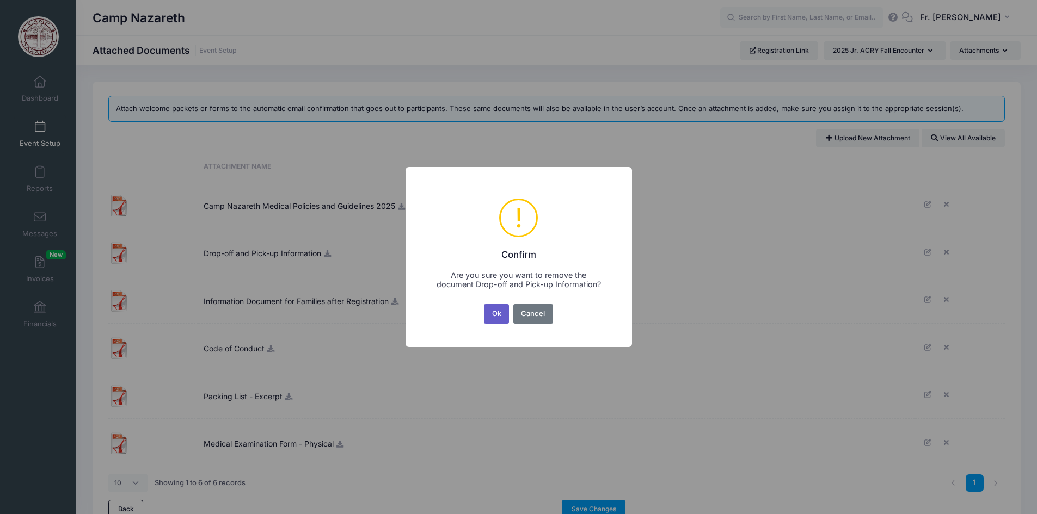
click at [497, 315] on button "Ok" at bounding box center [496, 314] width 25 height 20
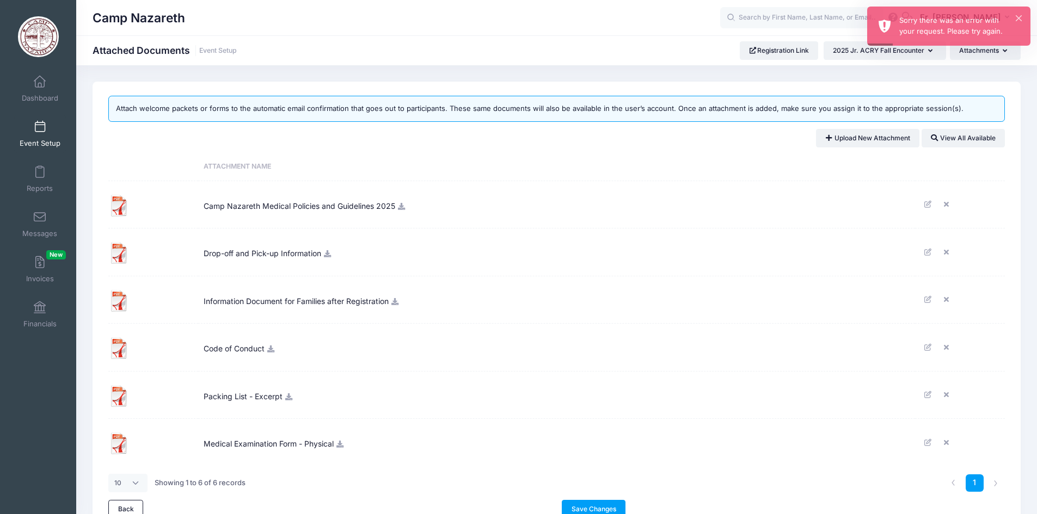
click at [275, 257] on span "Drop-off and Pick-up Information" at bounding box center [263, 251] width 118 height 29
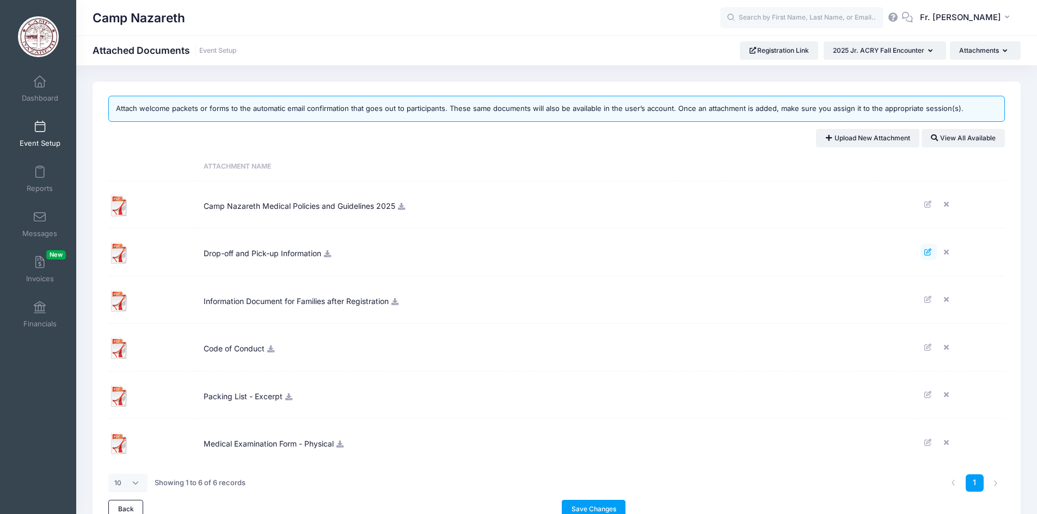
click at [930, 254] on icon at bounding box center [928, 252] width 9 height 7
click at [441, 210] on button "button" at bounding box center [441, 209] width 28 height 19
click at [1004, 14] on button "FL Fr. Stephen Loposky" at bounding box center [966, 17] width 108 height 25
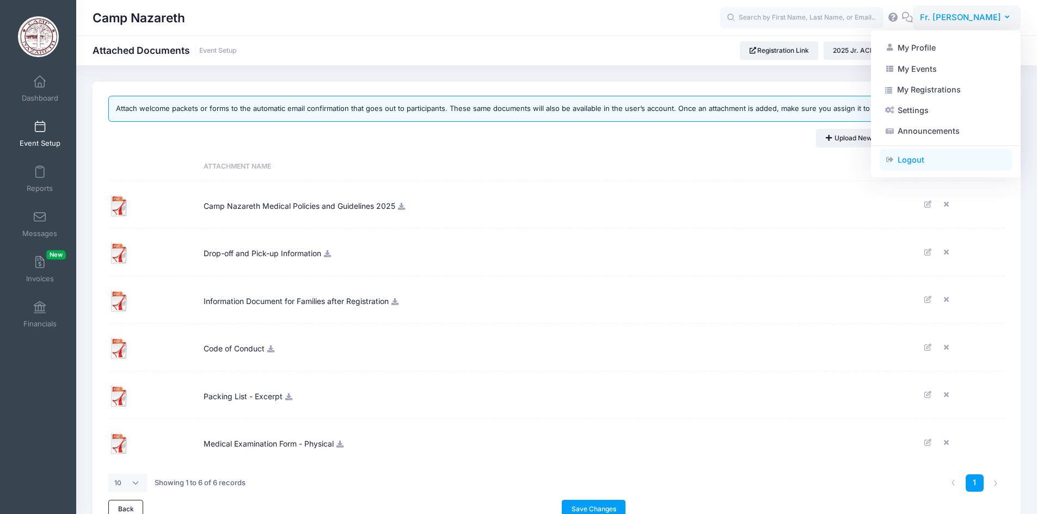
click at [910, 158] on link "Logout" at bounding box center [945, 160] width 132 height 21
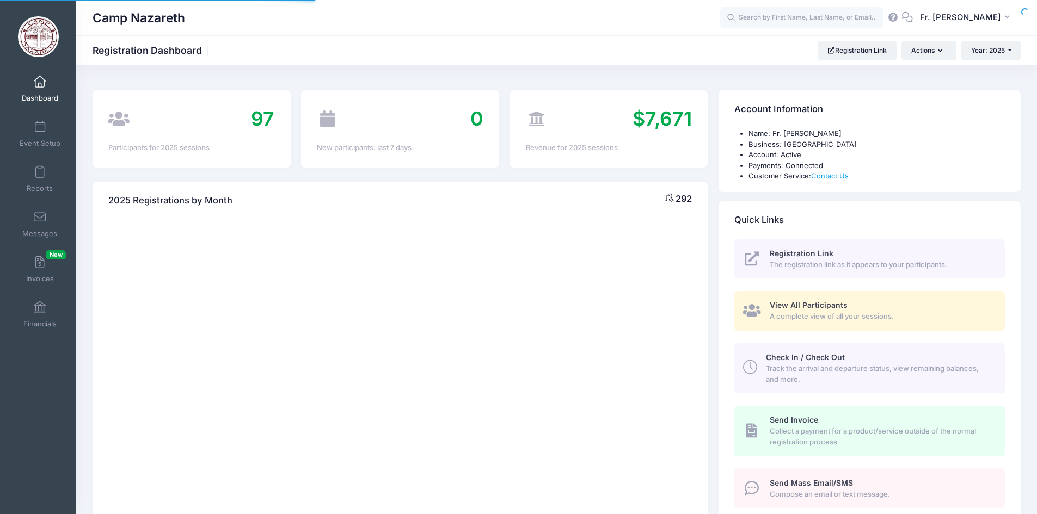
select select
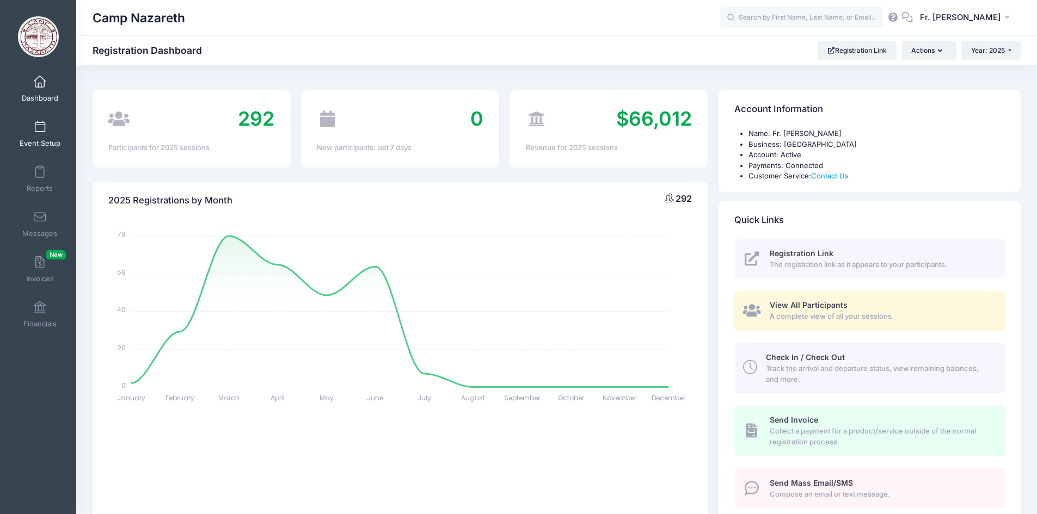
click at [36, 134] on link "Event Setup" at bounding box center [40, 134] width 52 height 38
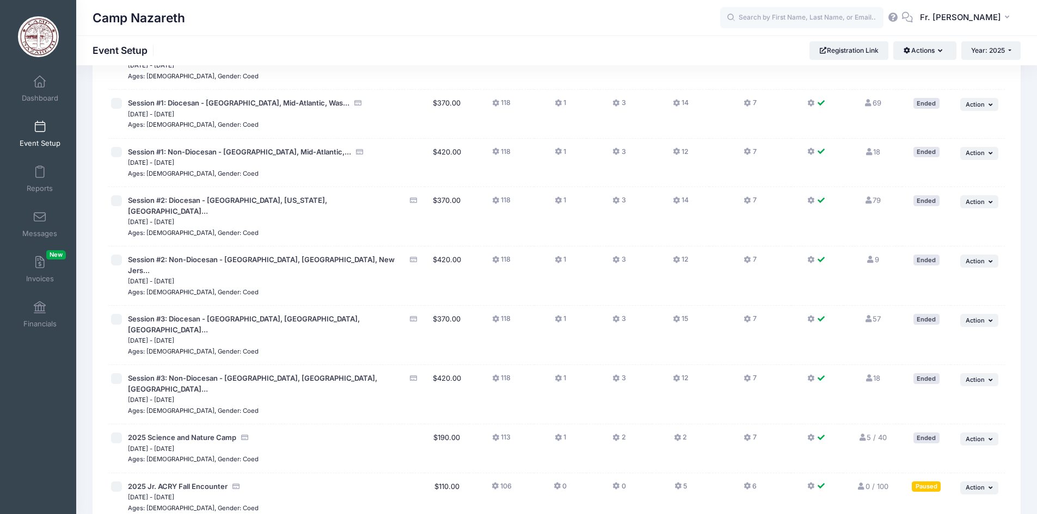
scroll to position [165, 0]
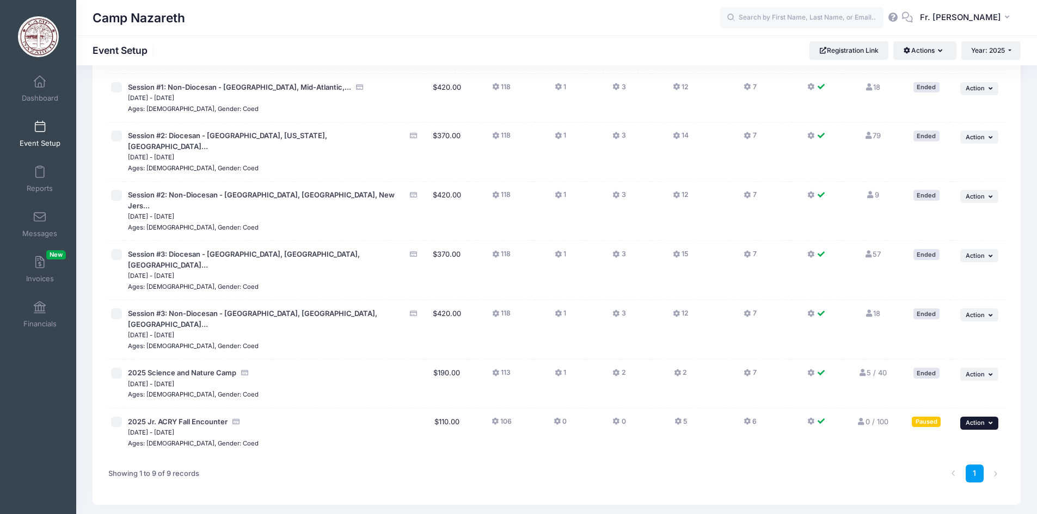
click at [989, 420] on icon "button" at bounding box center [991, 423] width 7 height 6
click at [934, 427] on link "Edit Session" at bounding box center [943, 425] width 98 height 21
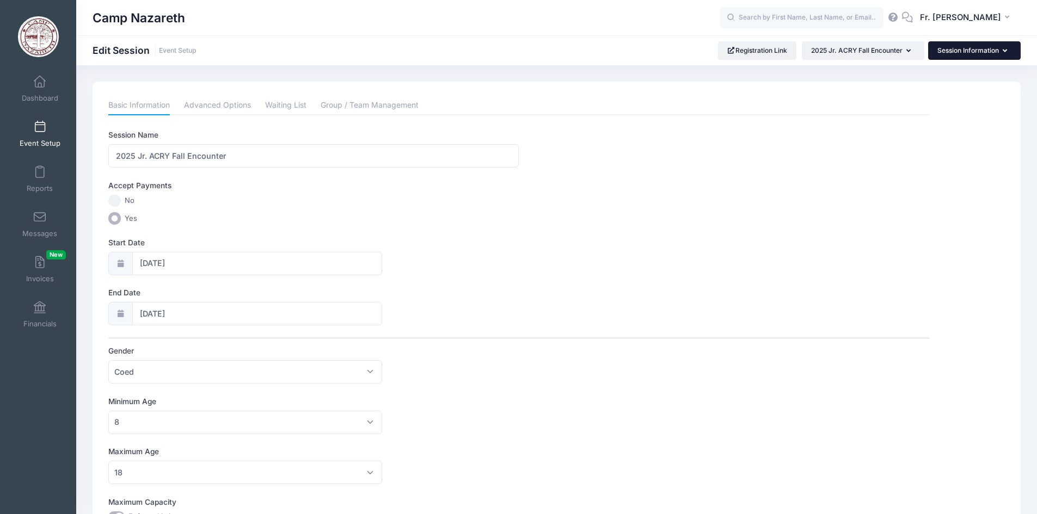
click at [1003, 51] on icon "button" at bounding box center [1006, 51] width 9 height 0
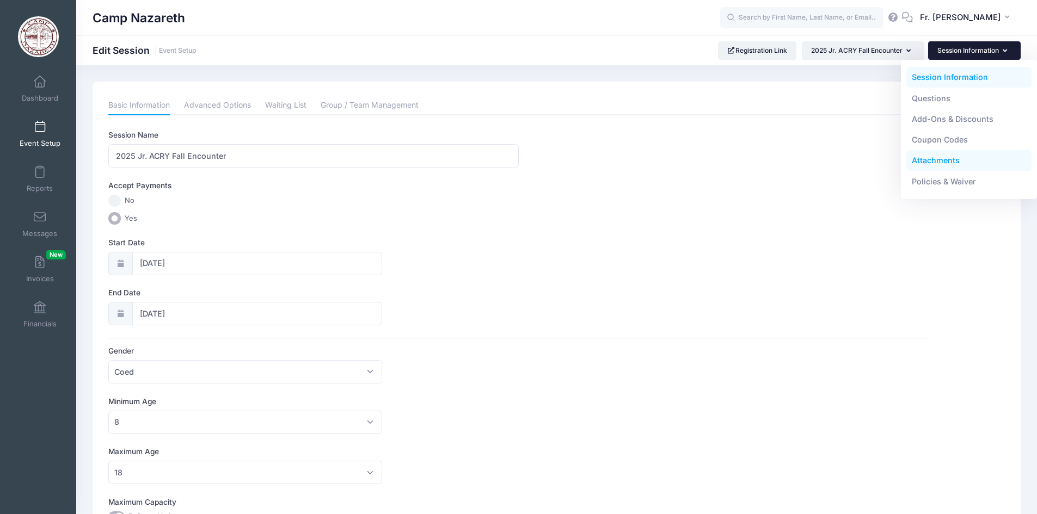
click at [943, 162] on link "Attachments" at bounding box center [969, 160] width 126 height 21
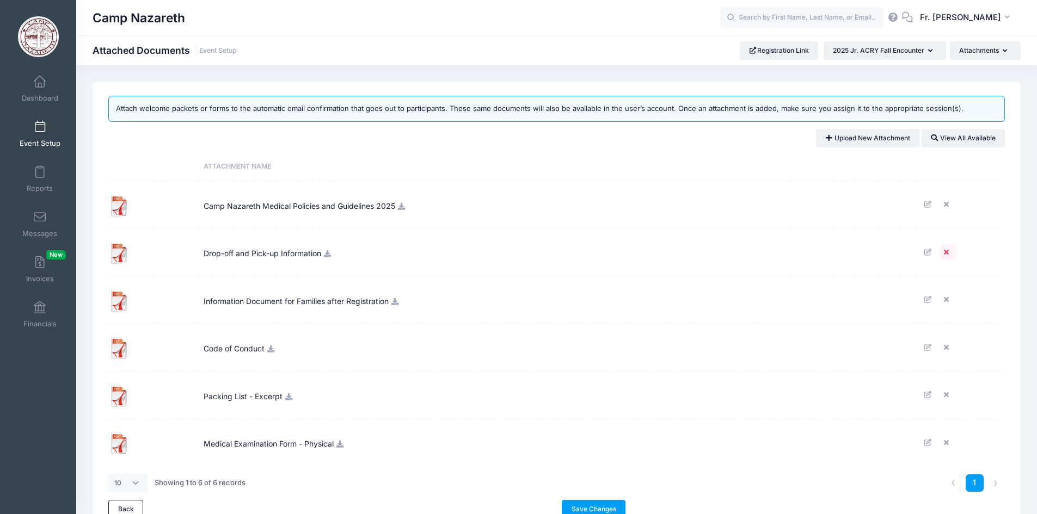
click at [946, 253] on icon at bounding box center [948, 252] width 9 height 7
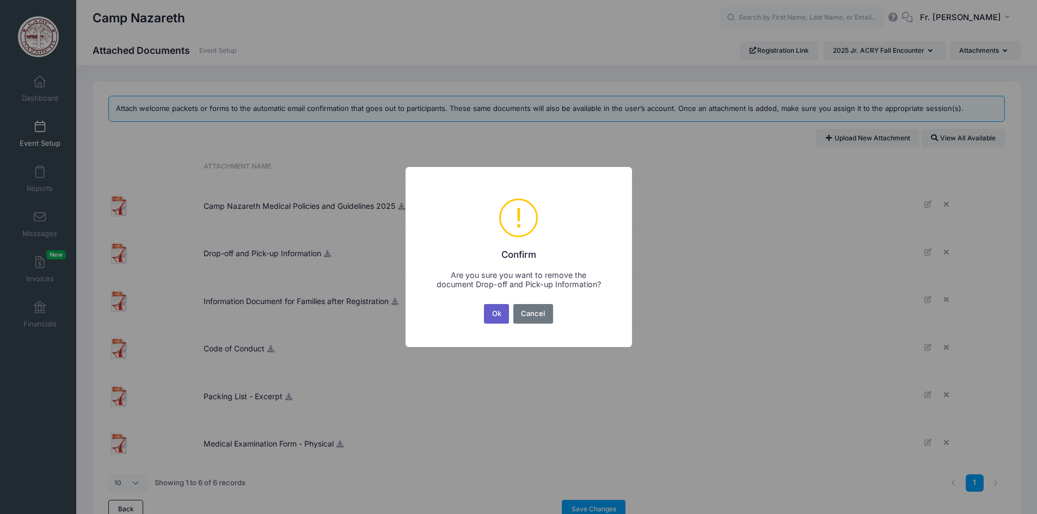
click at [494, 311] on button "Ok" at bounding box center [496, 314] width 25 height 20
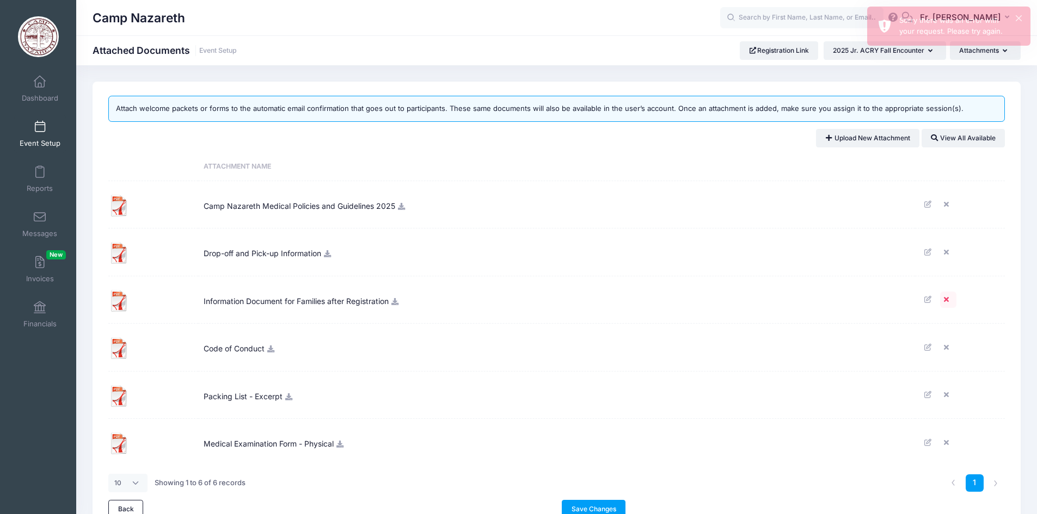
click at [946, 300] on icon at bounding box center [948, 299] width 9 height 7
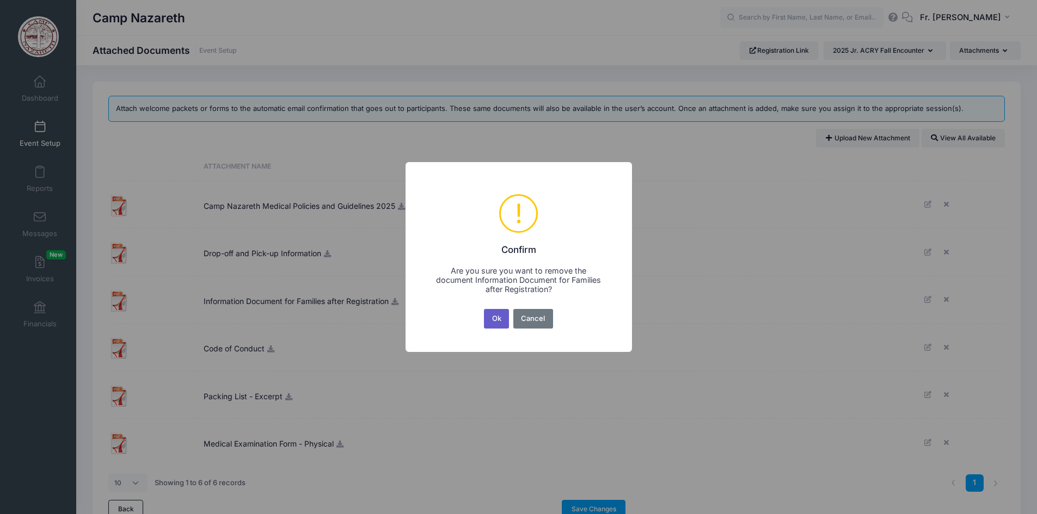
click at [499, 318] on button "Ok" at bounding box center [496, 319] width 25 height 20
